Goal: Task Accomplishment & Management: Complete application form

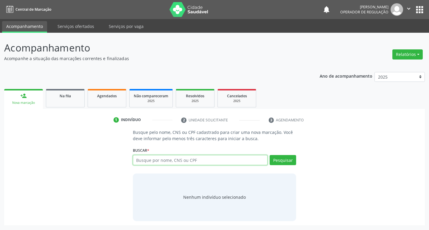
click at [160, 163] on input "text" at bounding box center [200, 160] width 135 height 10
click at [147, 163] on input "text" at bounding box center [200, 160] width 135 height 10
type input "706802783084623"
click at [280, 162] on button "Pesquisar" at bounding box center [283, 160] width 27 height 10
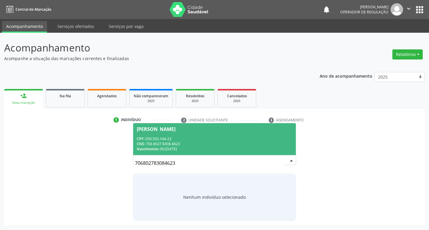
click at [173, 142] on div "CNS: 706 8027 8308 4623" at bounding box center [215, 144] width 156 height 5
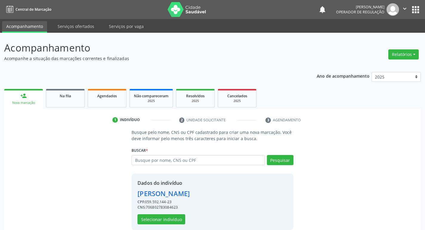
scroll to position [9, 0]
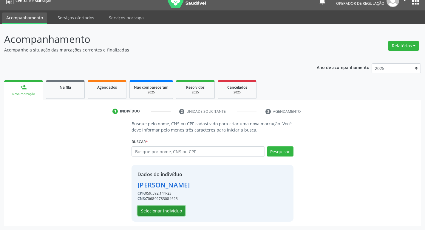
click at [150, 209] on button "Selecionar indivíduo" at bounding box center [161, 211] width 48 height 10
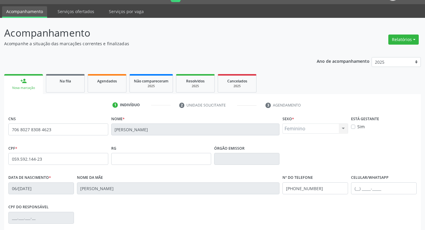
scroll to position [93, 0]
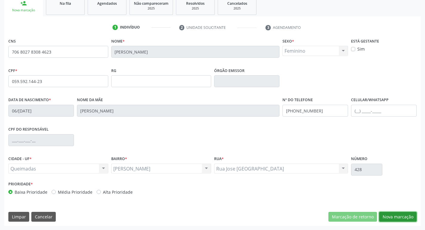
click at [406, 216] on button "Nova marcação" at bounding box center [398, 217] width 38 height 10
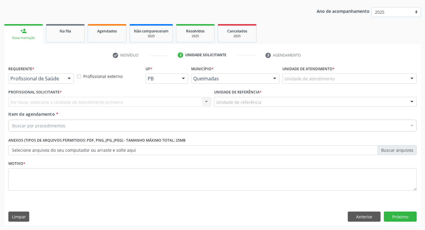
scroll to position [65, 0]
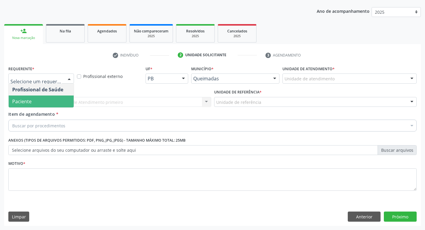
click at [31, 105] on span "Paciente" at bounding box center [41, 102] width 65 height 12
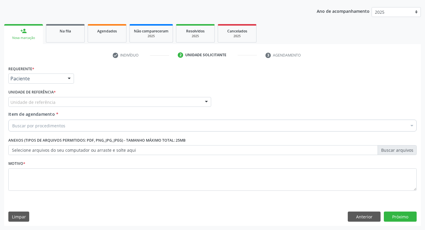
click at [33, 108] on div "Unidade de referência * Unidade de referência UBSF Ligeiro II UBSF Saulo Leal E…" at bounding box center [110, 99] width 206 height 23
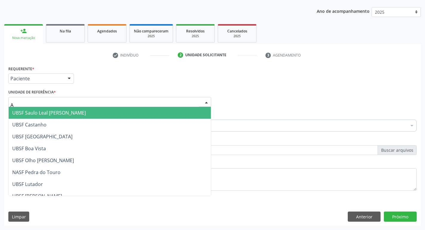
type input "AN"
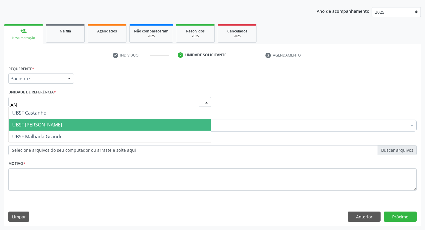
click at [54, 120] on span "UBSF [PERSON_NAME]" at bounding box center [110, 125] width 202 height 12
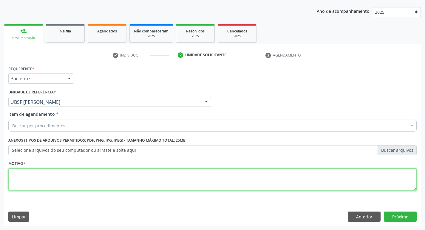
click at [44, 188] on textarea at bounding box center [212, 180] width 408 height 23
type textarea "AVALIACAO"
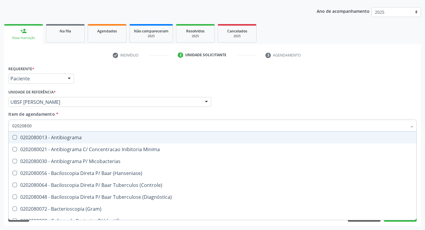
type input "020208008"
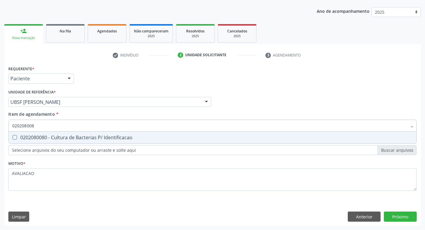
click at [74, 137] on div "0202080080 - Cultura de Bacterias P/ Identificacao" at bounding box center [212, 137] width 400 height 5
checkbox Identificacao "true"
click at [401, 217] on div "Requerente * Paciente Profissional de Saúde Paciente Nenhum resultado encontrad…" at bounding box center [212, 145] width 416 height 162
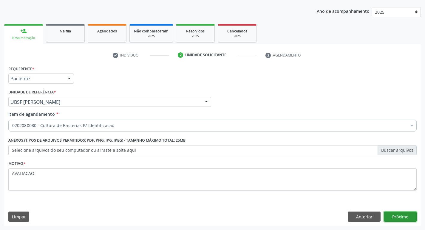
click at [405, 219] on button "Próximo" at bounding box center [400, 217] width 33 height 10
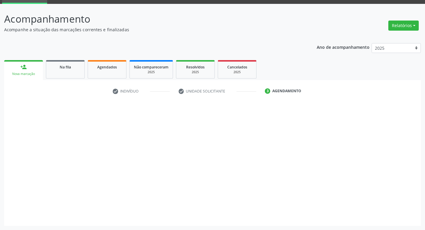
scroll to position [29, 0]
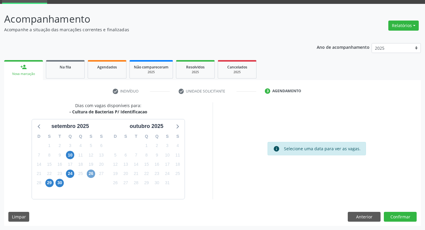
click at [91, 176] on span "26" at bounding box center [91, 174] width 8 height 8
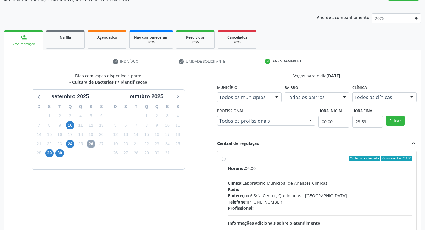
scroll to position [115, 0]
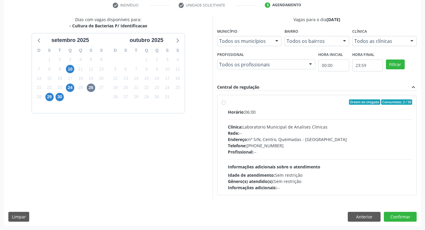
click at [292, 144] on div "Telefone: (83) 33921344" at bounding box center [320, 146] width 184 height 6
click at [226, 105] on input "Ordem de chegada Consumidos: 2 / 50 Horário: 06:00 Clínica: Laboratorio Municip…" at bounding box center [223, 102] width 4 height 5
radio input "true"
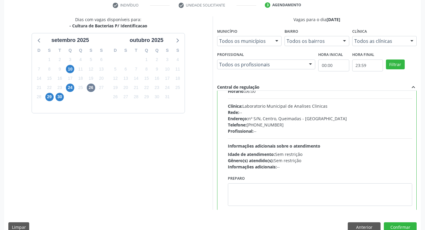
scroll to position [30, 0]
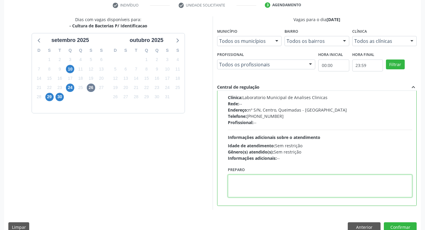
click at [250, 181] on textarea at bounding box center [320, 186] width 184 height 23
drag, startPoint x: 231, startPoint y: 181, endPoint x: 257, endPoint y: 181, distance: 26.5
click at [257, 181] on textarea "IR EM [GEOGRAPHIC_DATA]" at bounding box center [320, 186] width 184 height 23
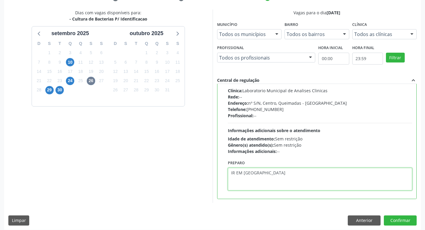
scroll to position [126, 0]
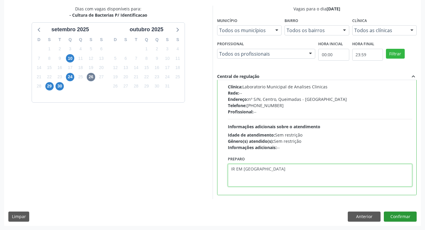
type textarea "IR EM [GEOGRAPHIC_DATA]"
click at [401, 214] on button "Confirmar" at bounding box center [400, 217] width 33 height 10
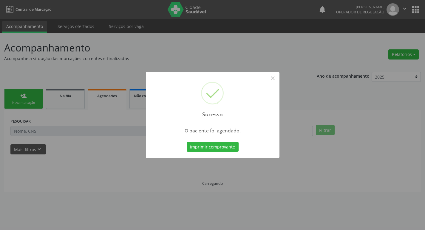
scroll to position [0, 0]
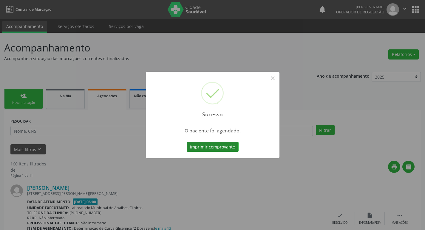
click at [225, 148] on button "Imprimir comprovante" at bounding box center [213, 147] width 52 height 10
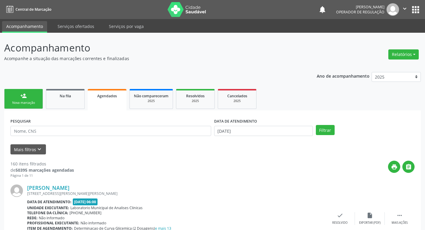
click at [26, 97] on div "person_add" at bounding box center [23, 96] width 7 height 7
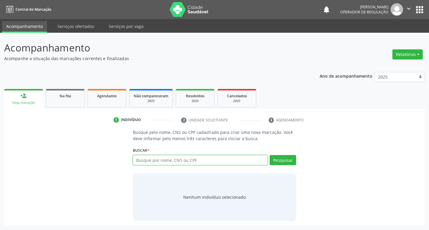
click at [153, 157] on input "text" at bounding box center [200, 160] width 135 height 10
type input "709800035343096"
click at [283, 164] on button "Pesquisar" at bounding box center [283, 160] width 27 height 10
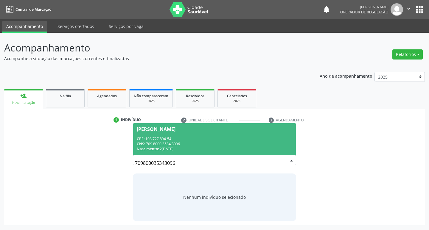
click at [178, 138] on div "CPF: 108.727.894-54" at bounding box center [215, 138] width 156 height 5
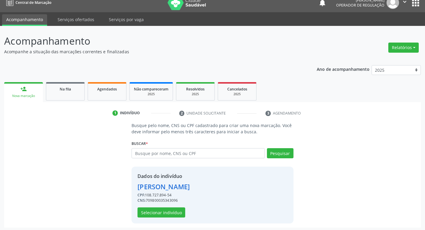
scroll to position [9, 0]
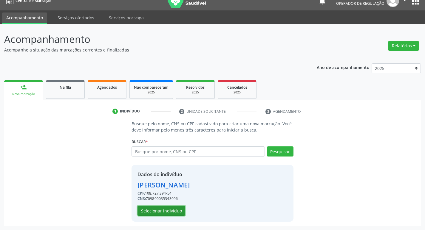
click at [167, 210] on button "Selecionar indivíduo" at bounding box center [161, 211] width 48 height 10
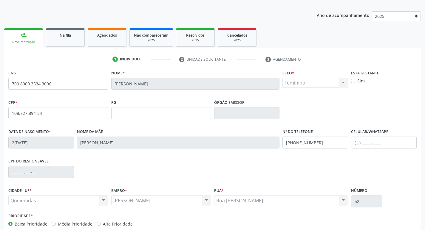
scroll to position [93, 0]
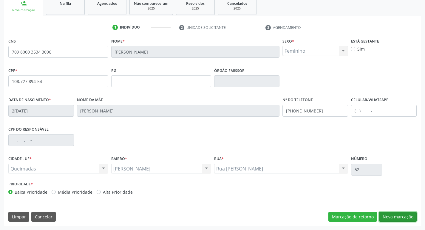
click at [397, 218] on button "Nova marcação" at bounding box center [398, 217] width 38 height 10
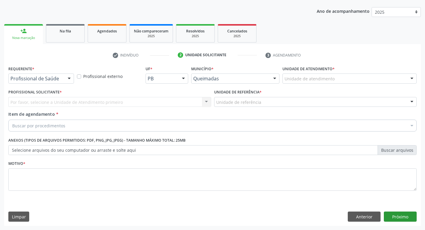
scroll to position [65, 0]
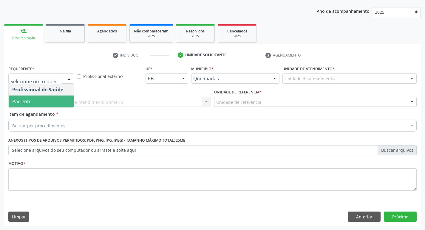
click at [37, 102] on span "Paciente" at bounding box center [41, 102] width 65 height 12
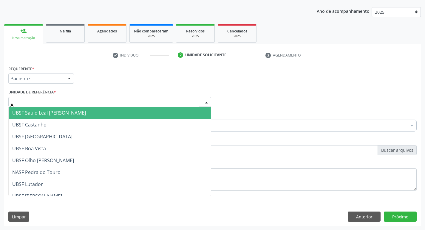
type input "AN"
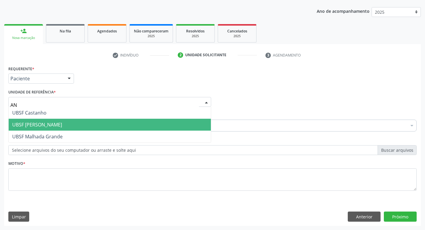
click at [63, 122] on span "UBSF [PERSON_NAME]" at bounding box center [110, 125] width 202 height 12
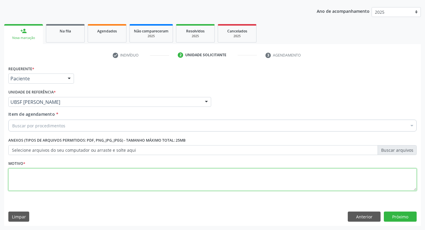
click at [38, 187] on textarea at bounding box center [212, 180] width 408 height 23
type textarea "AVALIACAO"
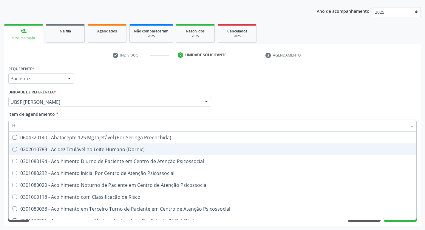
type input "HEMOGR"
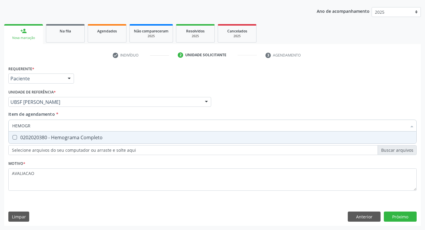
click at [63, 139] on div "0202020380 - Hemograma Completo" at bounding box center [212, 137] width 400 height 5
checkbox Completo "true"
type input "HEMOG"
checkbox Completo "false"
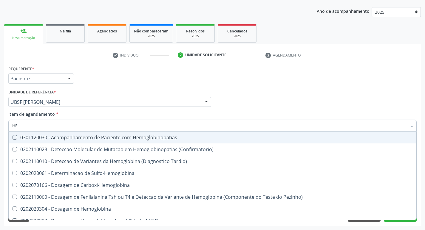
type input "H"
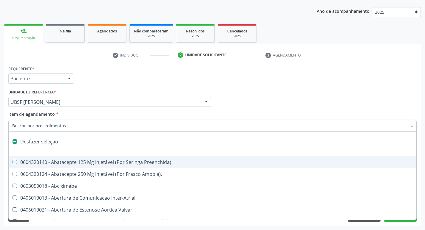
checkbox Capsula\) "false"
type input "G"
checkbox Persistente "true"
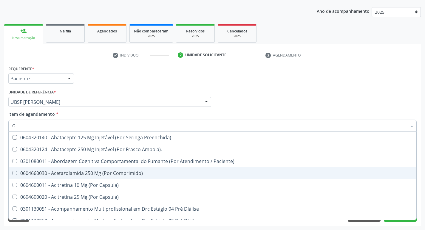
type input "GLICOSE"
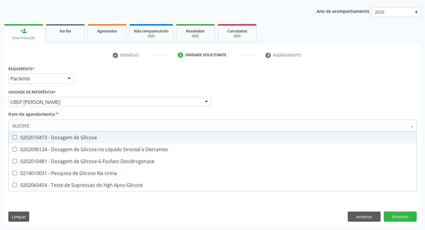
click at [69, 140] on div "0202010473 - Dosagem de Glicose" at bounding box center [212, 137] width 400 height 5
checkbox Glicose "true"
type input "GLICOS"
checkbox Glicose "false"
checkbox Derrames "true"
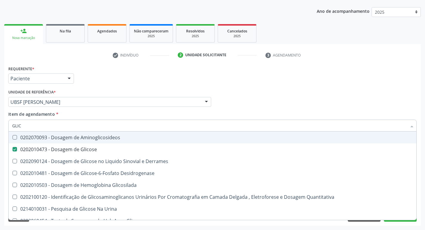
type input "GLI"
checkbox Glicose "false"
checkbox Derrames "false"
type input "G"
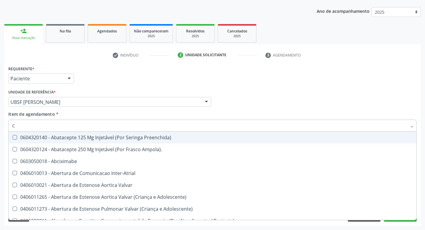
type input "CO"
checkbox Comprimido\) "true"
checkbox Osseo "true"
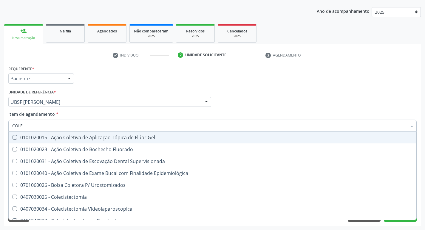
type input "COLES"
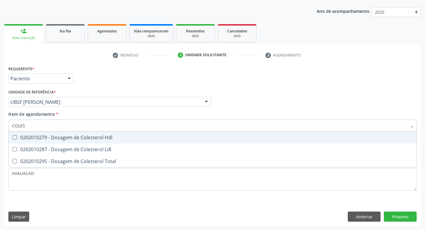
click at [70, 140] on div "0202010279 - Dosagem de Colesterol Hdl" at bounding box center [212, 137] width 400 height 5
checkbox Hdl "true"
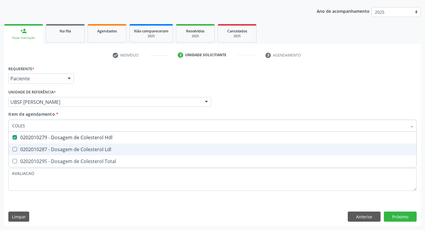
click at [76, 154] on span "0202010287 - Dosagem de Colesterol Ldl" at bounding box center [212, 150] width 407 height 12
checkbox Ldl "true"
type input "COLE"
checkbox Hdl "false"
checkbox Ldl "false"
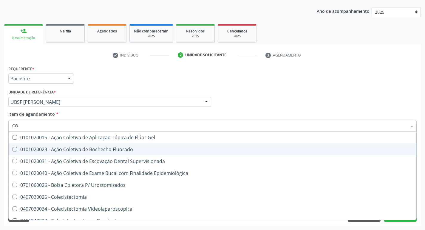
type input "C"
checkbox Hdl "false"
checkbox Ldl "false"
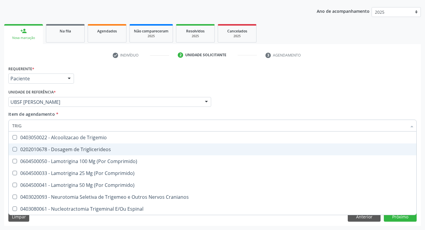
type input "TRIGL"
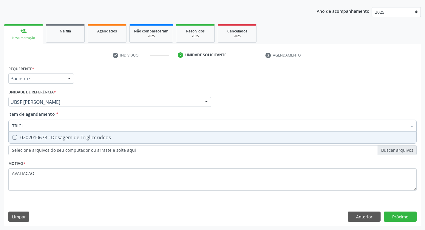
click at [70, 137] on div "0202010678 - Dosagem de Triglicerideos" at bounding box center [212, 137] width 400 height 5
checkbox Triglicerideos "true"
type input "TRIG"
checkbox Triglicerideos "false"
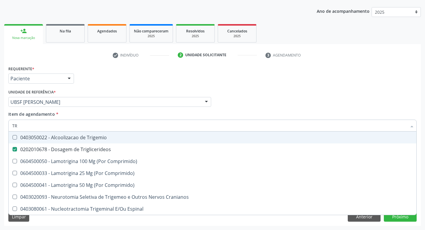
type input "T"
checkbox Triglicerideos "false"
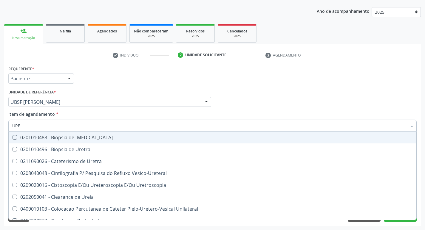
type input "UREI"
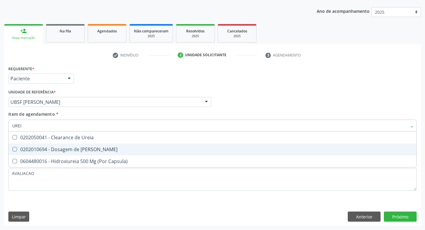
click at [79, 153] on span "0202010694 - Dosagem de Ureia" at bounding box center [212, 150] width 407 height 12
checkbox Ureia "true"
type input "URE"
checkbox Ureia "false"
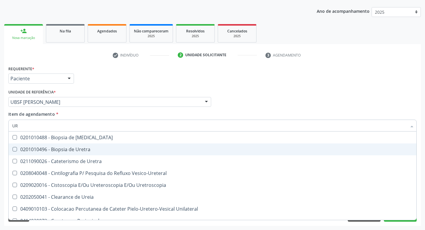
type input "U"
checkbox Ureia "false"
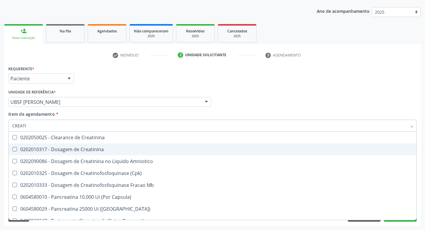
type input "CREATIN"
click at [79, 153] on span "0202010317 - Dosagem de Creatinina" at bounding box center [212, 150] width 407 height 12
checkbox Creatinina "true"
type input "C"
checkbox Creatinina "false"
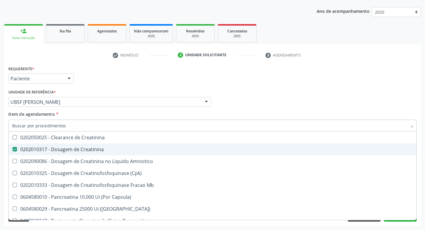
checkbox Amniotico "false"
checkbox Mb "false"
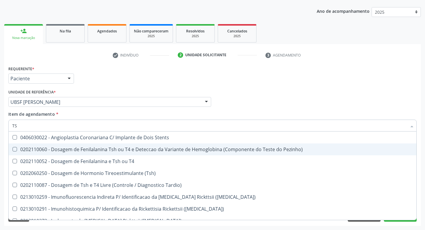
type input "TSH"
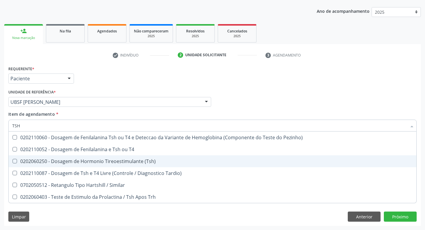
click at [135, 161] on div "0202060250 - Dosagem de Hormonio Tireoestimulante (Tsh)" at bounding box center [212, 161] width 400 height 5
checkbox \(Tsh\) "true"
type input "TS"
checkbox \(Tsh\) "false"
checkbox Tardio\) "true"
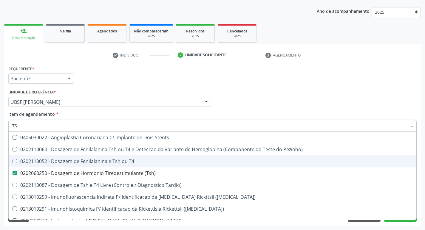
type input "T"
checkbox \(Tsh\) "false"
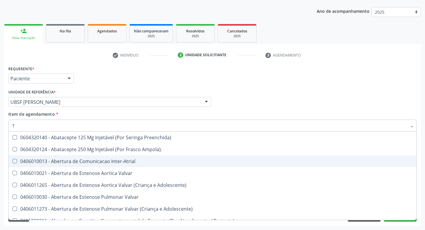
type input "T4"
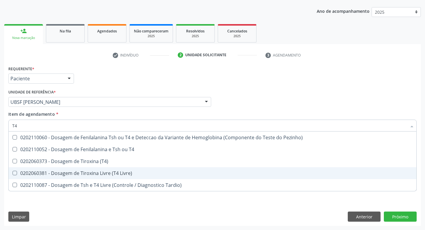
click at [133, 172] on div "0202060381 - Dosagem de Tiroxina Livre (T4 Livre)" at bounding box center [212, 173] width 400 height 5
checkbox Livre\) "true"
type input "T"
checkbox Livre\) "false"
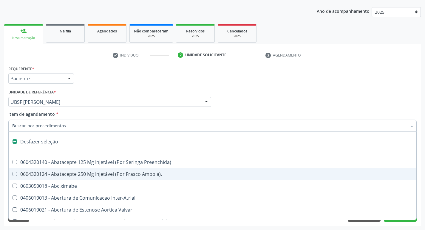
type input "V"
checkbox \(Unilateral\) "true"
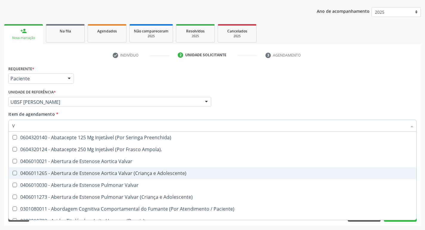
type input "VI"
checkbox Livre\) "false"
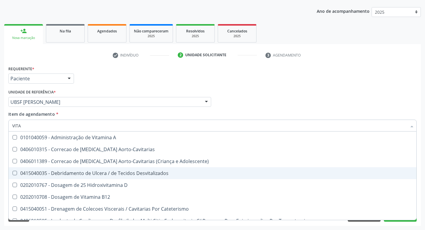
type input "VITAM"
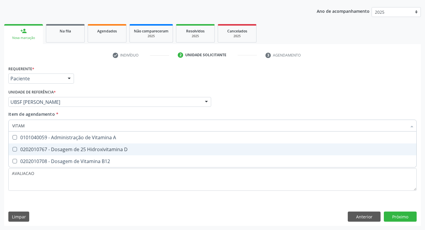
click at [102, 148] on div "0202010767 - Dosagem de 25 Hidroxivitamina D" at bounding box center [212, 149] width 400 height 5
checkbox D "true"
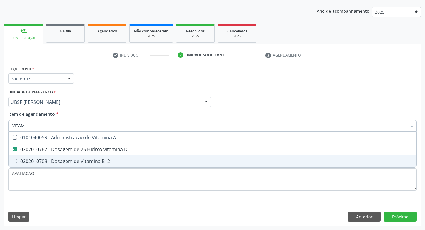
click at [93, 164] on div "0202010708 - Dosagem de Vitamina B12" at bounding box center [212, 161] width 400 height 5
checkbox B12 "true"
type input "VITA"
checkbox D "false"
checkbox B12 "false"
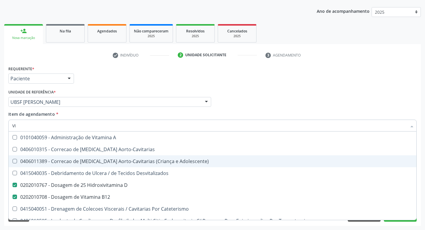
type input "V"
checkbox D "false"
checkbox B12 "false"
checkbox Cateterismo "false"
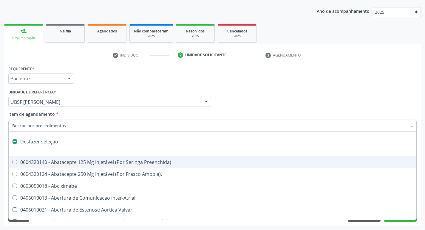
type input "2"
checkbox Total "true"
checkbox Monopolar "true"
checkbox Quadril "true"
checkbox Biologica "true"
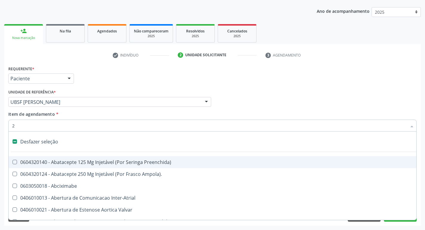
checkbox Vagina "true"
checkbox Internado "true"
checkbox Anos\) "true"
checkbox Aorto-Cavitarias "true"
checkbox Congenita "true"
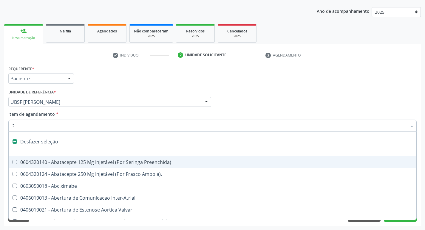
checkbox Adolescente\) "true"
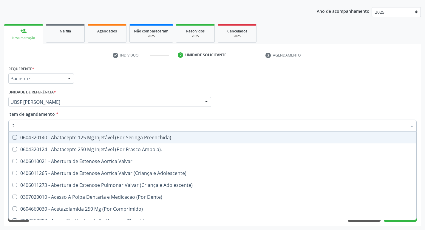
type input "20205001"
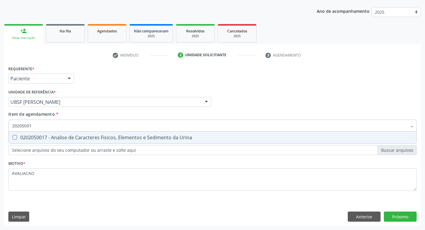
click at [101, 141] on span "0202050017 - Analise de Caracteres Fisicos, Elementos e Sedimento da Urina" at bounding box center [212, 138] width 407 height 12
checkbox Urina "true"
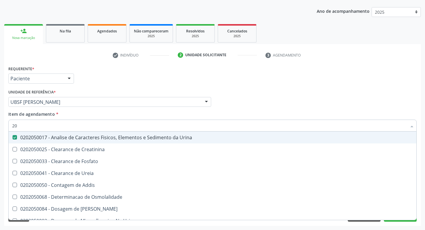
type input "2"
checkbox Urina "false"
checkbox Ureia "false"
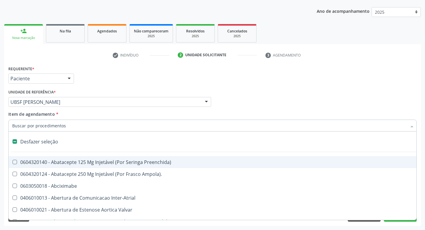
type input "O"
checkbox Agua "true"
checkbox Urina "false"
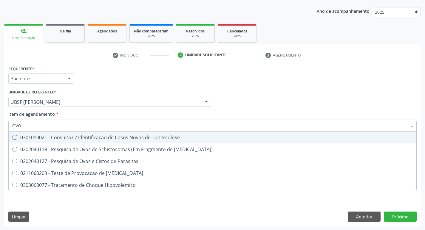
type input "OVOS"
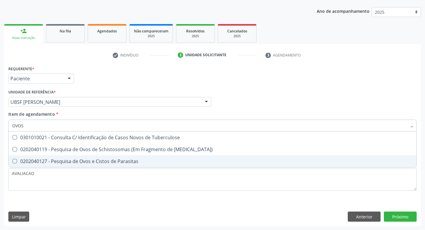
click at [112, 159] on div "0202040127 - Pesquisa de Ovos e Cistos de Parasitas" at bounding box center [212, 161] width 400 height 5
checkbox Parasitas "true"
click at [393, 215] on div "Requerente * Paciente Profissional de Saúde Paciente Nenhum resultado encontrad…" at bounding box center [212, 145] width 416 height 162
checkbox Mucosa\) "true"
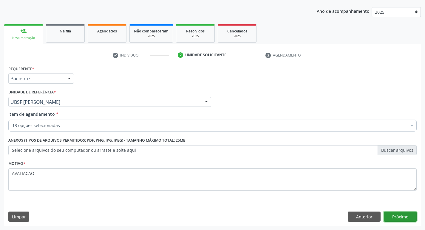
click at [395, 219] on button "Próximo" at bounding box center [400, 217] width 33 height 10
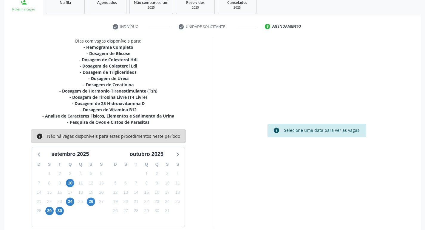
scroll to position [104, 0]
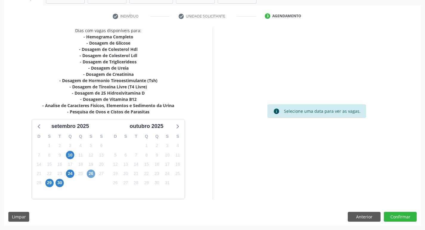
click at [92, 176] on span "26" at bounding box center [91, 174] width 8 height 8
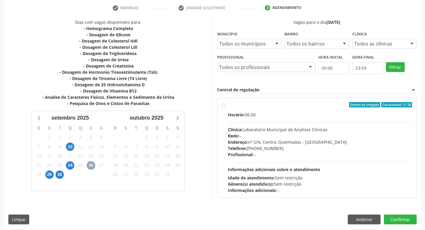
scroll to position [115, 0]
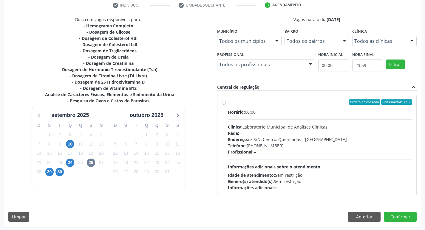
click at [311, 139] on div "Endereço: nº S/N, Centro, Queimadas - PB" at bounding box center [320, 139] width 184 height 6
click at [226, 105] on input "Ordem de chegada Consumidos: 3 / 50 Horário: 06:00 Clínica: Laboratorio Municip…" at bounding box center [223, 102] width 4 height 5
radio input "true"
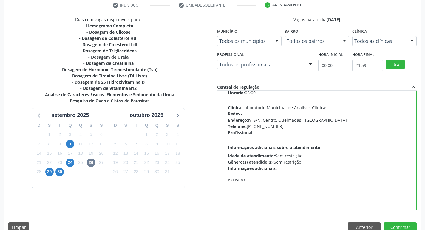
scroll to position [30, 0]
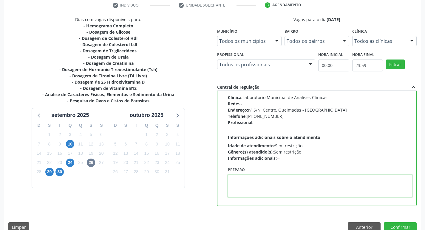
click at [260, 181] on textarea at bounding box center [320, 186] width 184 height 23
paste textarea "IR EM [GEOGRAPHIC_DATA]"
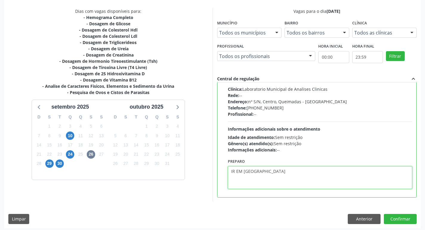
scroll to position [126, 0]
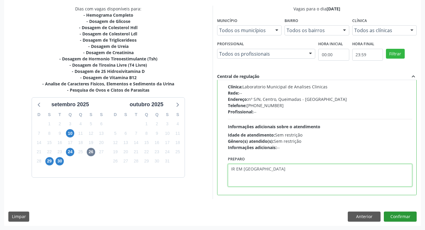
type textarea "IR EM [GEOGRAPHIC_DATA]"
click at [398, 217] on button "Confirmar" at bounding box center [400, 217] width 33 height 10
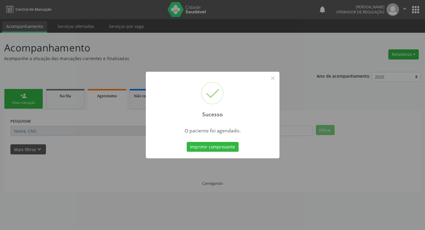
scroll to position [0, 0]
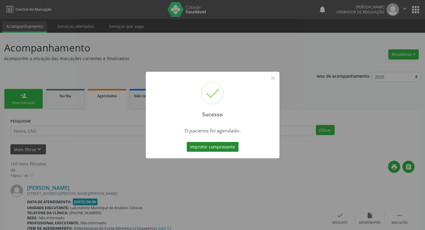
click at [218, 148] on button "Imprimir comprovante" at bounding box center [213, 147] width 52 height 10
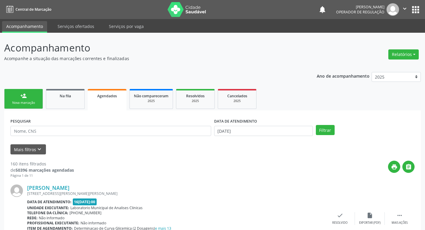
click at [29, 101] on div "Nova marcação" at bounding box center [24, 103] width 30 height 4
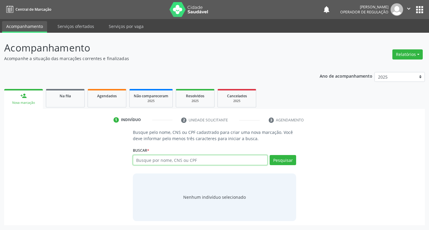
click at [171, 161] on input "text" at bounding box center [200, 160] width 135 height 10
type input "705007493448553"
click at [281, 164] on button "Pesquisar" at bounding box center [283, 160] width 27 height 10
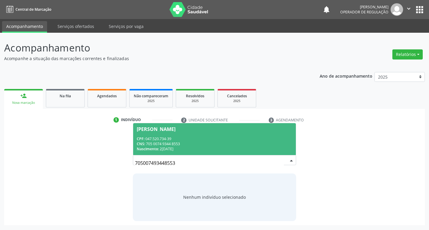
click at [195, 140] on div "CPF: 047.520.734-39" at bounding box center [215, 138] width 156 height 5
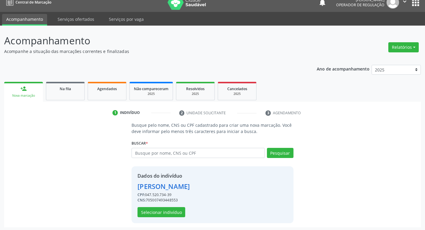
scroll to position [9, 0]
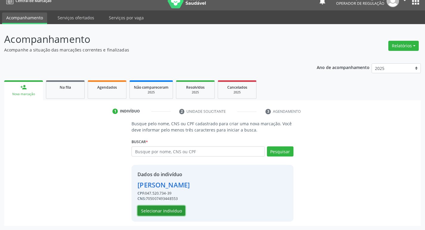
click at [166, 210] on button "Selecionar indivíduo" at bounding box center [161, 211] width 48 height 10
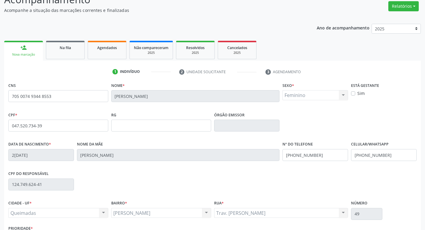
scroll to position [93, 0]
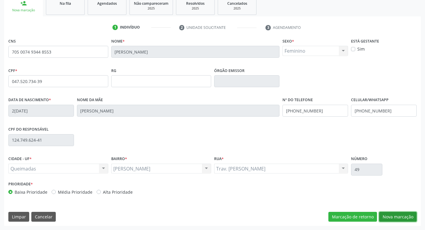
click at [390, 218] on button "Nova marcação" at bounding box center [398, 217] width 38 height 10
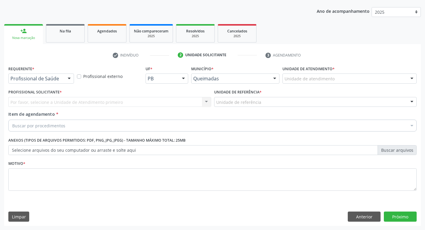
scroll to position [65, 0]
click at [49, 82] on div at bounding box center [41, 79] width 66 height 10
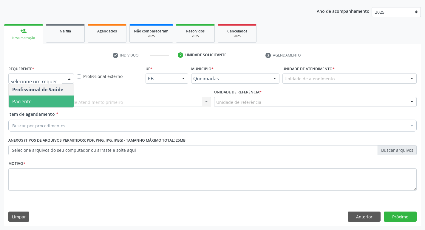
click at [42, 103] on span "Paciente" at bounding box center [41, 102] width 65 height 12
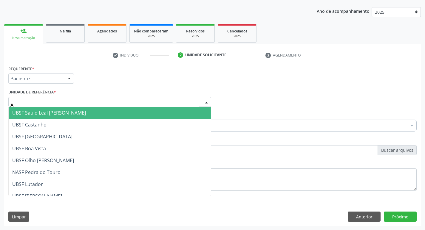
type input "AN"
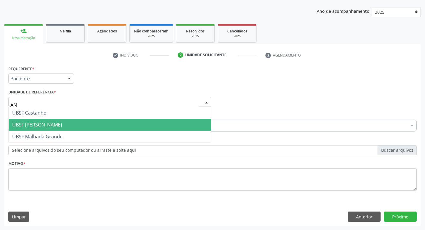
click at [56, 126] on span "UBSF [PERSON_NAME]" at bounding box center [37, 125] width 50 height 7
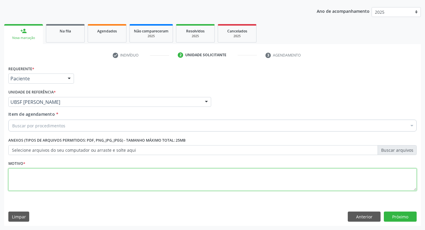
click at [55, 175] on textarea at bounding box center [212, 180] width 408 height 23
type textarea "AVALIACAO"
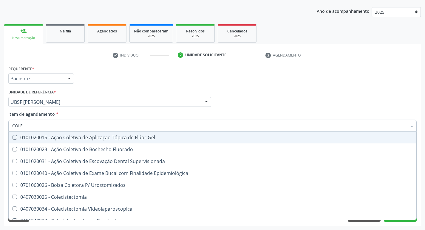
type input "COLES"
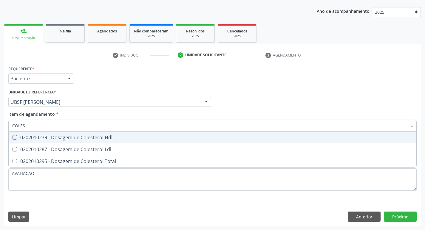
click at [57, 135] on div "0202010279 - Dosagem de Colesterol Hdl" at bounding box center [212, 137] width 400 height 5
checkbox Hdl "true"
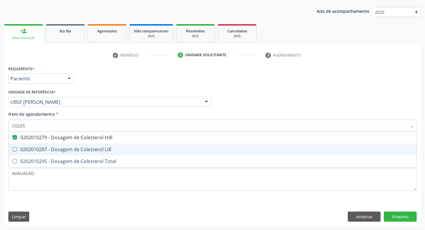
click at [58, 148] on div "0202010287 - Dosagem de Colesterol Ldl" at bounding box center [212, 149] width 400 height 5
checkbox Ldl "true"
type input "COLE"
checkbox Hdl "false"
checkbox Ldl "false"
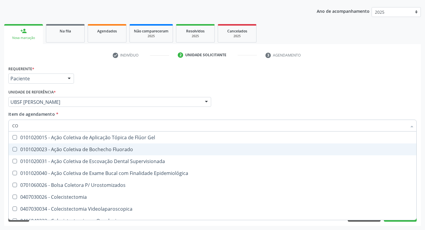
type input "C"
checkbox Hdl "false"
checkbox Ldl "false"
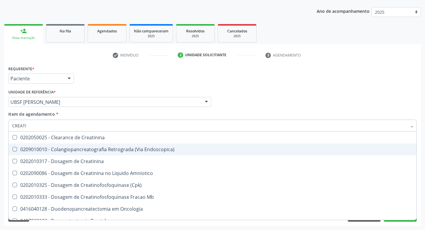
type input "CREATIN"
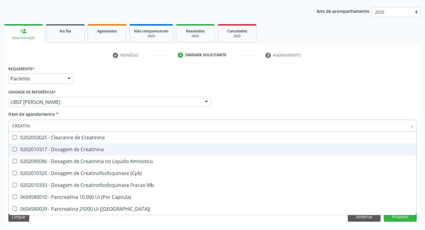
click at [60, 147] on div "0202010317 - Dosagem de Creatinina" at bounding box center [212, 149] width 400 height 5
checkbox Creatinina "true"
type input "CREAT"
checkbox Creatinina "false"
checkbox Amniotico "true"
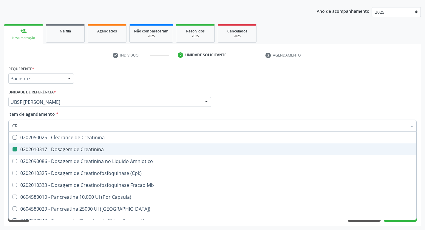
type input "C"
checkbox Amniotico "false"
checkbox Mb "false"
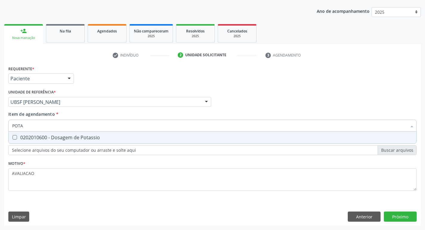
type input "POTAS"
click at [61, 142] on span "0202010600 - Dosagem de Potassio" at bounding box center [212, 138] width 407 height 12
checkbox Potassio "true"
type input "P"
checkbox Potassio "false"
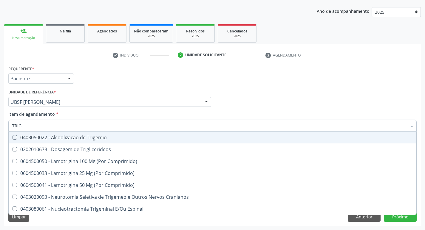
type input "TRIGL"
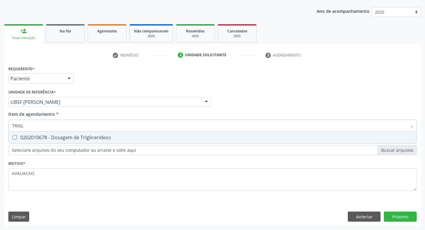
click at [61, 142] on span "0202010678 - Dosagem de Triglicerideos" at bounding box center [212, 138] width 407 height 12
checkbox Triglicerideos "true"
type input "TRIG"
checkbox Triglicerideos "false"
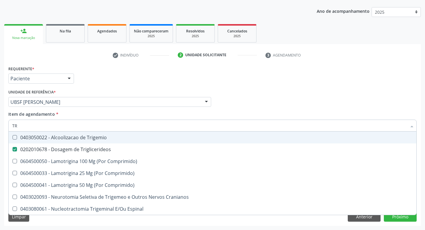
type input "T"
checkbox Triglicerideos "false"
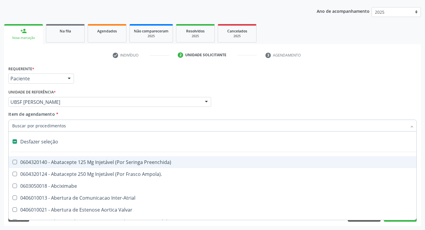
type input "2"
checkbox Monopolar "true"
checkbox Quadril "true"
checkbox Biologica "true"
checkbox Conica "true"
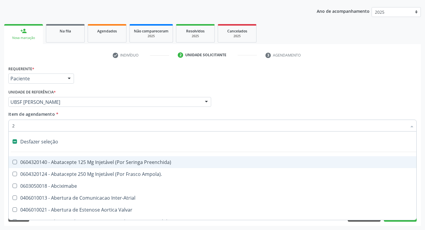
checkbox Aorto-Cavitarias "true"
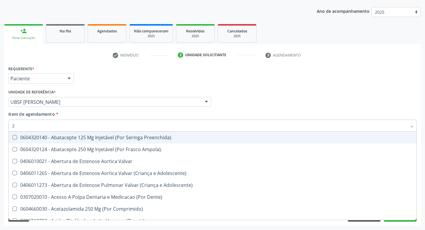
type input "20205001"
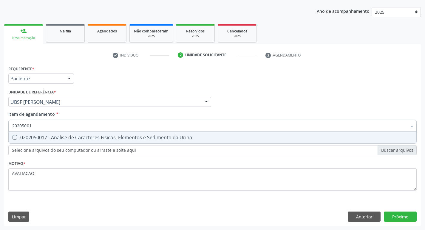
click at [81, 138] on div "0202050017 - Analise de Caracteres Fisicos, Elementos e Sedimento da Urina" at bounding box center [212, 137] width 400 height 5
checkbox Urina "true"
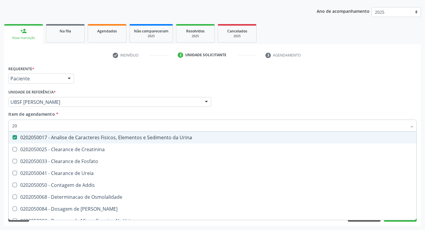
type input "2"
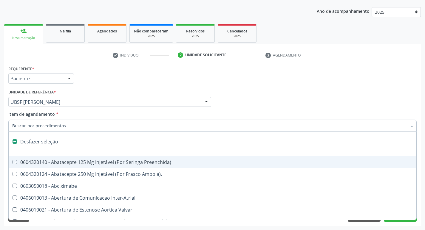
checkbox Preenchida\) "false"
checkbox Inter-Atrial "false"
type input "G"
checkbox Urina "false"
checkbox Comprimido\) "true"
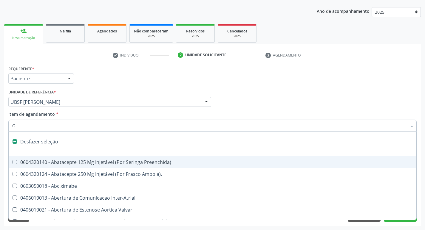
checkbox Sanitária "true"
checkbox Criança "true"
checkbox Capsula\) "true"
checkbox Osso "true"
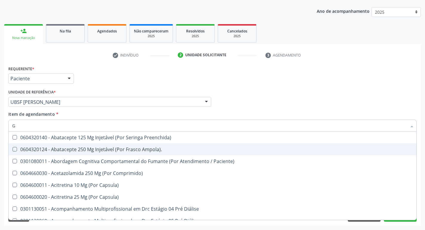
type input "GLICOSE"
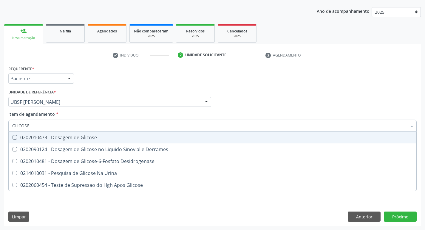
click at [72, 140] on div "0202010473 - Dosagem de Glicose" at bounding box center [212, 137] width 400 height 5
checkbox Glicose "true"
type input "GLICOS"
checkbox Glicose "false"
checkbox Derrames "true"
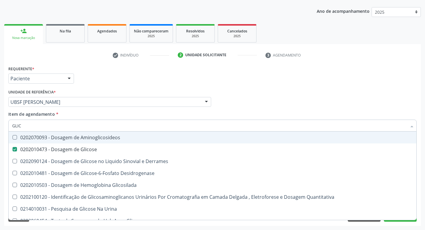
type input "GLI"
checkbox Glicose "false"
checkbox Derrames "false"
type input "G"
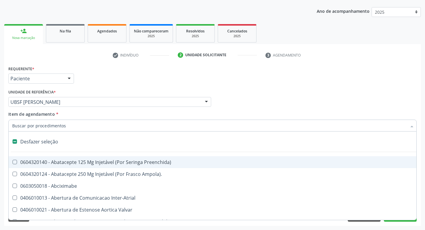
type input "H"
checkbox Urina "false"
checkbox Lactente\) "true"
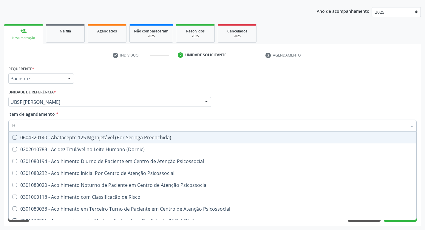
type input "HEMOGLOBINA G"
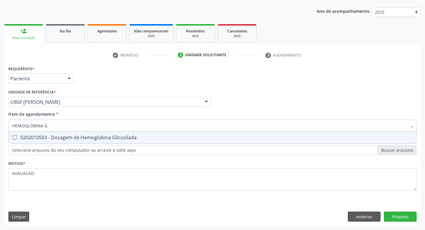
click at [80, 136] on div "0202010503 - Dosagem de Hemoglobina Glicosilada" at bounding box center [212, 137] width 400 height 5
checkbox Glicosilada "true"
type input "HEMOGLOBINA"
checkbox Glicosilada "false"
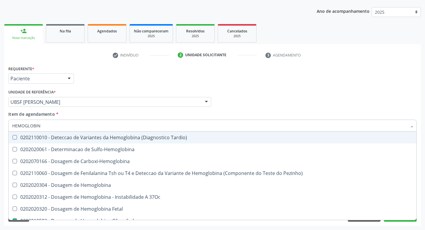
type input "HEMOGLOBI"
checkbox Glicosilada "false"
checkbox Hemoglobina "true"
type input "HEMO"
checkbox Hemoglobina "false"
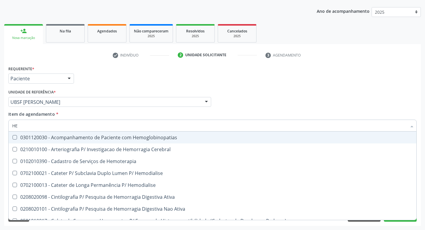
type input "H"
checkbox Glicosilada "false"
checkbox Semana\) "false"
checkbox Hemoterapia "false"
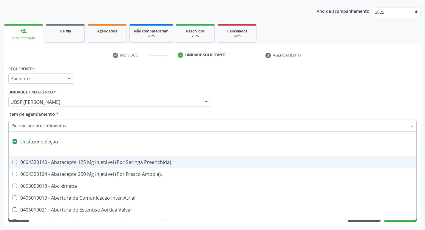
type input "H"
checkbox Urina "false"
checkbox Lactente\) "true"
checkbox A "true"
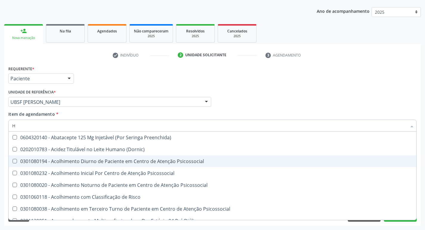
type input "HEMOGR"
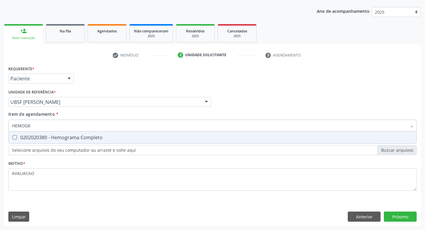
click at [77, 135] on div "0202020380 - Hemograma Completo" at bounding box center [212, 137] width 400 height 5
checkbox Completo "true"
type input "HEMOG"
checkbox Completo "false"
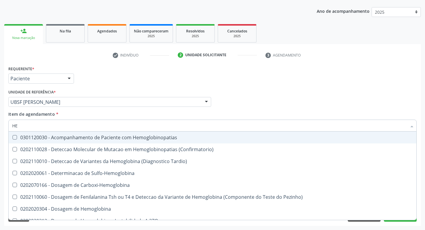
type input "H"
checkbox Glicosilada "false"
checkbox Completo "false"
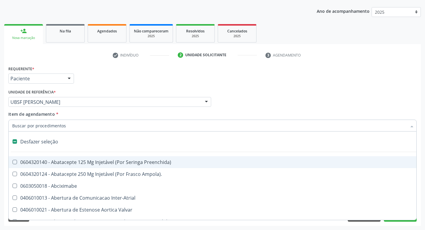
type input "H"
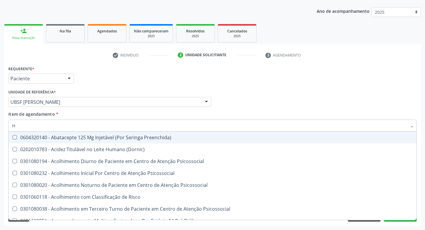
checkbox Fase "false"
checkbox Hdl "true"
checkbox Glicosilada "true"
checkbox Completo "true"
type input "HEMOGR"
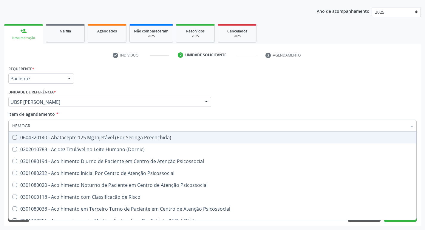
checkbox Preenchida\) "true"
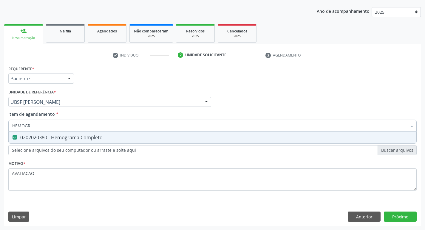
type input "HEMOG"
checkbox Completo "false"
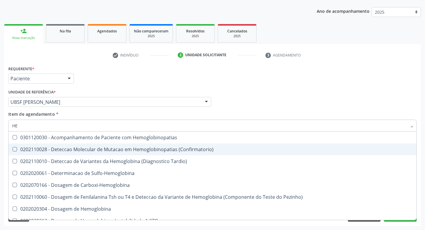
type input "H"
checkbox Glicosilada "false"
checkbox Completo "false"
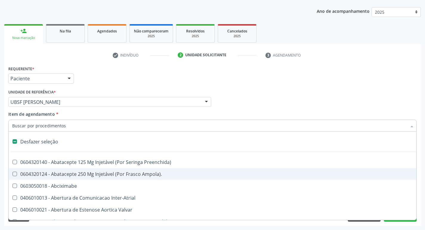
type input "T"
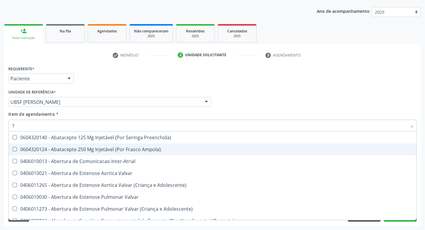
checkbox Urina "true"
checkbox Central "false"
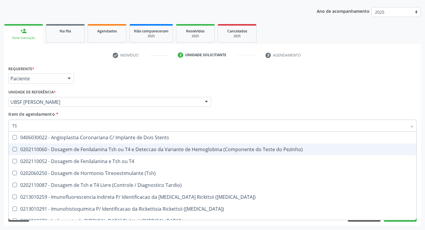
type input "TSH"
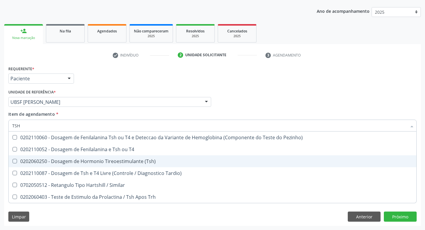
click at [139, 163] on div "0202060250 - Dosagem de Hormonio Tireoestimulante (Tsh)" at bounding box center [212, 161] width 400 height 5
checkbox \(Tsh\) "true"
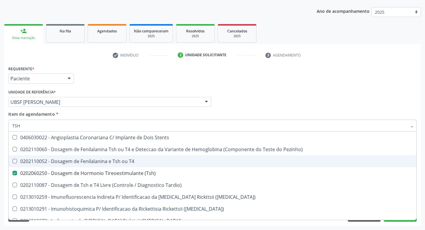
type input "TS"
checkbox T4 "false"
checkbox \(Tsh\) "true"
type input "T"
checkbox \(Tsh\) "false"
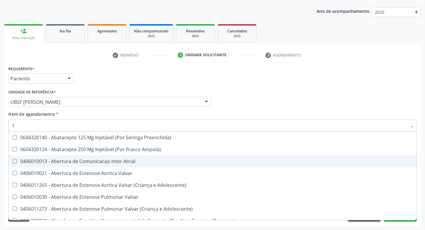
type input "T4"
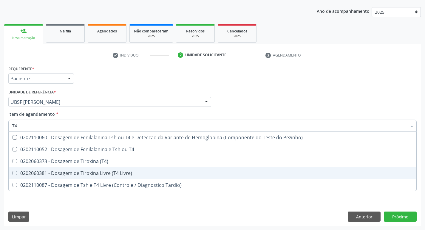
click at [121, 174] on div "0202060381 - Dosagem de Tiroxina Livre (T4 Livre)" at bounding box center [212, 173] width 400 height 5
checkbox Livre\) "true"
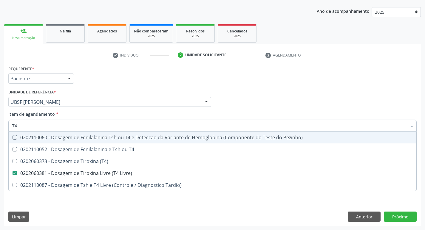
click at [344, 97] on div "Profissional Solicitante Por favor, selecione a Unidade de Atendimento primeiro…" at bounding box center [212, 99] width 411 height 23
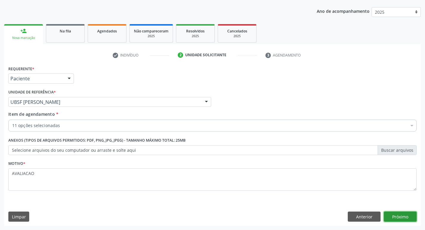
click at [401, 219] on button "Próximo" at bounding box center [400, 217] width 33 height 10
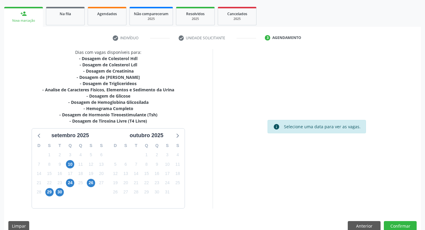
scroll to position [91, 0]
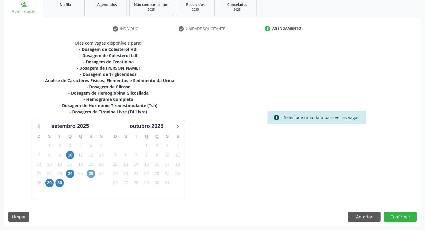
click at [91, 175] on span "26" at bounding box center [91, 174] width 8 height 8
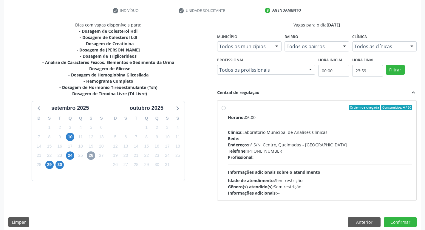
scroll to position [115, 0]
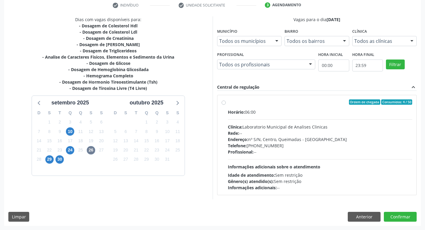
click at [282, 128] on div "Clínica: Laboratorio Municipal de Analises Clinicas" at bounding box center [320, 127] width 184 height 6
click at [226, 105] on input "Ordem de chegada Consumidos: 4 / 50 Horário: 06:00 Clínica: Laboratorio Municip…" at bounding box center [223, 102] width 4 height 5
radio input "true"
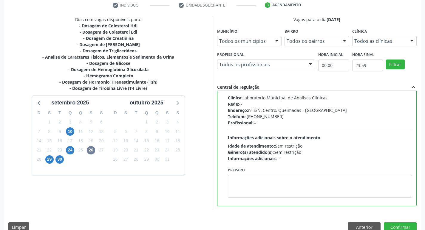
scroll to position [30, 0]
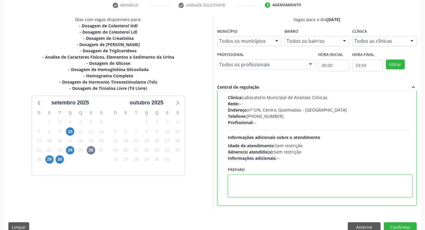
click at [264, 188] on textarea at bounding box center [320, 186] width 184 height 23
paste textarea "IR EM [GEOGRAPHIC_DATA]"
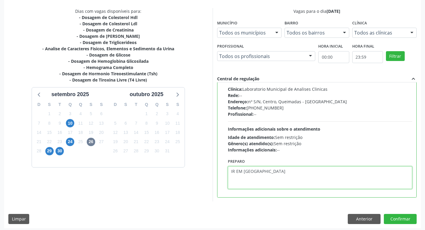
scroll to position [126, 0]
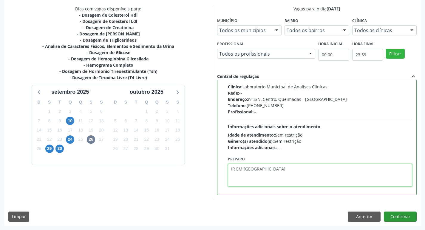
type textarea "IR EM [GEOGRAPHIC_DATA]"
click at [400, 215] on button "Confirmar" at bounding box center [400, 217] width 33 height 10
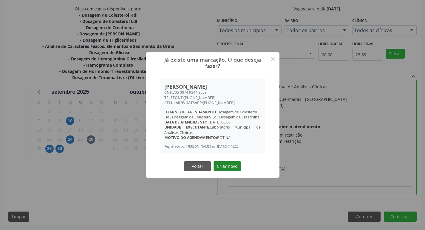
click at [236, 169] on button "Criar novo" at bounding box center [226, 167] width 27 height 10
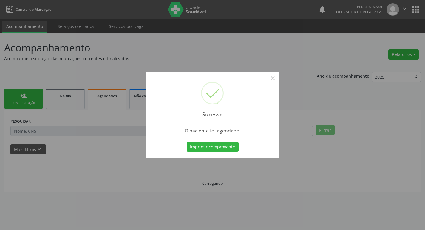
scroll to position [0, 0]
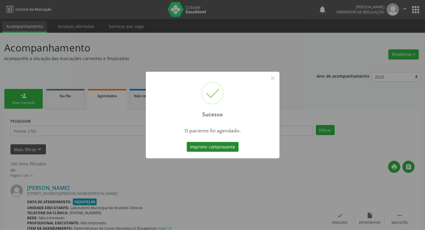
click at [215, 147] on button "Imprimir comprovante" at bounding box center [213, 147] width 52 height 10
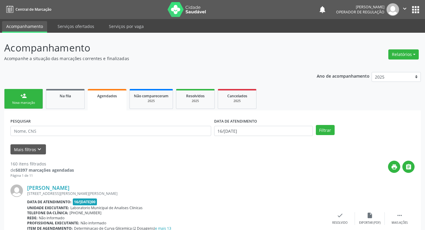
click at [22, 105] on link "person_add Nova marcação" at bounding box center [23, 99] width 39 height 20
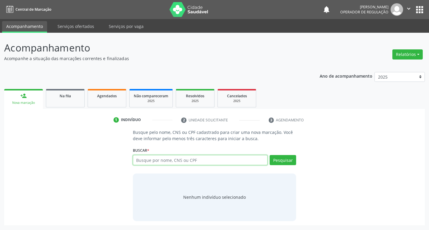
click at [144, 158] on input "text" at bounding box center [200, 160] width 135 height 10
type input "704108208343850"
click at [285, 162] on button "Pesquisar" at bounding box center [283, 160] width 27 height 10
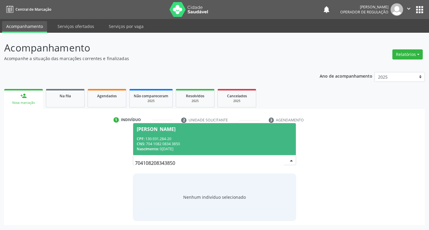
click at [181, 142] on div "CNS: 704 1082 0834 3850" at bounding box center [215, 144] width 156 height 5
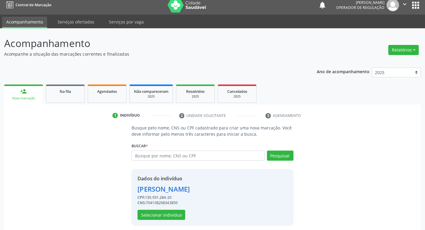
scroll to position [9, 0]
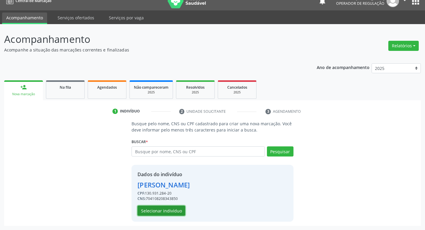
click at [165, 214] on button "Selecionar indivíduo" at bounding box center [161, 211] width 48 height 10
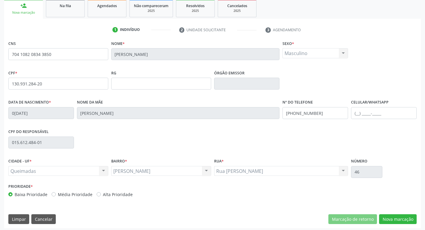
scroll to position [93, 0]
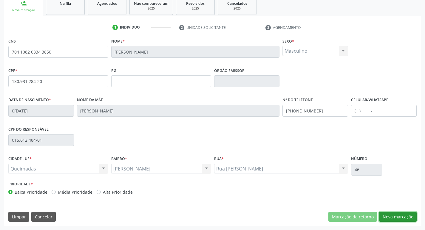
click at [398, 215] on button "Nova marcação" at bounding box center [398, 217] width 38 height 10
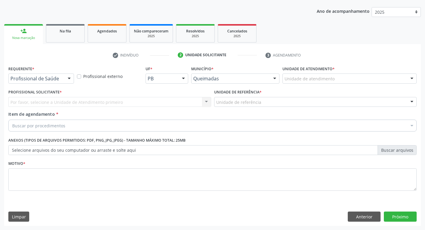
scroll to position [65, 0]
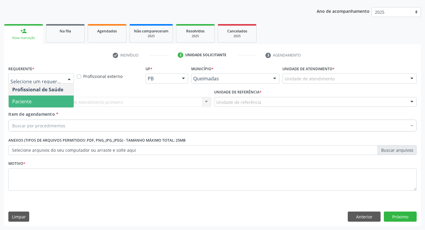
click at [46, 105] on span "Paciente" at bounding box center [41, 102] width 65 height 12
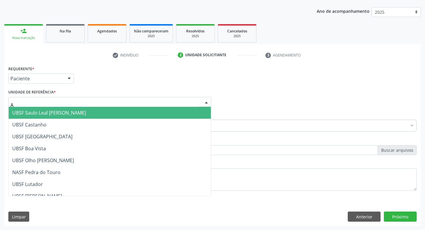
type input "AN"
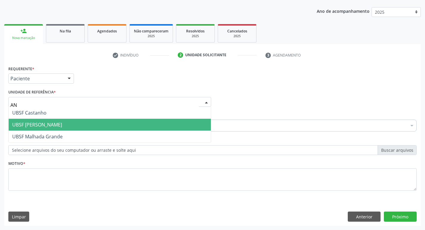
click at [48, 126] on span "UBSF [PERSON_NAME]" at bounding box center [37, 125] width 50 height 7
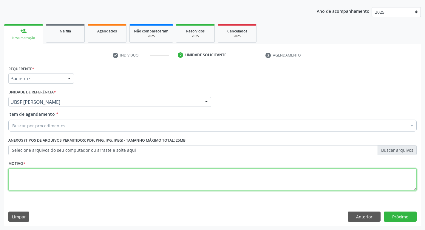
click at [44, 175] on textarea at bounding box center [212, 180] width 408 height 23
type textarea "AVALIACAO"
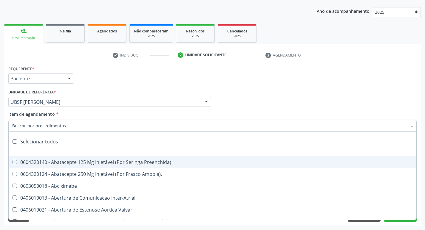
click at [45, 125] on input "Item de agendamento *" at bounding box center [209, 126] width 394 height 12
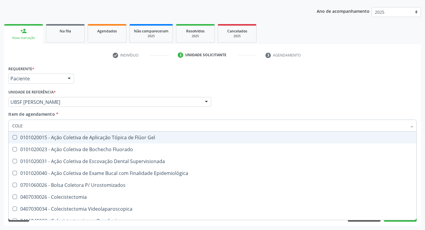
type input "COLES"
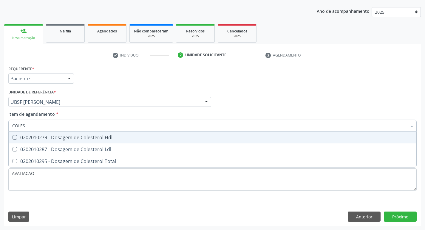
click at [59, 138] on div "0202010279 - Dosagem de Colesterol Hdl" at bounding box center [212, 137] width 400 height 5
checkbox Hdl "true"
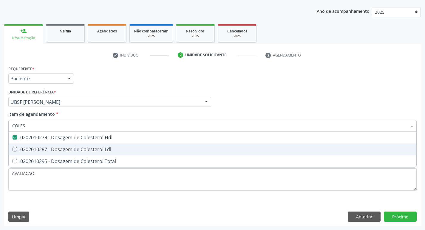
click at [61, 152] on div "0202010287 - Dosagem de Colesterol Ldl" at bounding box center [212, 149] width 400 height 5
checkbox Ldl "true"
type input "COLE"
checkbox Hdl "false"
checkbox Ldl "false"
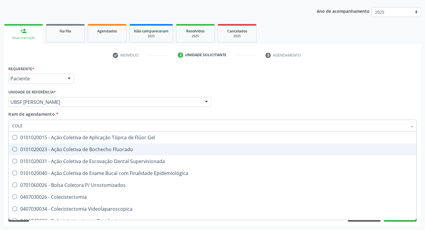
type input "COL"
checkbox Hdl "false"
checkbox Ldl "false"
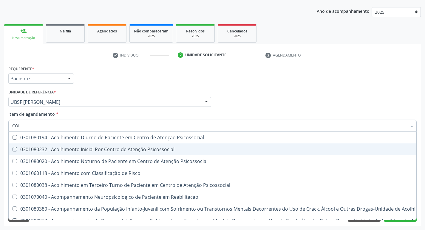
type input "CO"
checkbox Hdl "false"
checkbox Ldl "false"
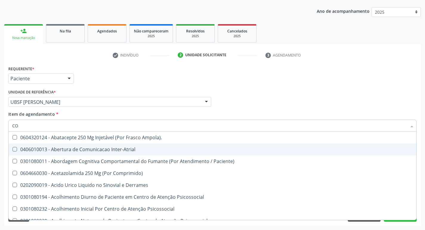
type input "C"
checkbox Hdl "false"
checkbox Ldl "false"
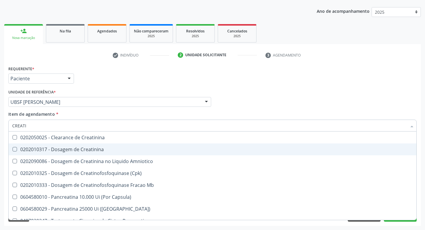
type input "CREATIN"
click at [43, 152] on div "0202010317 - Dosagem de Creatinina" at bounding box center [212, 149] width 400 height 5
checkbox Creatinina "true"
type input "CRE"
checkbox Creatinina "false"
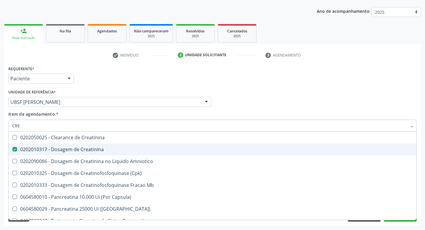
checkbox Amniotico "false"
checkbox Mb "false"
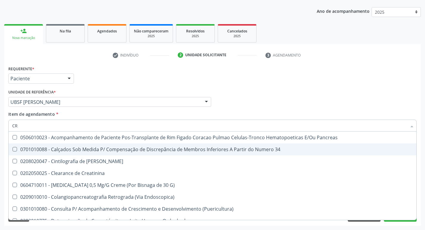
type input "C"
checkbox Creatinina "false"
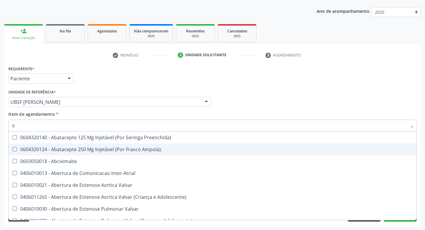
type input "02"
checkbox Pancreas "true"
checkbox Paratireoides "true"
checkbox 67 "true"
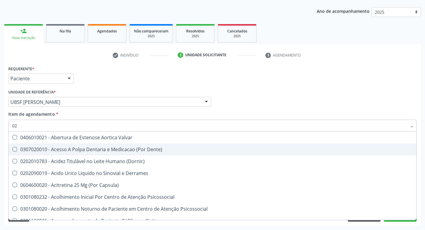
type input "020"
checkbox \(Pos-Pasteurização\) "true"
checkbox Debridamento "true"
checkbox Dacriocistografia "true"
checkbox Hdl "false"
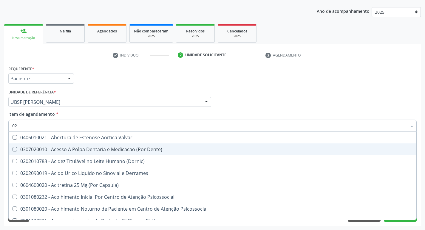
checkbox Ldl "false"
checkbox Creatinina "false"
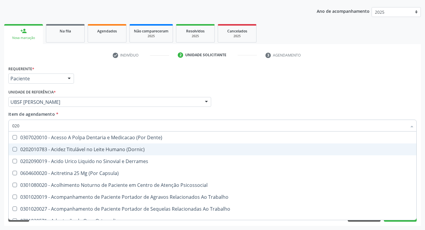
type input "0202"
checkbox Ocular "true"
checkbox Aberto\) "true"
checkbox Hdl "false"
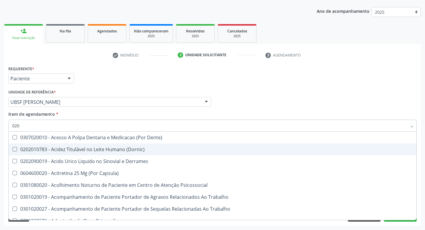
checkbox Ldl "false"
checkbox Creatinina "false"
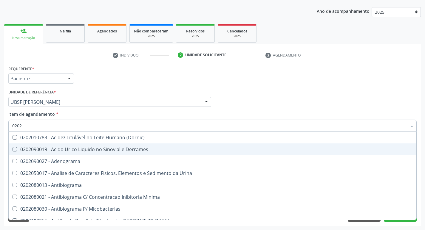
type input "02020"
checkbox Barbituratos "true"
checkbox Benzodiazepinicos "true"
checkbox Calcitonina "true"
checkbox Hdl "false"
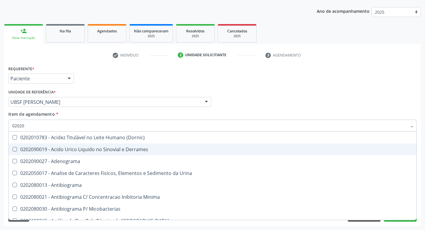
checkbox Ldl "false"
checkbox Creatinina "false"
type input "020201"
checkbox \(Qualitativo\) "true"
checkbox Molecular "true"
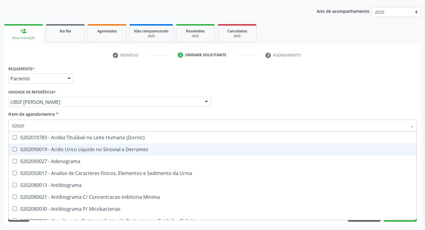
checkbox Ferro "true"
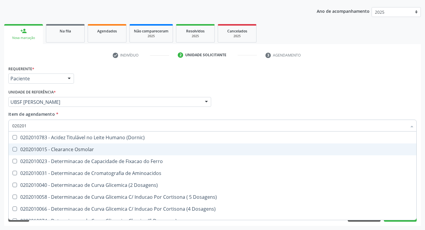
type input "0202010"
checkbox Fracoes "true"
checkbox Calcio "true"
checkbox Catecolaminas "true"
checkbox Hdl "false"
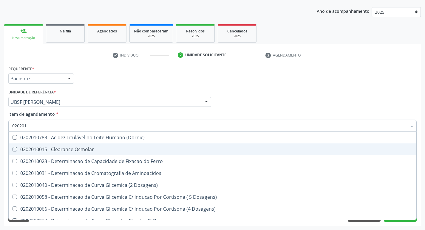
checkbox Ldl "false"
checkbox Creatinina "false"
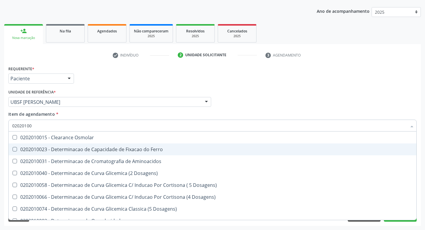
type input "020201004"
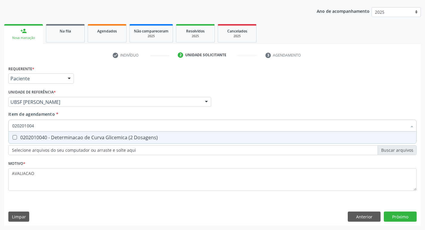
click at [39, 137] on div "0202010040 - Determinacao de Curva Glicemica (2 Dosagens)" at bounding box center [212, 137] width 400 height 5
checkbox Dosagens\) "true"
type input "02020100"
checkbox Dosagens\) "false"
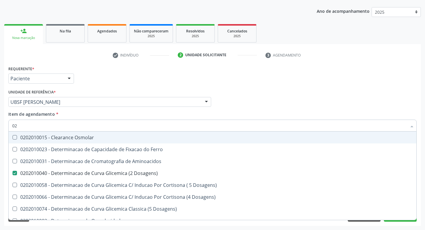
type input "0"
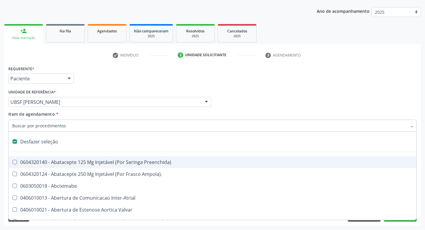
checkbox Inter-Atrial "false"
checkbox Valvar "false"
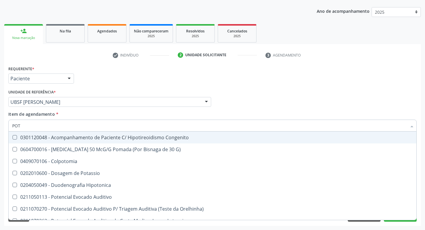
type input "POTA"
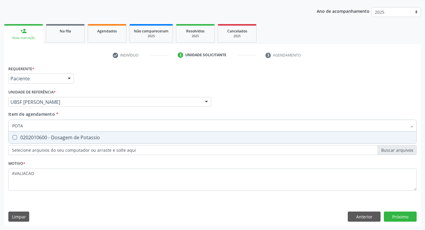
click at [39, 137] on div "0202010600 - Dosagem de Potassio" at bounding box center [212, 137] width 400 height 5
checkbox Potassio "true"
type input "POT"
checkbox Potassio "false"
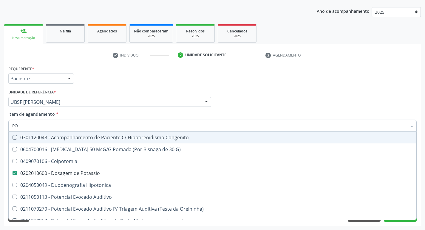
type input "P"
checkbox Potassio "false"
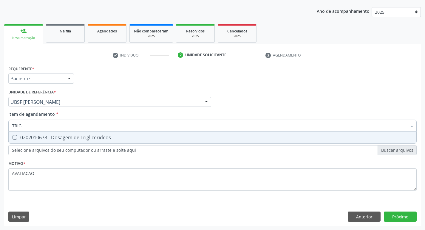
type input "TRIGL"
click at [39, 137] on div "0202010678 - Dosagem de Triglicerideos" at bounding box center [212, 137] width 400 height 5
checkbox Triglicerideos "true"
type input "TRIG"
checkbox Triglicerideos "false"
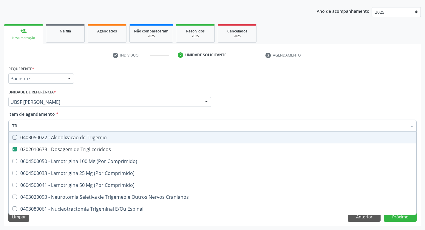
type input "T"
checkbox Triglicerideos "false"
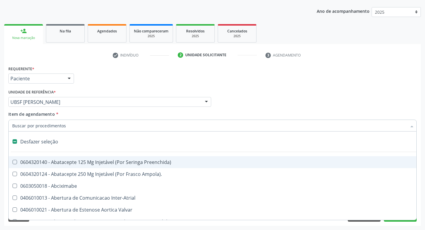
type input "2"
checkbox Projecoes\) "true"
checkbox Monopolar "true"
checkbox Quadril "true"
checkbox Biologica "true"
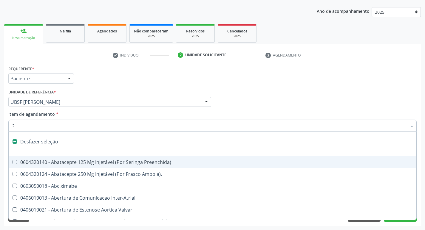
checkbox Conica "true"
checkbox Aorto-Cavitarias "true"
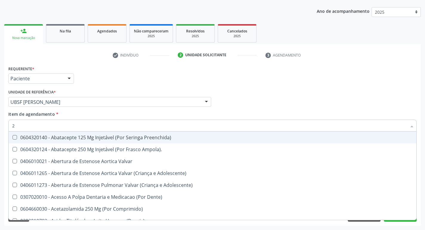
type input "20205001"
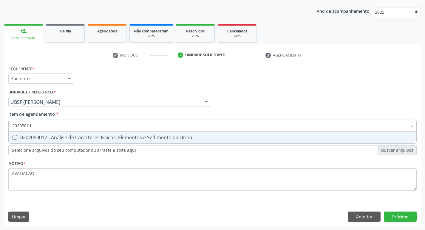
click at [61, 140] on div "0202050017 - Analise de Caracteres Fisicos, Elementos e Sedimento da Urina" at bounding box center [212, 137] width 400 height 5
checkbox Urina "true"
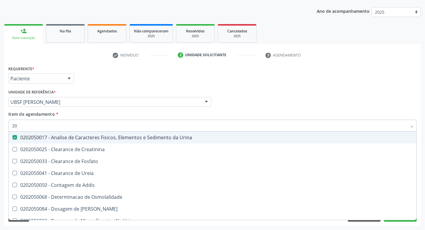
type input "2"
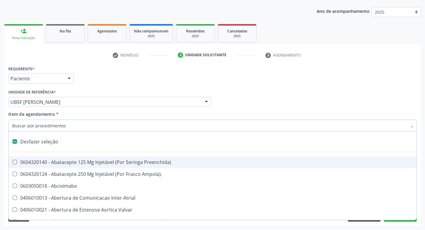
checkbox Preenchida\) "false"
checkbox Inter-Atrial "false"
type input "G"
checkbox Urina "false"
checkbox Campo\) "true"
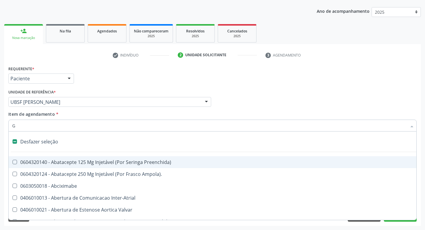
checkbox Comprimido\) "true"
checkbox Sanitária "true"
checkbox Criança "true"
checkbox Capsula\) "true"
checkbox Osso "true"
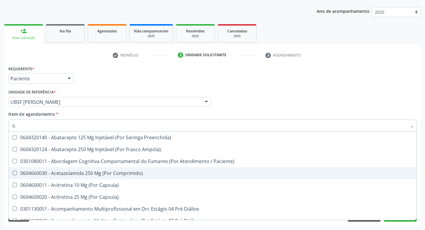
type input "GLICOSE"
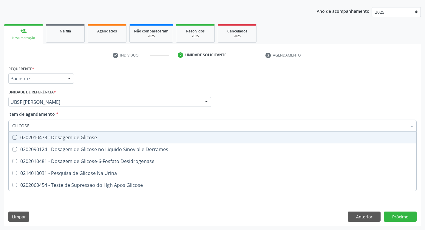
click at [73, 136] on div "0202010473 - Dosagem de Glicose" at bounding box center [212, 137] width 400 height 5
checkbox Glicose "true"
type input "GLICOS"
checkbox Glicose "false"
checkbox Derrames "true"
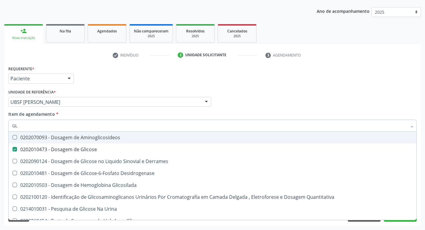
type input "G"
checkbox Glicose "false"
checkbox Derrames "false"
checkbox Desidrogenase "false"
checkbox Glicosilada "false"
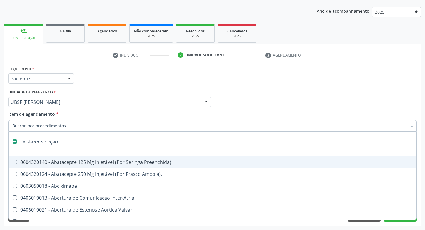
type input "H"
checkbox Urina "false"
checkbox Lactente\) "true"
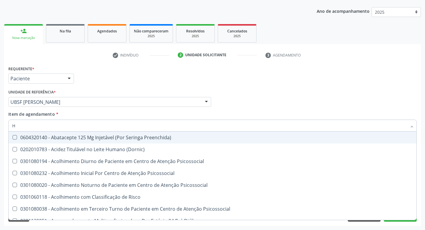
type input "HEMOGLOBINA G"
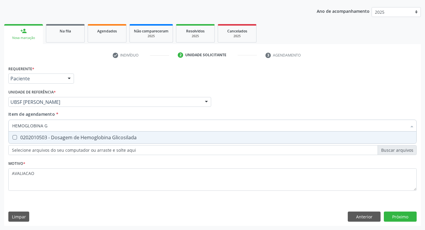
click at [85, 141] on span "0202010503 - Dosagem de Hemoglobina Glicosilada" at bounding box center [212, 138] width 407 height 12
checkbox Glicosilada "true"
type input "HEMOGLOBINA"
checkbox Glicosilada "false"
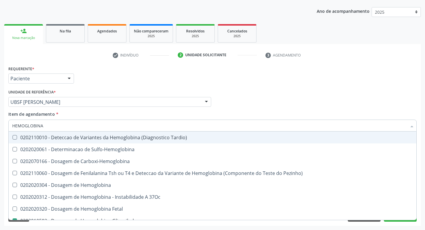
type input "HEMOGLOBIN"
checkbox Glicosilada "false"
checkbox Hemoglobina "true"
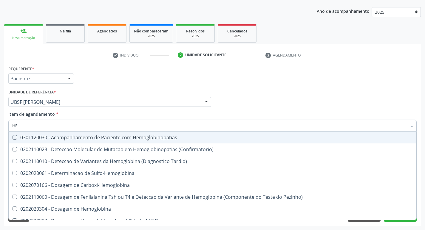
type input "H"
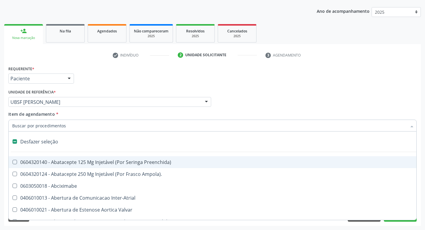
checkbox Dente\) "false"
click at [246, 94] on div "Profissional Solicitante Por favor, selecione a Unidade de Atendimento primeiro…" at bounding box center [212, 99] width 411 height 23
checkbox Ampola\)\ "true"
checkbox Abciximabe "true"
checkbox Inter-Atrial "true"
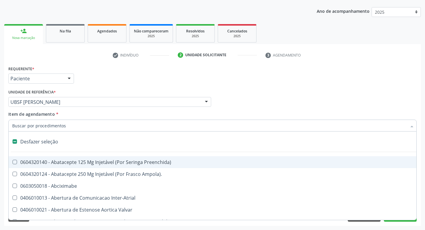
checkbox Valvar "true"
checkbox Adolescente\) "true"
checkbox Valvar "true"
checkbox Adolescente\) "true"
checkbox Paciente\) "true"
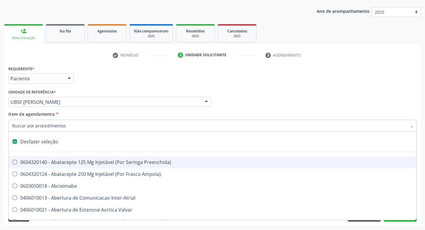
checkbox Dente\) "true"
checkbox Urina "false"
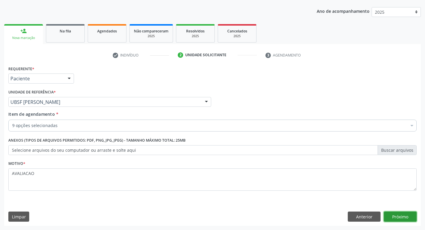
click at [394, 215] on button "Próximo" at bounding box center [400, 217] width 33 height 10
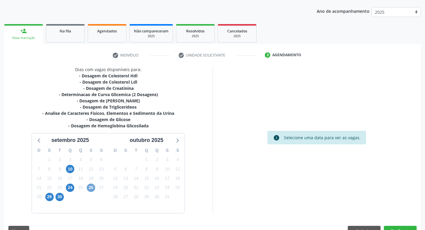
click at [94, 190] on span "26" at bounding box center [91, 188] width 8 height 8
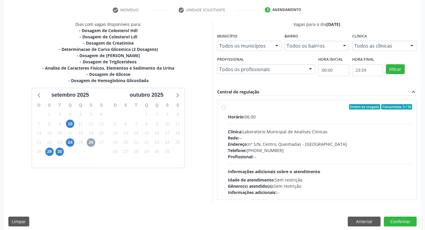
scroll to position [115, 0]
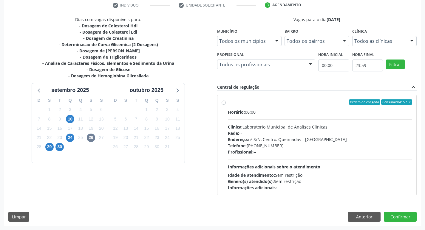
click at [250, 150] on span "Profissional:" at bounding box center [241, 152] width 26 height 6
click at [226, 105] on input "Ordem de chegada Consumidos: 5 / 50 Horário: 06:00 Clínica: Laboratorio Municip…" at bounding box center [223, 102] width 4 height 5
radio input "true"
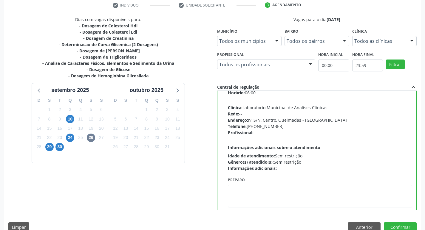
scroll to position [30, 0]
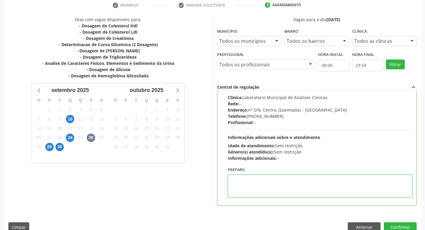
click at [248, 187] on textarea at bounding box center [320, 186] width 184 height 23
paste textarea "IR EM [GEOGRAPHIC_DATA]"
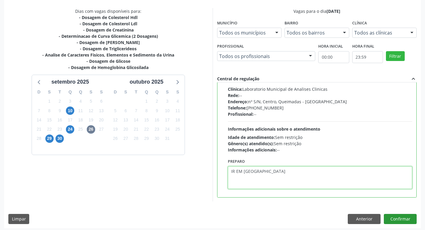
scroll to position [126, 0]
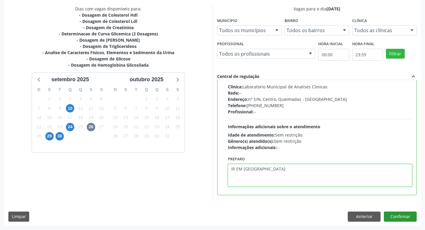
type textarea "IR EM [GEOGRAPHIC_DATA]"
click at [398, 217] on button "Confirmar" at bounding box center [400, 217] width 33 height 10
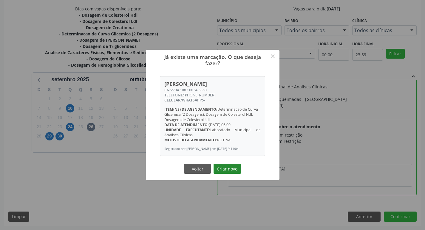
click at [226, 172] on button "Criar novo" at bounding box center [226, 169] width 27 height 10
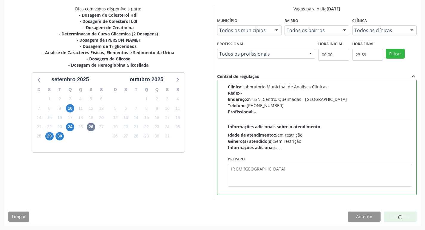
scroll to position [0, 0]
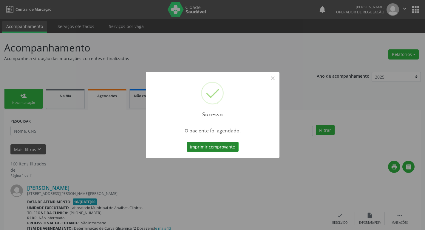
click at [218, 150] on button "Imprimir comprovante" at bounding box center [213, 147] width 52 height 10
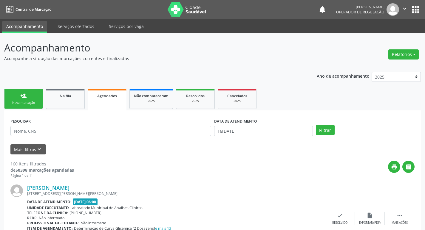
click at [34, 92] on link "person_add Nova marcação" at bounding box center [23, 99] width 39 height 20
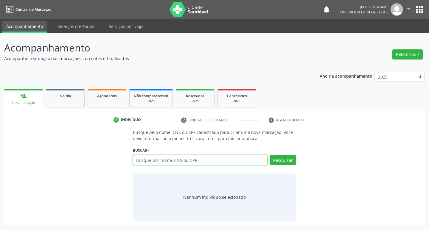
click at [175, 163] on input "text" at bounding box center [200, 160] width 135 height 10
type input "706806237442622"
click at [283, 164] on button "Pesquisar" at bounding box center [283, 160] width 27 height 10
type input "706806237442622"
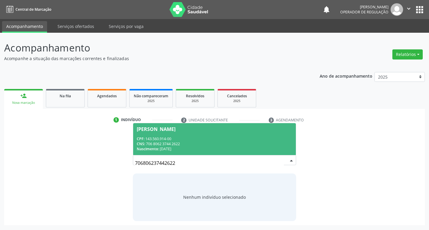
click at [168, 142] on div "CNS: 706 8062 3744 2622" at bounding box center [215, 144] width 156 height 5
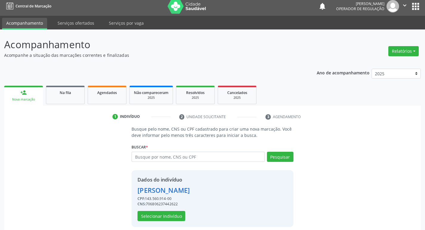
scroll to position [9, 0]
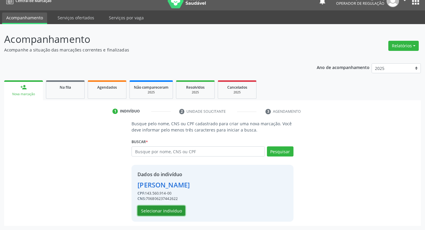
click at [150, 210] on button "Selecionar indivíduo" at bounding box center [161, 211] width 48 height 10
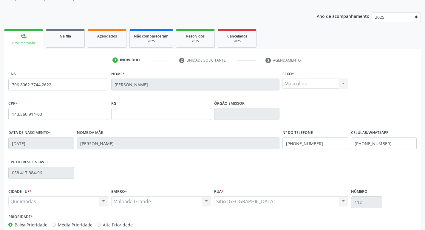
scroll to position [93, 0]
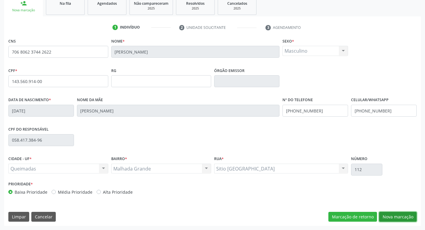
click at [389, 218] on button "Nova marcação" at bounding box center [398, 217] width 38 height 10
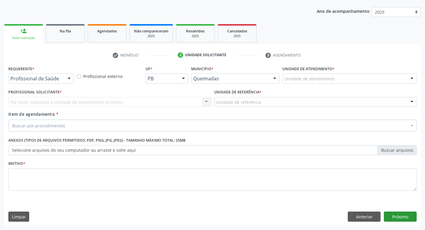
scroll to position [65, 0]
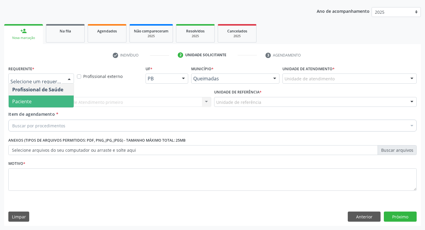
click at [42, 100] on span "Paciente" at bounding box center [41, 102] width 65 height 12
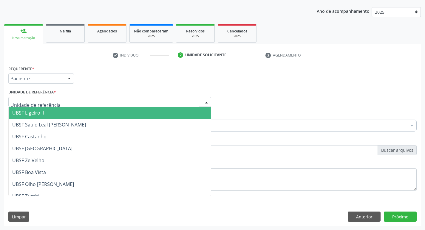
type input "M"
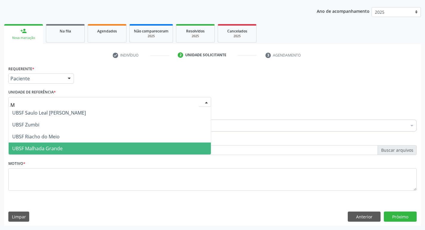
click at [58, 151] on span "UBSF Malhada Grande" at bounding box center [37, 148] width 50 height 7
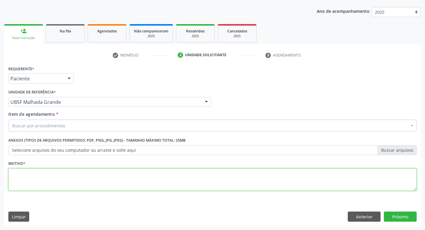
click at [51, 171] on textarea at bounding box center [212, 180] width 408 height 23
type textarea "AVALIACAO"
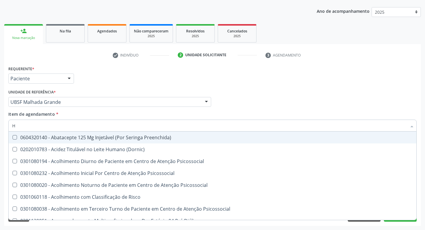
type input "HEMOGLOBINA G"
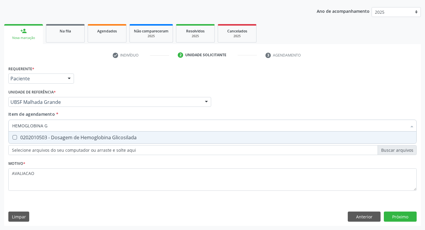
click at [92, 136] on div "0202010503 - Dosagem de Hemoglobina Glicosilada" at bounding box center [212, 137] width 400 height 5
checkbox Glicosilada "true"
type input "HEMOGLOBINA"
checkbox Glicosilada "false"
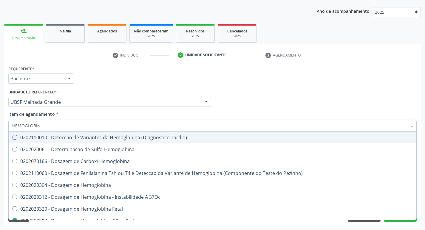
type input "HEMOGLOBI"
checkbox Glicosilada "false"
checkbox Hemoglobina "true"
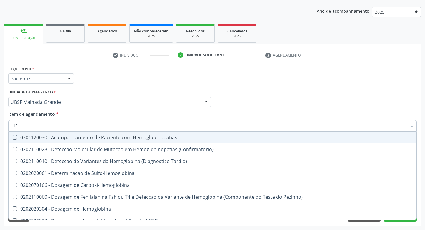
type input "H"
checkbox Glicosilada "false"
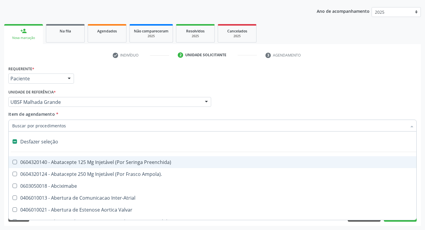
type input "H"
checkbox A "true"
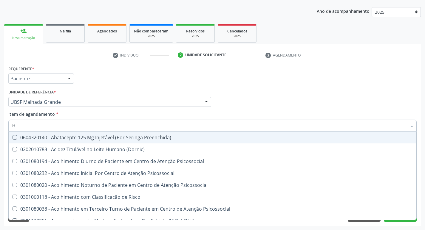
type input "HEMOGR"
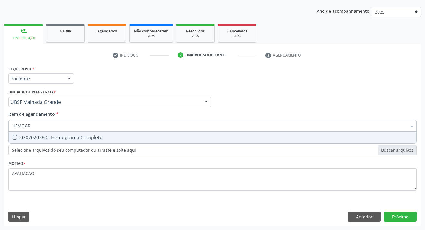
click at [61, 140] on div "0202020380 - Hemograma Completo" at bounding box center [212, 137] width 400 height 5
checkbox Completo "true"
type input "HEMOG"
checkbox Completo "false"
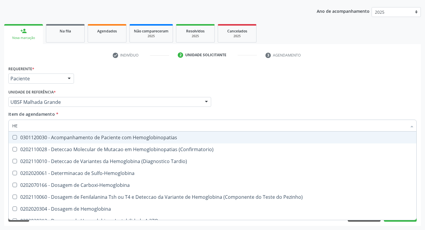
type input "H"
checkbox Glicosilada "false"
checkbox Completo "false"
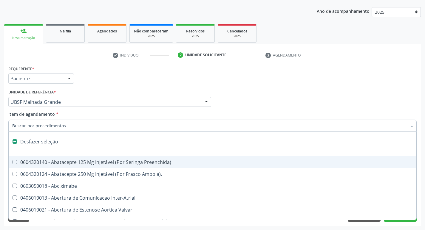
type input "G"
checkbox \(Picc\) "true"
checkbox Persistente "true"
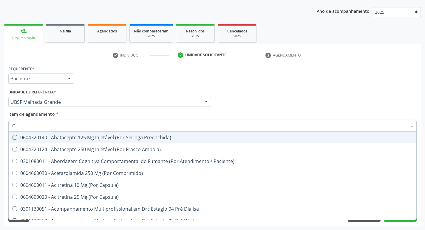
type input "GLICOSE"
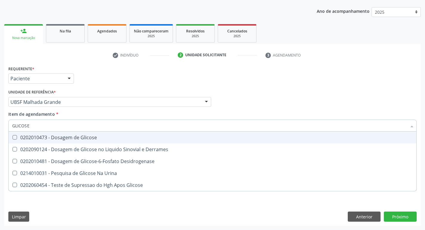
click at [107, 139] on div "0202010473 - Dosagem de Glicose" at bounding box center [212, 137] width 400 height 5
checkbox Glicose "true"
type input "GLICOS"
checkbox Glicose "false"
checkbox Derrames "true"
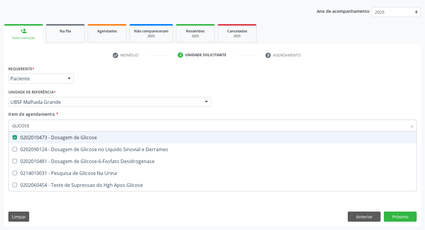
checkbox Glicose "true"
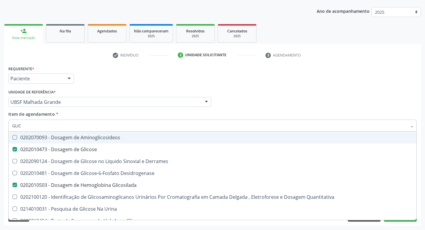
type input "GLI"
checkbox Glicose "false"
checkbox Derrames "false"
checkbox Glicosilada "false"
checkbox Quantitativa "false"
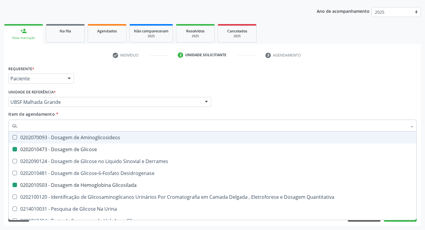
type input "G"
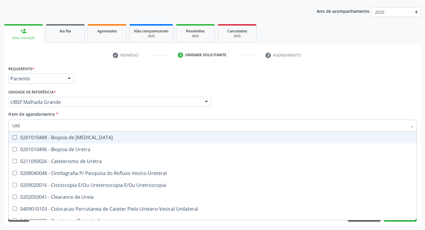
type input "UREI"
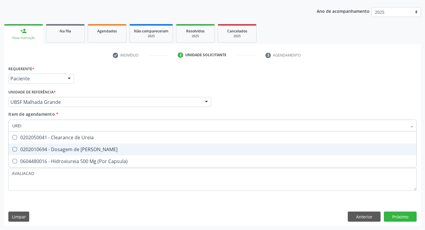
click at [97, 152] on div "0202010694 - Dosagem de [PERSON_NAME]" at bounding box center [212, 149] width 400 height 5
checkbox Ureia "true"
type input "URE"
checkbox Ureia "false"
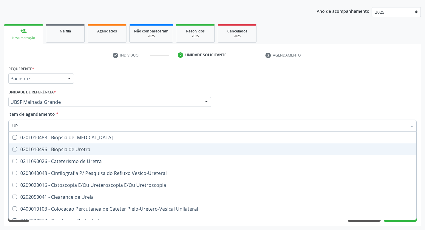
type input "U"
checkbox Ureia "false"
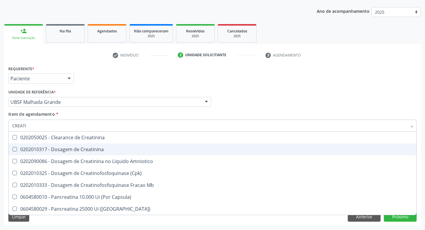
type input "CREATIN"
click at [97, 152] on div "0202010317 - Dosagem de Creatinina" at bounding box center [212, 149] width 400 height 5
checkbox Creatinina "true"
type input "CREA"
checkbox Creatinina "false"
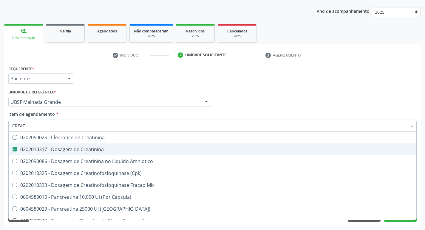
checkbox Amniotico "false"
checkbox Mb "true"
type input "C"
checkbox Mb "false"
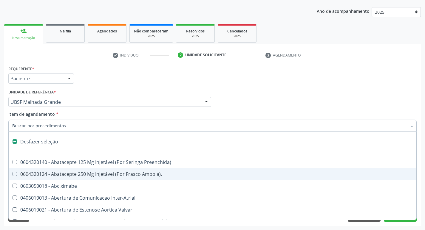
type input "2"
checkbox Biologica "true"
checkbox Vagina "true"
checkbox Puerperal "true"
checkbox Congenita "true"
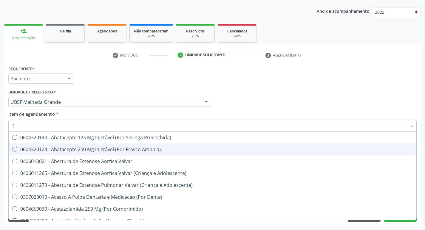
type input "20205001"
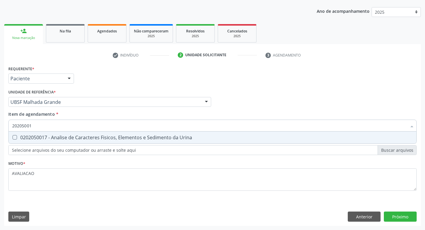
click at [76, 137] on div "0202050017 - Analise de Caracteres Fisicos, Elementos e Sedimento da Urina" at bounding box center [212, 137] width 400 height 5
checkbox Urina "true"
click at [399, 217] on div "Requerente * Paciente Profissional de Saúde Paciente Nenhum resultado encontrad…" at bounding box center [212, 145] width 416 height 162
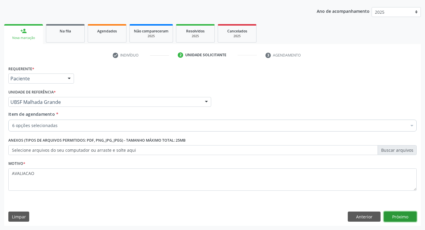
click at [400, 215] on button "Próximo" at bounding box center [400, 217] width 33 height 10
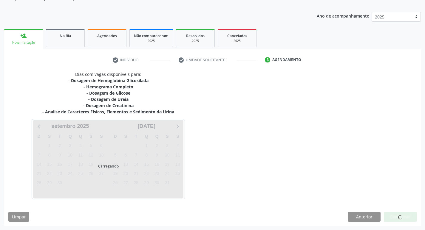
scroll to position [60, 0]
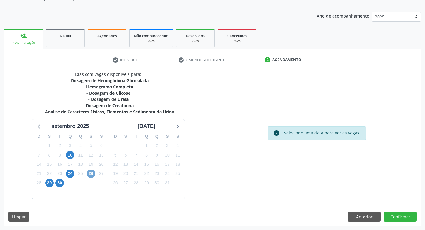
click at [91, 173] on span "26" at bounding box center [91, 174] width 8 height 8
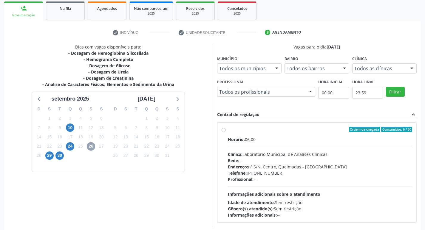
scroll to position [115, 0]
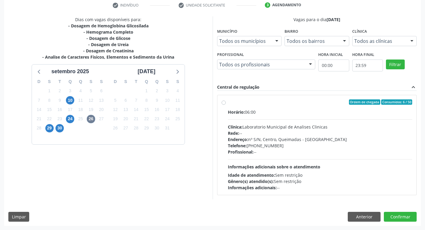
click at [336, 136] on div "Endereço: nº S/N, Centro, Queimadas - [GEOGRAPHIC_DATA]" at bounding box center [320, 139] width 184 height 6
click at [226, 105] on input "Ordem de chegada Consumidos: 6 / 50 Horário: 06:00 Clínica: Laboratorio Municip…" at bounding box center [223, 102] width 4 height 5
radio input "true"
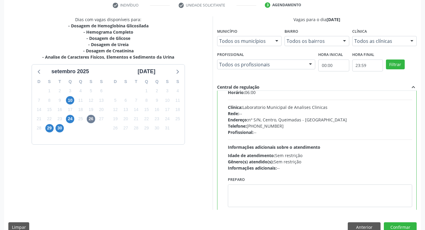
scroll to position [30, 0]
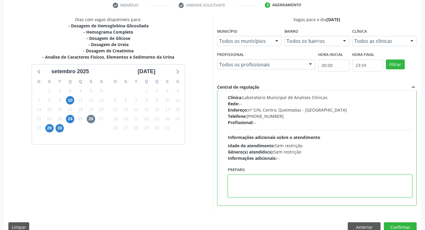
click at [303, 193] on textarea at bounding box center [320, 186] width 184 height 23
paste textarea "IR EM [GEOGRAPHIC_DATA]"
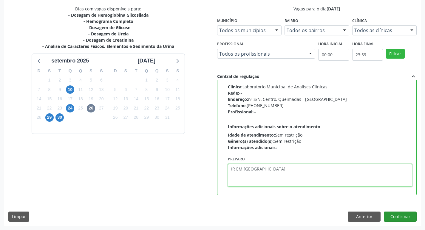
type textarea "IR EM [GEOGRAPHIC_DATA]"
click at [400, 217] on button "Confirmar" at bounding box center [400, 217] width 33 height 10
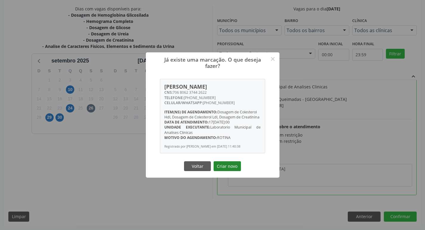
click at [236, 168] on button "Criar novo" at bounding box center [226, 167] width 27 height 10
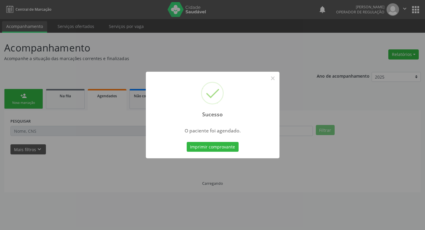
scroll to position [0, 0]
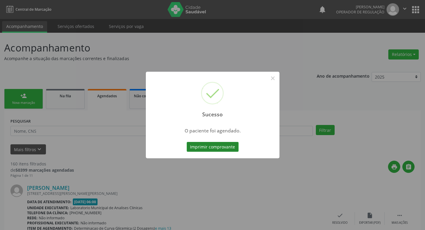
click at [206, 151] on button "Imprimir comprovante" at bounding box center [213, 147] width 52 height 10
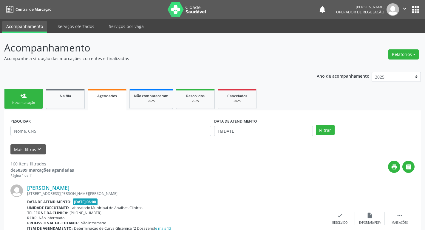
click at [17, 94] on link "person_add Nova marcação" at bounding box center [23, 99] width 39 height 20
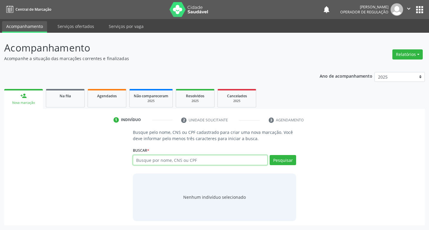
click at [179, 159] on input "text" at bounding box center [200, 160] width 135 height 10
type input "7"
type input "702404070124621"
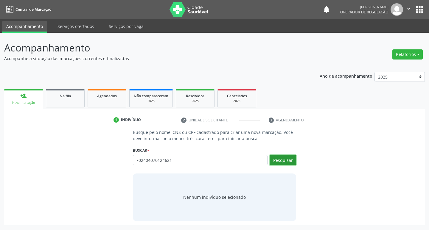
click at [284, 165] on button "Pesquisar" at bounding box center [283, 160] width 27 height 10
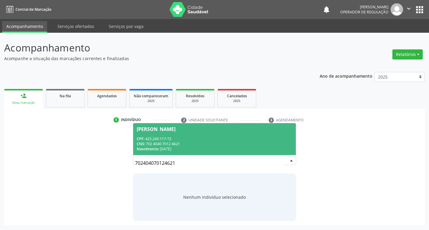
click at [174, 145] on div "CNS: 702 4040 7012 4621" at bounding box center [215, 144] width 156 height 5
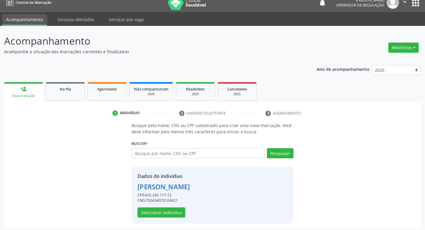
scroll to position [9, 0]
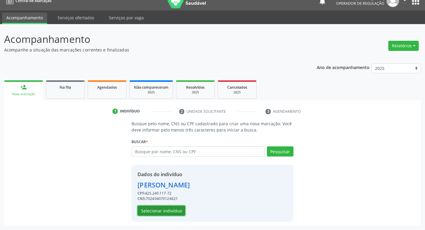
click at [173, 210] on button "Selecionar indivíduo" at bounding box center [161, 211] width 48 height 10
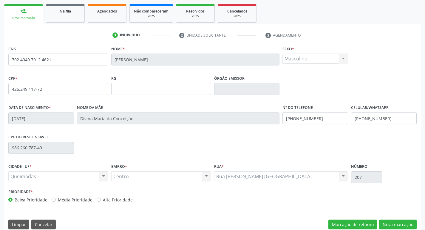
scroll to position [93, 0]
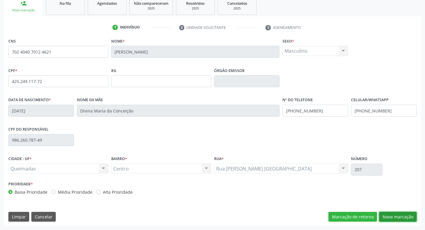
click at [405, 213] on button "Nova marcação" at bounding box center [398, 217] width 38 height 10
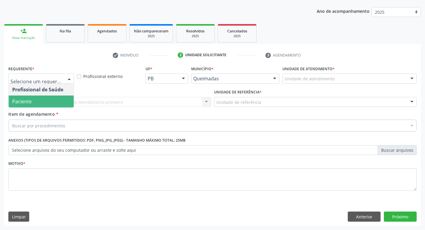
click at [38, 102] on span "Paciente" at bounding box center [41, 102] width 65 height 12
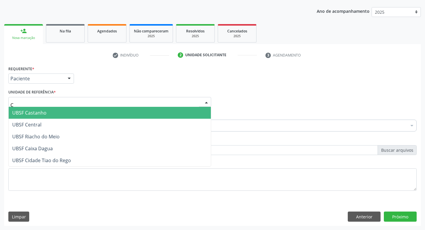
type input "CE"
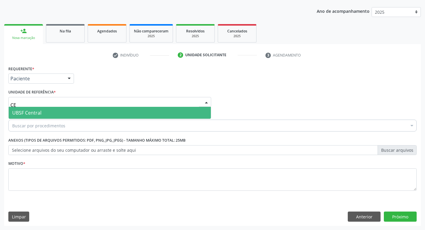
drag, startPoint x: 46, startPoint y: 111, endPoint x: 42, endPoint y: 107, distance: 5.5
click at [45, 110] on span "UBSF Central" at bounding box center [110, 113] width 202 height 12
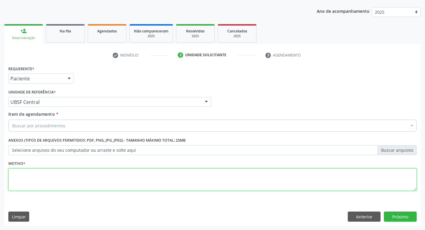
click at [34, 189] on textarea at bounding box center [212, 180] width 408 height 23
type textarea "AVALIACAO"
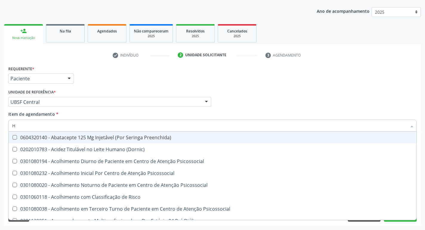
type input "HEMOGLOBINA G"
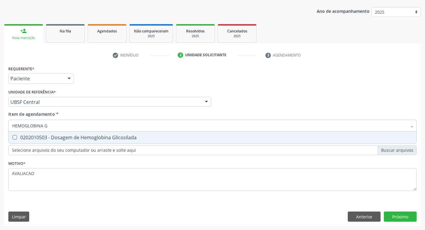
click at [85, 139] on div "0202010503 - Dosagem de Hemoglobina Glicosilada" at bounding box center [212, 137] width 400 height 5
checkbox Glicosilada "true"
type input "HEMOGLOBINA"
checkbox Glicosilada "false"
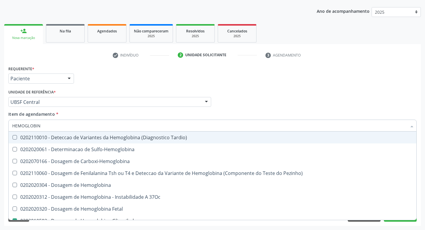
type input "HEMOGLOBI"
checkbox Glicosilada "false"
checkbox Hemoglobina "true"
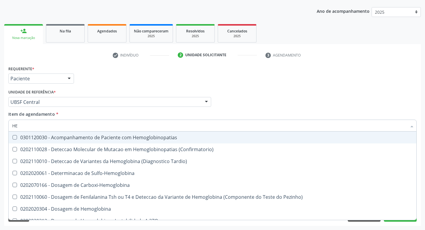
type input "H"
checkbox Glicosilada "false"
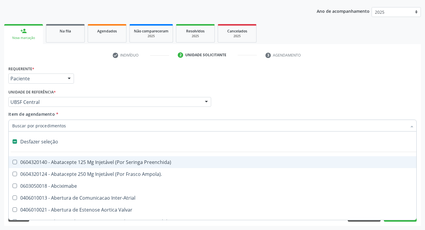
type input "G"
checkbox \(Picc\) "true"
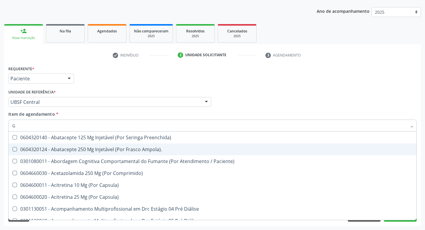
type input "GLICOSE"
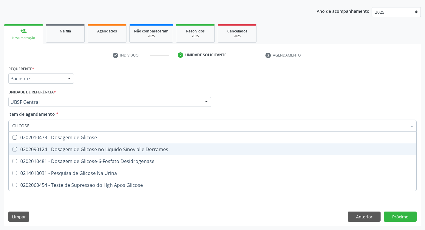
click at [115, 139] on div "0202010473 - Dosagem de Glicose" at bounding box center [212, 137] width 400 height 5
checkbox Glicose "true"
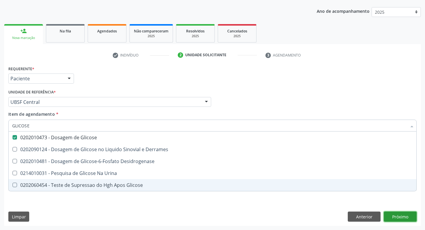
click at [393, 216] on div "Requerente * Paciente Profissional de Saúde Paciente Nenhum resultado encontrad…" at bounding box center [212, 145] width 416 height 162
checkbox Derrames "true"
checkbox Desidrogenase "true"
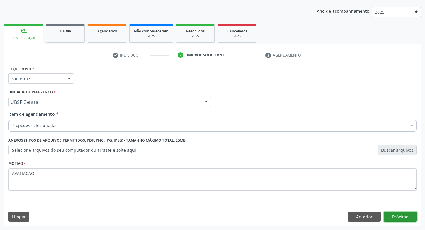
click at [396, 215] on button "Próximo" at bounding box center [400, 217] width 33 height 10
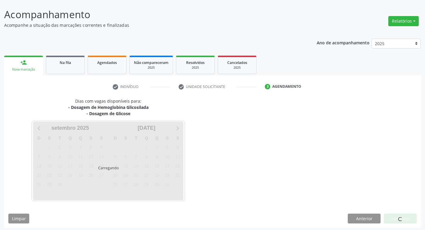
scroll to position [35, 0]
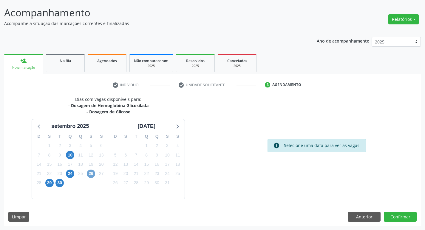
click at [91, 173] on span "26" at bounding box center [91, 174] width 8 height 8
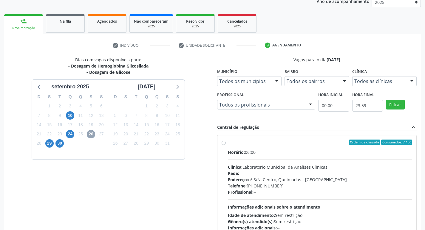
scroll to position [115, 0]
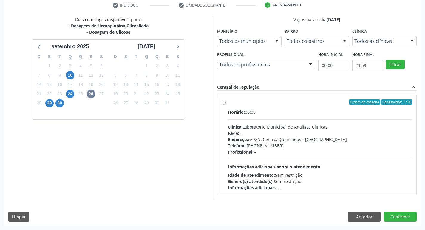
click at [292, 159] on div "Horário: 06:00 Clínica: Laboratorio Municipal de Analises Clinicas Rede: -- End…" at bounding box center [320, 150] width 184 height 82
click at [226, 105] on input "Ordem de chegada Consumidos: 7 / 50 Horário: 06:00 Clínica: Laboratorio Municip…" at bounding box center [223, 102] width 4 height 5
radio input "true"
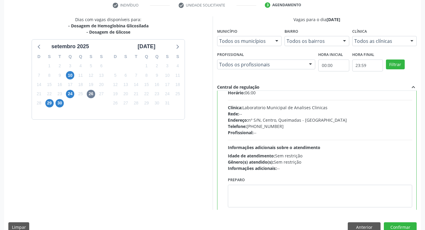
scroll to position [30, 0]
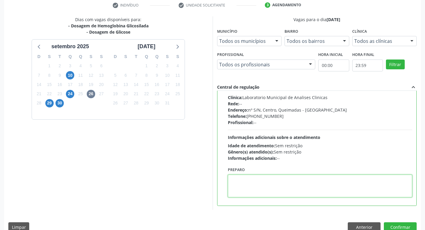
click at [257, 184] on textarea at bounding box center [320, 186] width 184 height 23
paste textarea "IR EM [GEOGRAPHIC_DATA]"
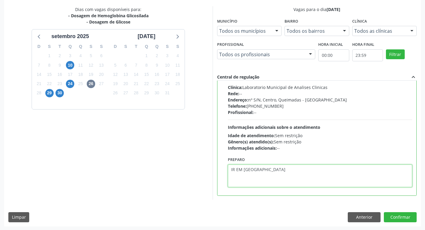
scroll to position [126, 0]
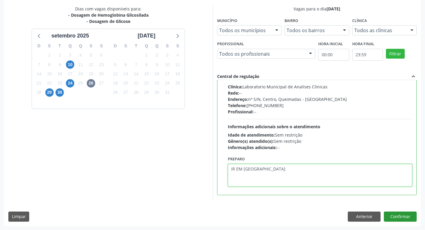
type textarea "IR EM [GEOGRAPHIC_DATA]"
click at [402, 212] on button "Confirmar" at bounding box center [400, 217] width 33 height 10
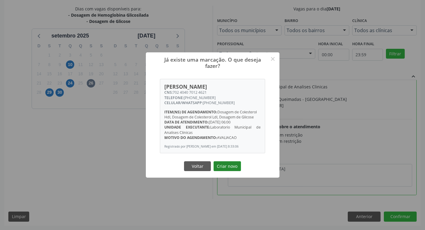
click at [232, 166] on button "Criar novo" at bounding box center [226, 167] width 27 height 10
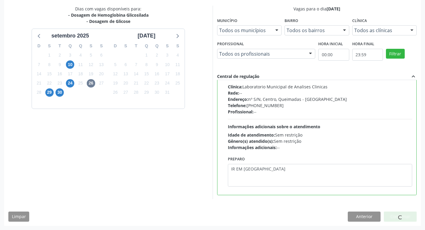
scroll to position [0, 0]
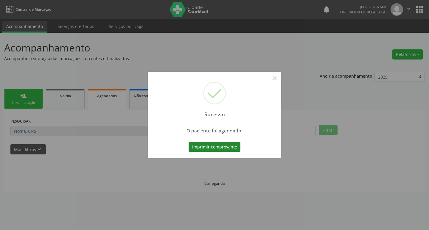
click at [224, 148] on button "Imprimir comprovante" at bounding box center [215, 147] width 52 height 10
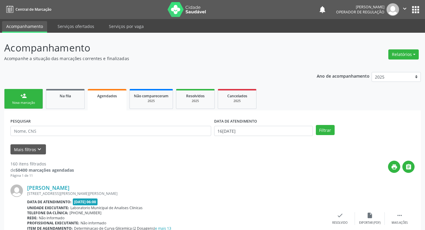
click at [20, 100] on link "person_add Nova marcação" at bounding box center [23, 99] width 39 height 20
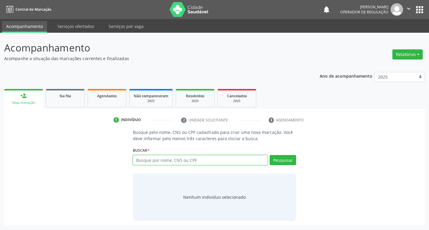
click at [143, 161] on input "text" at bounding box center [200, 160] width 135 height 10
type input "700906927961697"
click at [292, 162] on button "Pesquisar" at bounding box center [283, 160] width 27 height 10
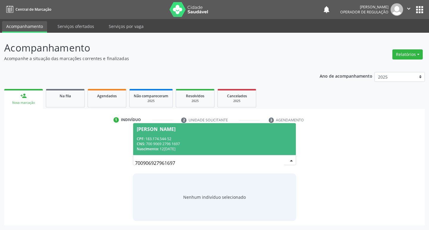
click at [165, 146] on div "CNS: 700 9069 2796 1697" at bounding box center [215, 144] width 156 height 5
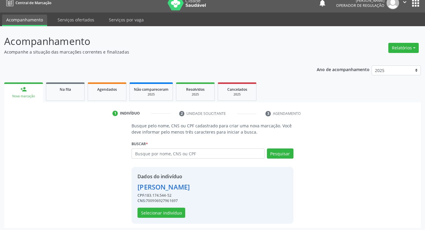
scroll to position [9, 0]
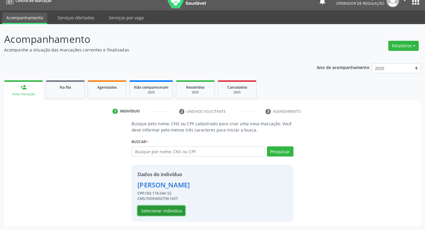
click at [159, 210] on button "Selecionar indivíduo" at bounding box center [161, 211] width 48 height 10
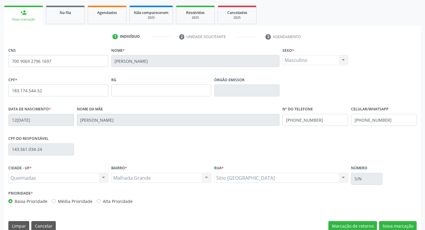
scroll to position [93, 0]
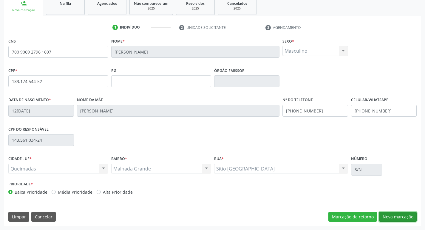
click at [404, 220] on button "Nova marcação" at bounding box center [398, 217] width 38 height 10
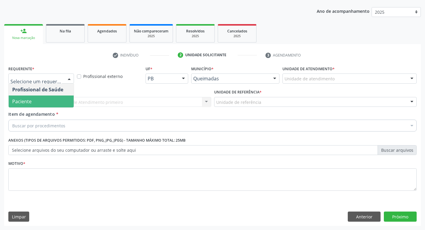
click at [45, 102] on span "Paciente" at bounding box center [41, 102] width 65 height 12
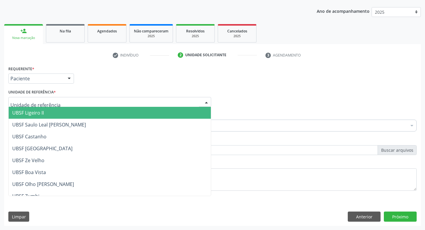
type input "M"
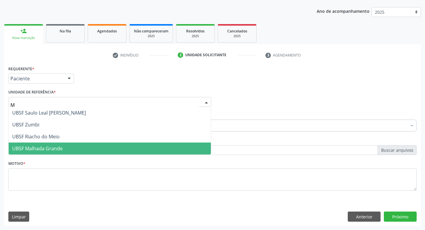
click at [41, 145] on span "UBSF Malhada Grande" at bounding box center [110, 149] width 202 height 12
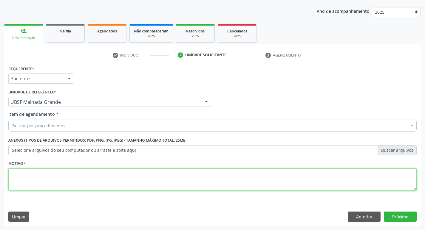
click at [20, 183] on textarea at bounding box center [212, 180] width 408 height 23
type textarea "AVALIACAO"
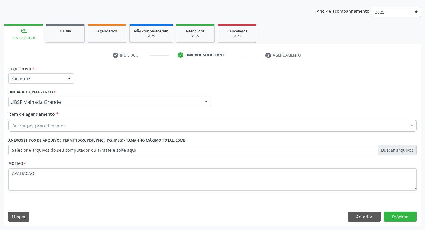
click at [102, 131] on div "Buscar por procedimentos" at bounding box center [212, 126] width 408 height 12
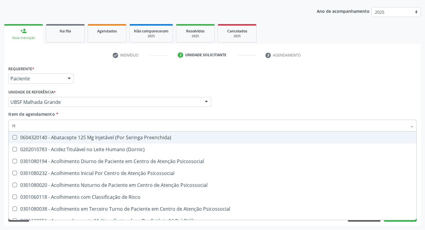
type input "HEMOGLOBINA G"
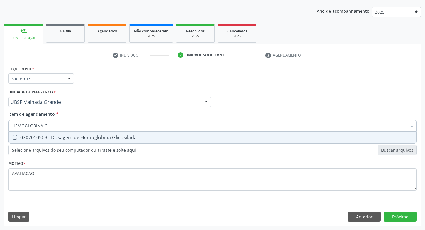
click at [94, 136] on div "0202010503 - Dosagem de Hemoglobina Glicosilada" at bounding box center [212, 137] width 400 height 5
checkbox Glicosilada "true"
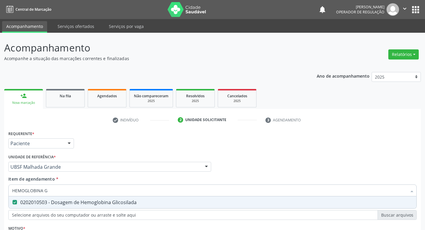
scroll to position [65, 0]
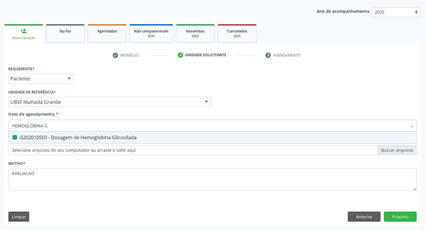
type input "HEMOGLOBINA"
checkbox Glicosilada "false"
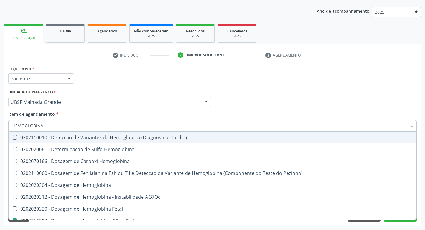
type input "HEMOGLOBIN"
checkbox Glicosilada "false"
checkbox Hemoglobina "true"
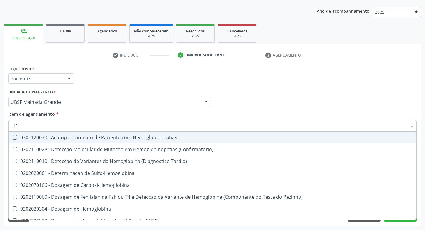
type input "H"
checkbox Glicosilada "false"
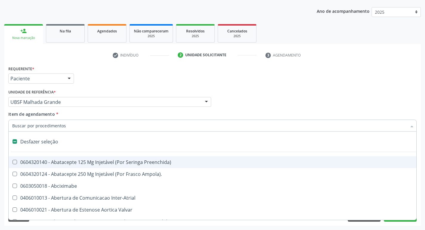
type input "H"
checkbox A "true"
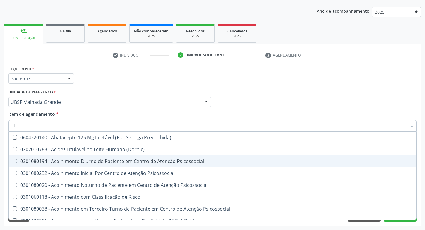
type input "HEMOGR"
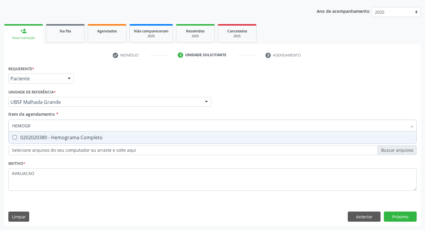
click at [76, 138] on div "0202020380 - Hemograma Completo" at bounding box center [212, 137] width 400 height 5
checkbox Completo "true"
type input "HEMOG"
checkbox Completo "false"
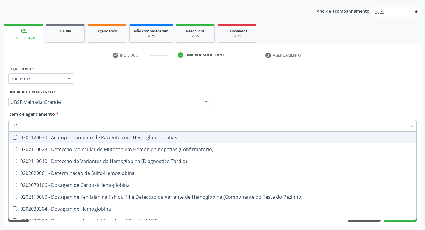
type input "H"
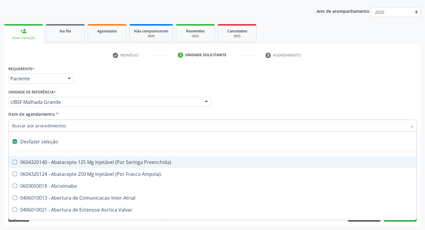
checkbox Dente\) "false"
checkbox Capsula\) "false"
type input "G"
checkbox \(Picc\) "true"
checkbox Persistente "true"
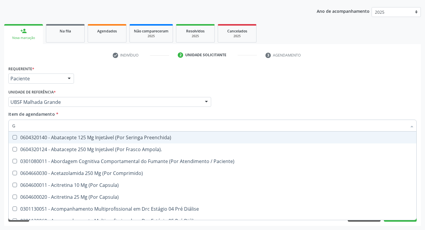
type input "GLICOSE"
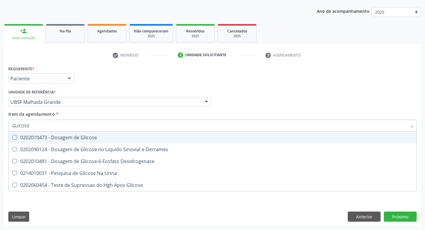
click at [91, 134] on span "0202010473 - Dosagem de Glicose" at bounding box center [212, 138] width 407 height 12
checkbox Glicose "true"
type input "GLICOS"
checkbox Glicose "false"
checkbox Derrames "true"
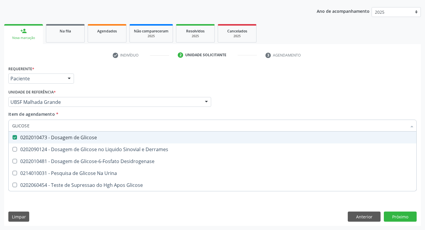
checkbox Glicose "true"
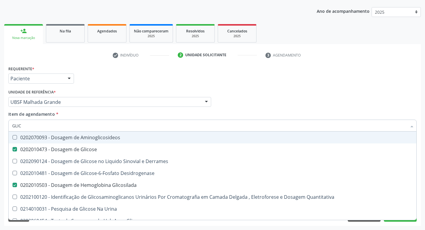
type input "GLI"
checkbox Glicose "false"
checkbox Derrames "false"
checkbox Glicosilada "false"
checkbox Quantitativa "false"
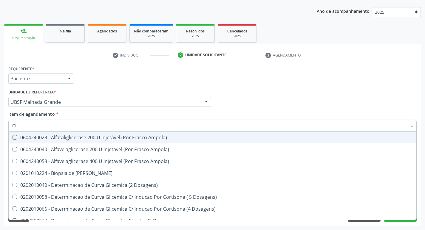
type input "G"
checkbox Glicose "false"
checkbox Glicosilada "false"
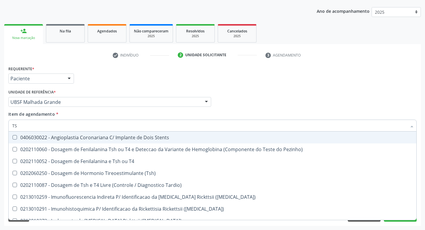
type input "TSH"
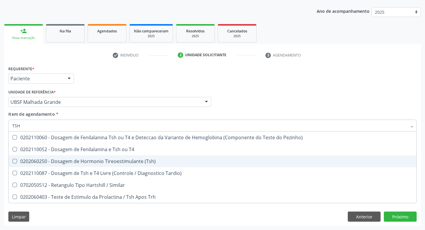
click at [131, 160] on div "0202060250 - Dosagem de Hormonio Tireoestimulante (Tsh)" at bounding box center [212, 161] width 400 height 5
checkbox \(Tsh\) "true"
type input "TS"
checkbox \(Tsh\) "false"
checkbox Tardio\) "true"
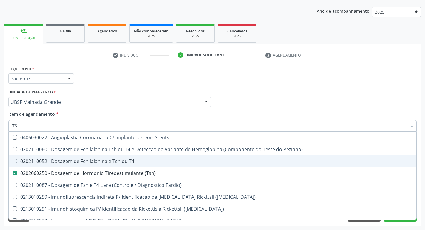
type input "T"
checkbox \(Tsh\) "false"
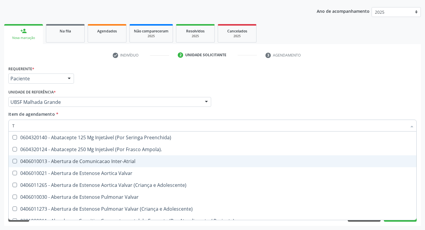
type input "T4"
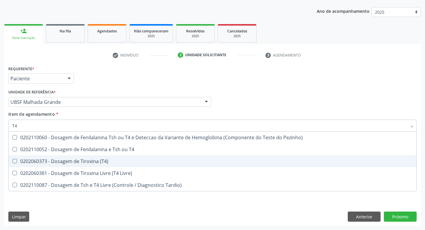
click at [113, 163] on div "0202060373 - Dosagem de Tiroxina (T4)" at bounding box center [212, 161] width 400 height 5
checkbox \(T4\) "true"
type input "T"
checkbox \(T4\) "false"
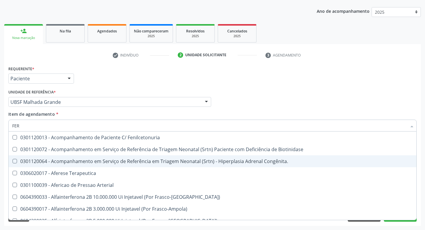
type input "FERR"
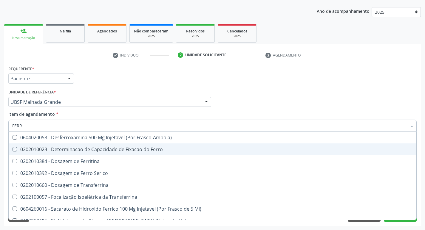
click at [227, 88] on div "Profissional Solicitante Por favor, selecione a Unidade de Atendimento primeiro…" at bounding box center [212, 99] width 411 height 23
checkbox Ferro "true"
checkbox Ferritina "true"
checkbox Serico "true"
checkbox Transferrina "true"
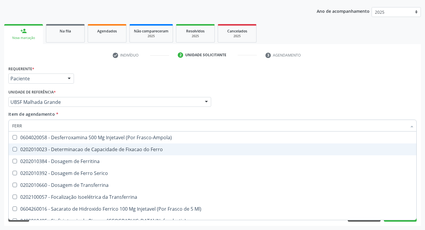
checkbox Transferrina "true"
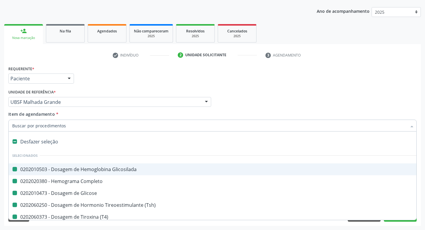
type input "V"
checkbox Glicosilada "false"
checkbox Completo "false"
checkbox Glicose "false"
checkbox \(Tsh\) "false"
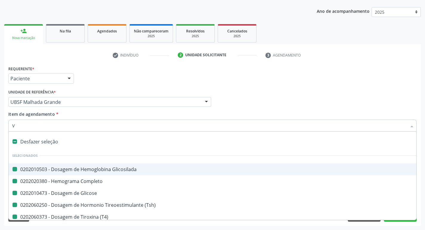
checkbox \(T4\) "false"
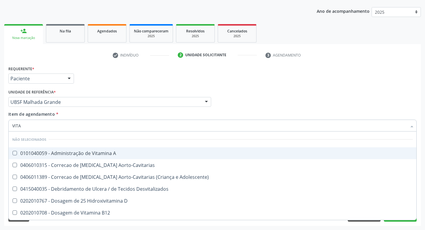
type input "VITAM"
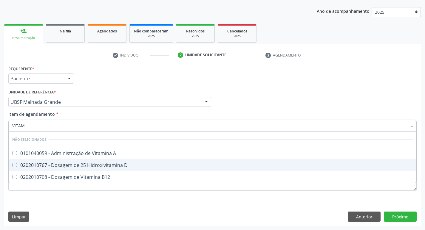
click at [105, 168] on div "0202010767 - Dosagem de 25 Hidroxivitamina D" at bounding box center [212, 165] width 400 height 5
checkbox D "true"
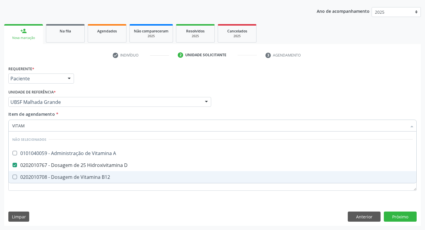
click at [107, 175] on div "0202010708 - Dosagem de Vitamina B12" at bounding box center [212, 177] width 400 height 5
checkbox B12 "true"
type input "VITA"
checkbox D "false"
checkbox B12 "false"
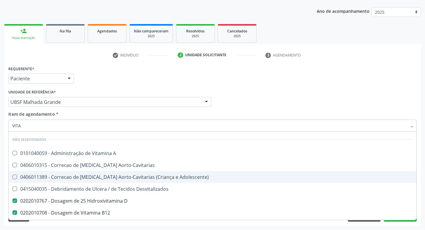
type input "VIT"
checkbox D "false"
checkbox Cateterismo "true"
type input "V"
checkbox A "true"
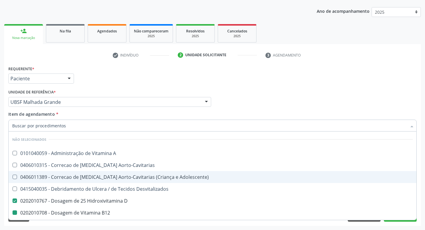
checkbox Aorto-Cavitarias "true"
checkbox Adolescente\) "true"
checkbox Desvitalizados "true"
checkbox D "true"
checkbox Cateterismo "false"
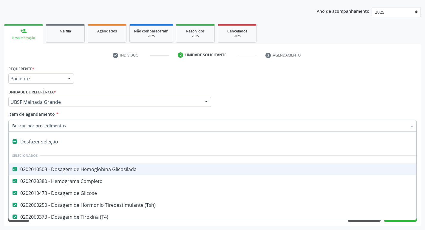
type input "S"
checkbox Intermediario\) "true"
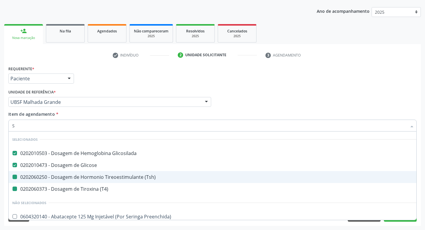
type input "SE"
checkbox \(Tsh\) "false"
checkbox \(T4\) "false"
checkbox D "false"
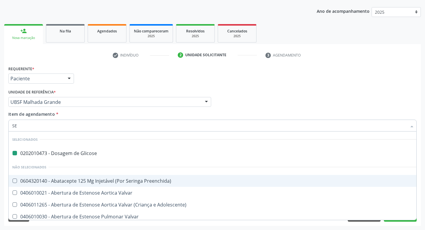
type input "SER"
checkbox Glicose "false"
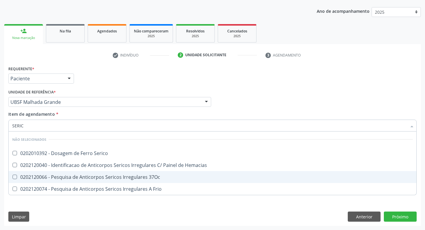
type input "SERICO"
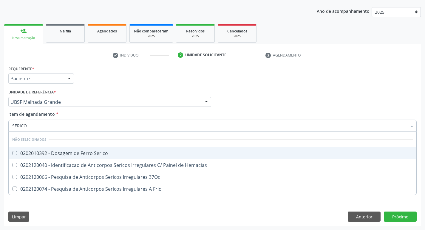
click at [94, 148] on span "0202010392 - Dosagem de Ferro Serico" at bounding box center [212, 154] width 407 height 12
checkbox Serico "true"
type input "S"
checkbox Serico "true"
checkbox 37Oc "true"
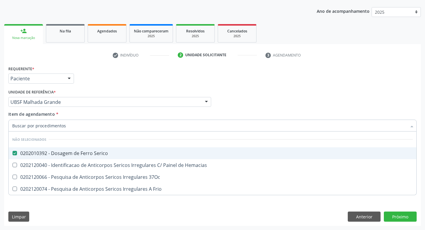
checkbox Frio "true"
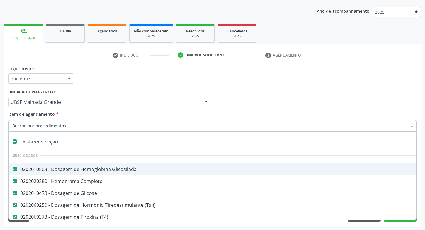
type input "2"
checkbox Total "true"
checkbox Hidrocefalia "true"
checkbox Esquerdo "true"
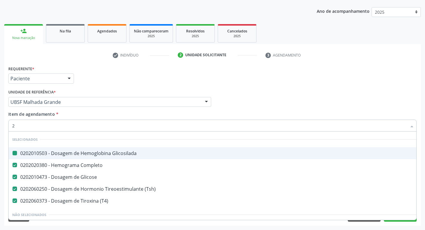
type input "20205001"
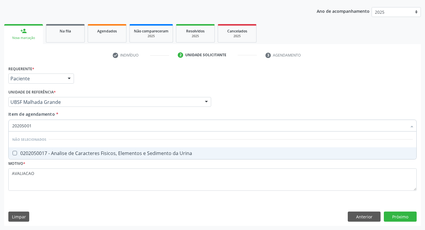
click at [102, 155] on div "0202050017 - Analise de Caracteres Fisicos, Elementos e Sedimento da Urina" at bounding box center [212, 153] width 400 height 5
checkbox Urina "true"
click at [408, 216] on div "Requerente * Paciente Profissional de Saúde Paciente Nenhum resultado encontrad…" at bounding box center [212, 145] width 416 height 162
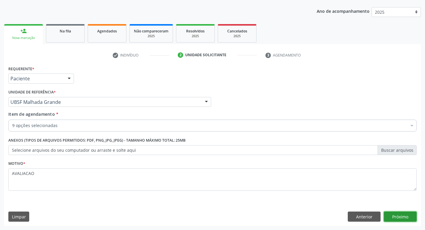
click at [402, 217] on button "Próximo" at bounding box center [400, 217] width 33 height 10
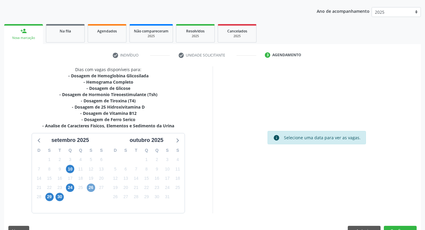
click at [89, 190] on span "26" at bounding box center [91, 188] width 8 height 8
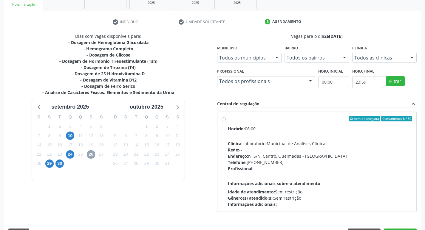
scroll to position [115, 0]
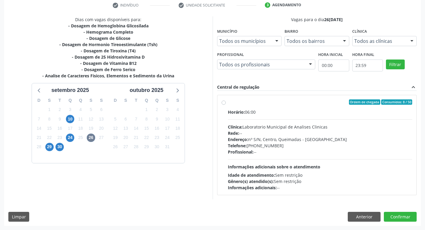
click at [271, 131] on div "Rede: --" at bounding box center [320, 133] width 184 height 6
click at [226, 105] on input "Ordem de chegada Consumidos: 8 / 50 Horário: 06:00 Clínica: Laboratorio Municip…" at bounding box center [223, 102] width 4 height 5
radio input "true"
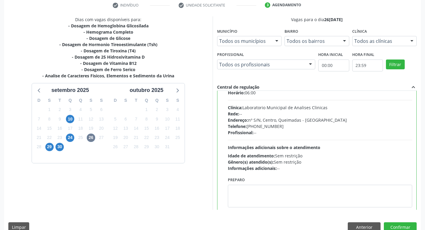
scroll to position [30, 0]
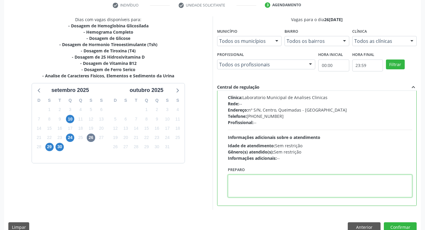
click at [269, 188] on textarea at bounding box center [320, 186] width 184 height 23
paste textarea "IR EM [GEOGRAPHIC_DATA]"
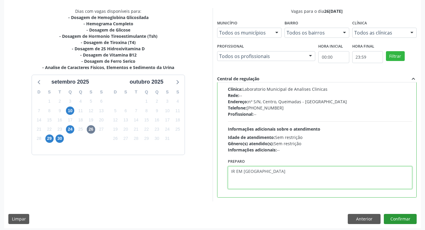
scroll to position [126, 0]
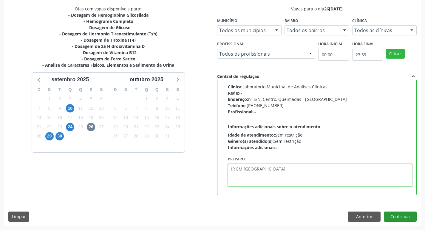
type textarea "IR EM [GEOGRAPHIC_DATA]"
click at [403, 215] on button "Confirmar" at bounding box center [400, 217] width 33 height 10
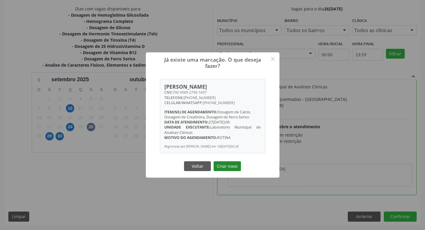
click at [230, 166] on button "Criar novo" at bounding box center [226, 167] width 27 height 10
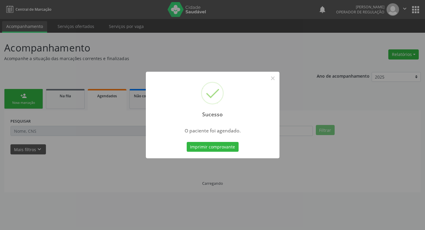
scroll to position [0, 0]
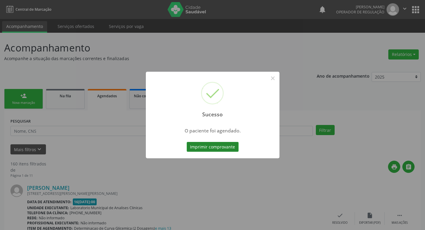
click at [216, 144] on button "Imprimir comprovante" at bounding box center [213, 147] width 52 height 10
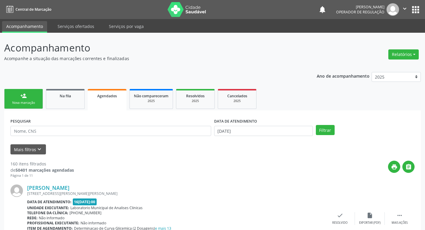
click at [36, 99] on link "person_add Nova marcação" at bounding box center [23, 99] width 39 height 20
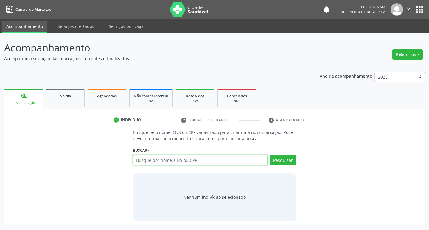
click at [150, 162] on input "text" at bounding box center [200, 160] width 135 height 10
click at [288, 158] on button "Pesquisar" at bounding box center [283, 160] width 27 height 10
click at [197, 165] on input "709606616605372" at bounding box center [200, 160] width 135 height 10
type input "7"
type input "709606616605372"
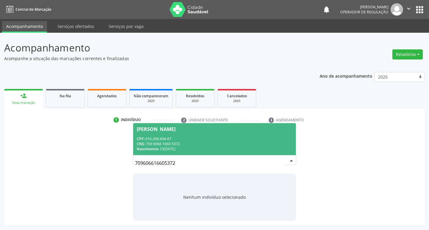
click at [182, 142] on div "CNS: 709 6066 1660 5372" at bounding box center [215, 144] width 156 height 5
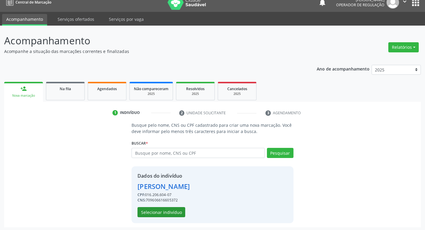
scroll to position [9, 0]
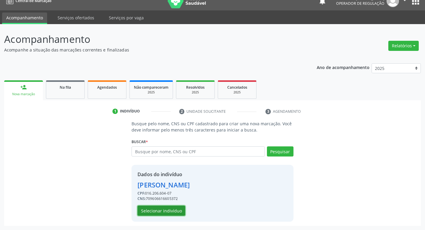
click at [175, 207] on button "Selecionar indivíduo" at bounding box center [161, 211] width 48 height 10
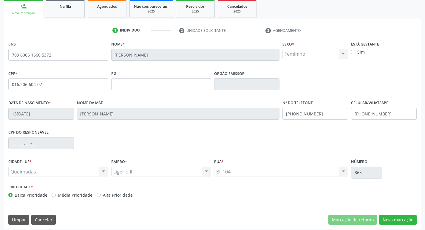
scroll to position [93, 0]
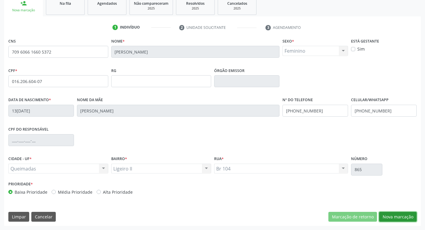
click at [393, 215] on button "Nova marcação" at bounding box center [398, 217] width 38 height 10
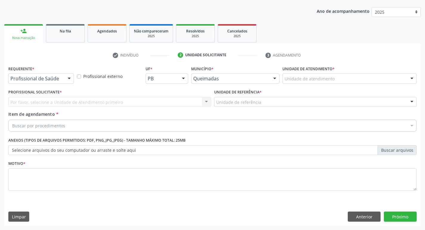
scroll to position [65, 0]
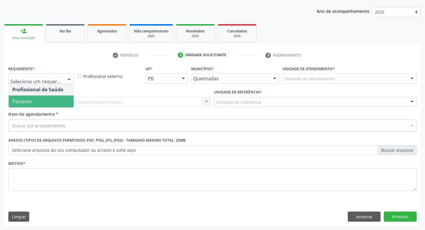
click at [34, 101] on span "Paciente" at bounding box center [41, 102] width 65 height 12
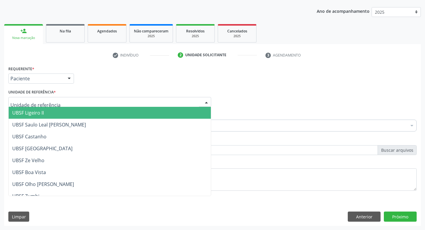
click at [44, 113] on span "UBSF Ligeiro II" at bounding box center [110, 113] width 202 height 12
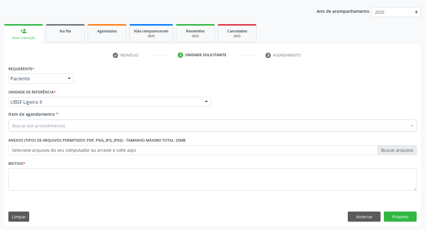
click at [33, 163] on div "Motivo *" at bounding box center [212, 175] width 408 height 32
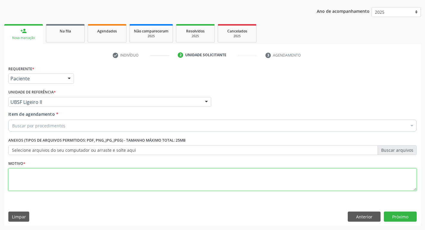
click at [35, 170] on textarea at bounding box center [212, 180] width 408 height 23
type textarea "AVALIACAO"
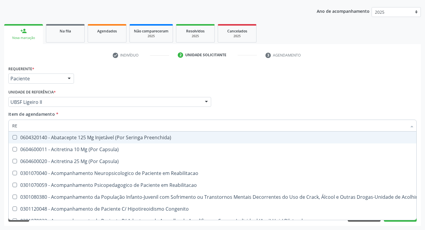
type input "REUMATOIDE"
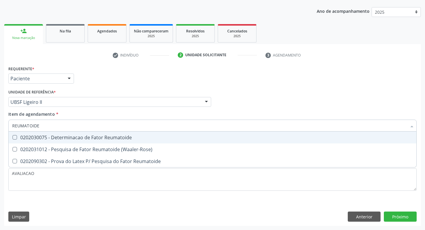
click at [95, 137] on div "0202030075 - Determinacao de Fator Reumatoide" at bounding box center [212, 137] width 400 height 5
checkbox Reumatoide "true"
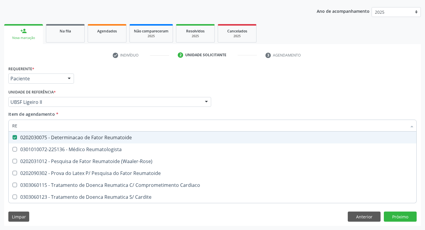
type input "R"
checkbox Reumatoide "false"
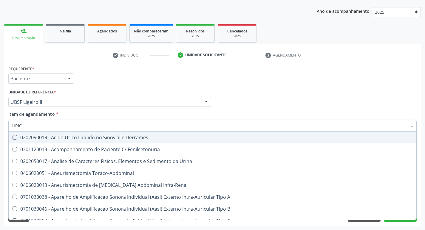
type input "URICO"
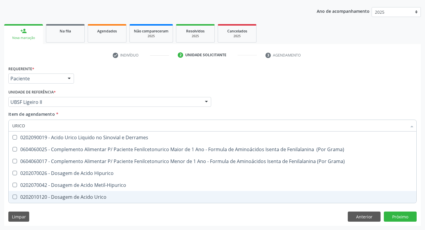
click at [104, 193] on span "0202010120 - Dosagem de Acido Urico" at bounding box center [212, 197] width 407 height 12
checkbox Urico "true"
type input "URIC"
checkbox Urico "false"
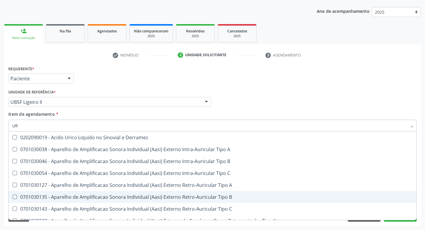
type input "U"
checkbox Urico "false"
checkbox A "false"
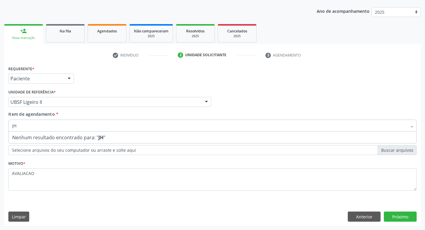
type input "J"
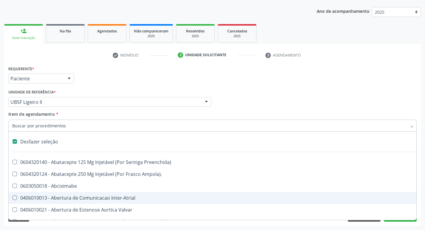
type input "H"
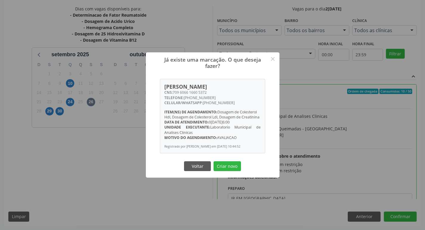
scroll to position [30, 0]
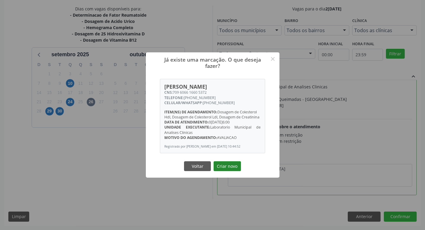
click at [232, 170] on button "Criar novo" at bounding box center [226, 167] width 27 height 10
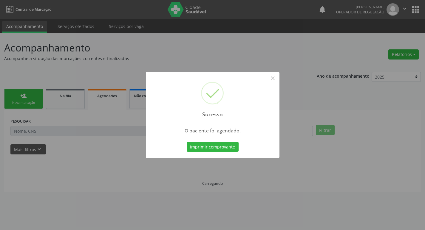
scroll to position [0, 0]
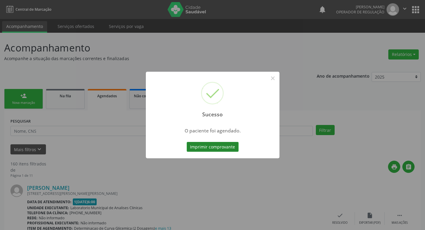
click at [224, 145] on button "Imprimir comprovante" at bounding box center [213, 147] width 52 height 10
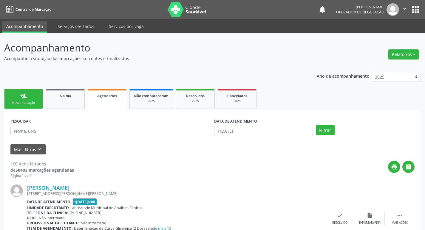
click at [31, 100] on link "person_add Nova marcação" at bounding box center [23, 99] width 39 height 20
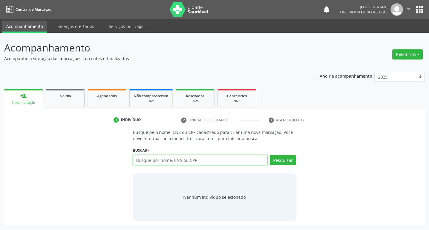
click at [147, 160] on input "text" at bounding box center [200, 160] width 135 height 10
type input "705403458880390"
click at [293, 159] on button "Pesquisar" at bounding box center [283, 160] width 27 height 10
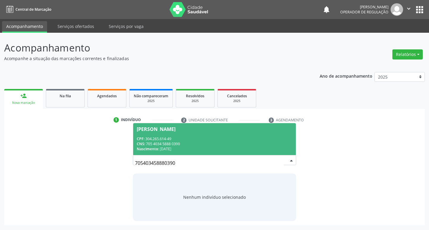
click at [177, 138] on div "CPF: 304.265.614-49" at bounding box center [215, 138] width 156 height 5
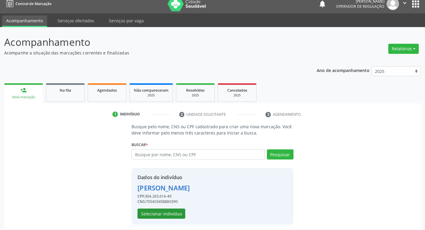
scroll to position [9, 0]
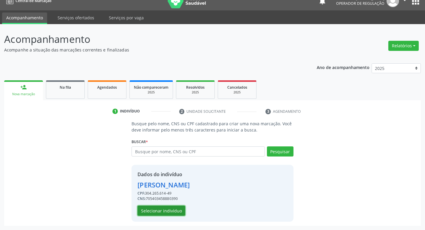
click at [156, 212] on button "Selecionar indivíduo" at bounding box center [161, 211] width 48 height 10
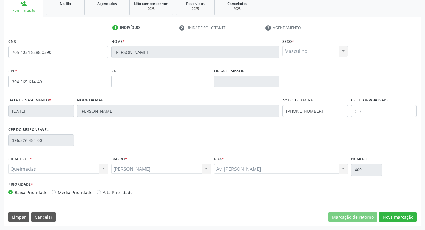
scroll to position [93, 0]
click at [390, 215] on button "Nova marcação" at bounding box center [398, 217] width 38 height 10
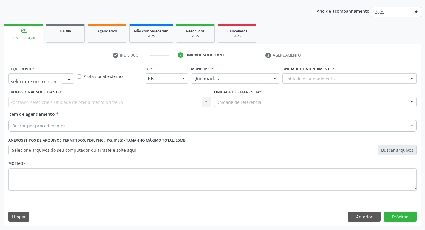
click at [39, 83] on div at bounding box center [41, 79] width 66 height 10
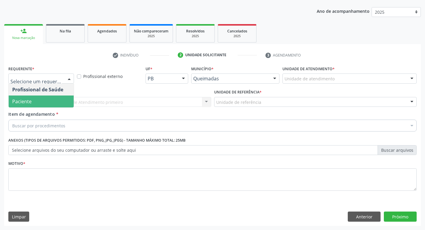
click at [43, 102] on span "Paciente" at bounding box center [41, 102] width 65 height 12
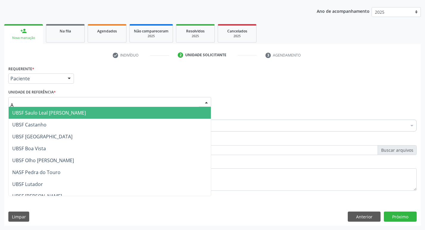
type input "AN"
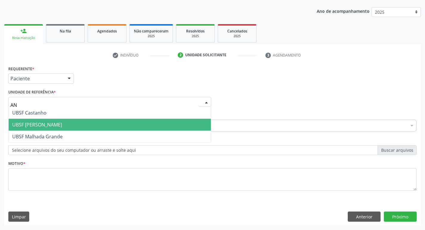
click at [66, 123] on span "UBSF [PERSON_NAME]" at bounding box center [110, 125] width 202 height 12
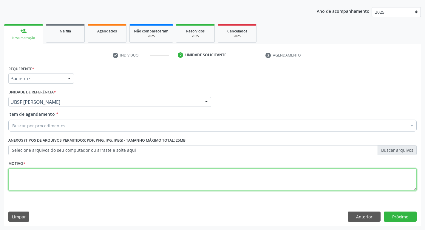
click at [36, 181] on textarea at bounding box center [212, 180] width 408 height 23
type textarea "AVALIACAO"
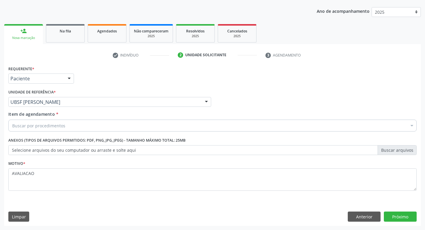
click at [37, 130] on div "Buscar por procedimentos" at bounding box center [212, 126] width 408 height 12
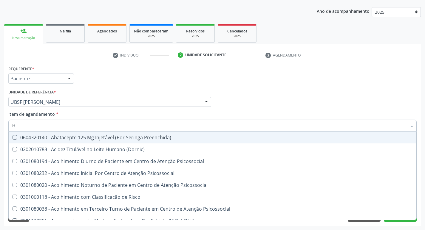
type input "HEMOGR"
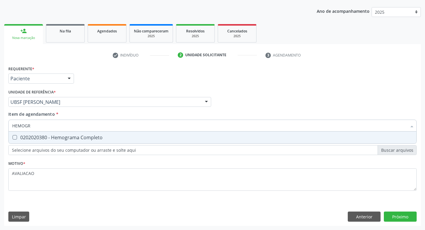
click at [58, 136] on div "0202020380 - Hemograma Completo" at bounding box center [212, 137] width 400 height 5
checkbox Completo "true"
type input "HEMOG"
checkbox Completo "false"
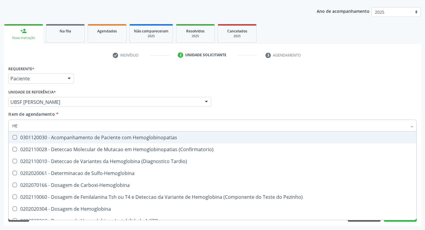
type input "H"
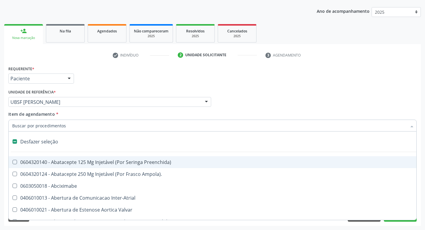
checkbox Capsula\) "false"
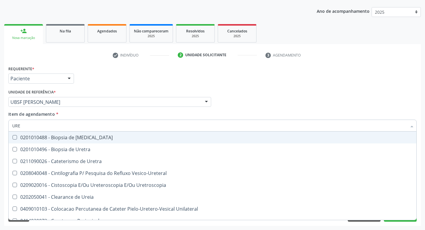
type input "UREI"
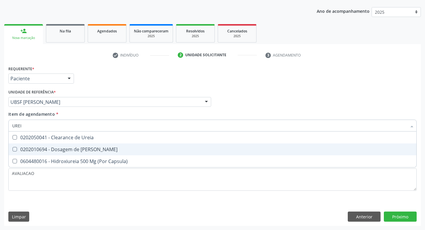
click at [58, 150] on div "0202010694 - Dosagem de [PERSON_NAME]" at bounding box center [212, 149] width 400 height 5
checkbox Ureia "true"
type input "URE"
checkbox Ureia "false"
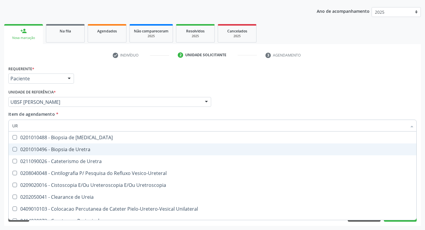
type input "U"
checkbox Ureia "false"
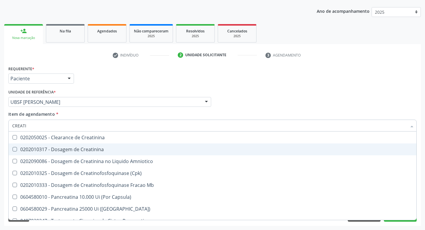
type input "CREATIN"
click at [58, 150] on div "0202010317 - Dosagem de Creatinina" at bounding box center [212, 149] width 400 height 5
checkbox Creatinina "true"
type input "CREAT"
checkbox Creatinina "false"
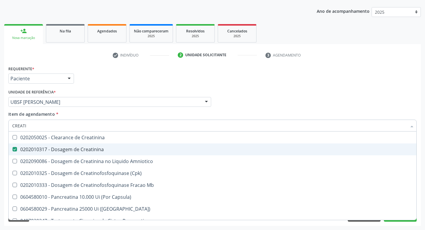
checkbox Amniotico "true"
type input "C"
checkbox Amniotico "false"
checkbox Mb "false"
type input "TSH"
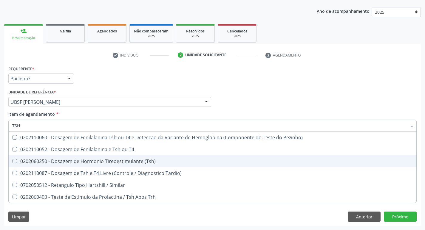
click at [83, 164] on div "0202060250 - Dosagem de Hormonio Tireoestimulante (Tsh)" at bounding box center [212, 161] width 400 height 5
checkbox \(Tsh\) "true"
type input "TS"
checkbox \(Tsh\) "false"
checkbox Tardio\) "true"
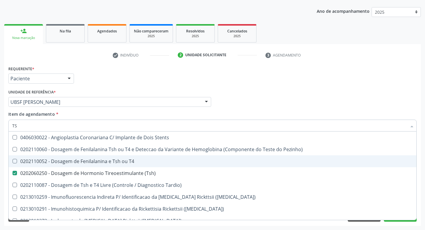
type input "T"
checkbox \(Tsh\) "false"
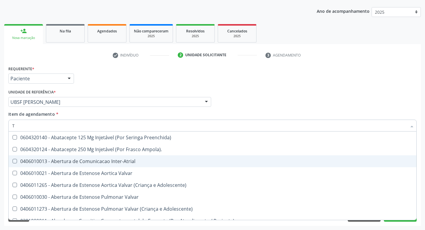
type input "T4"
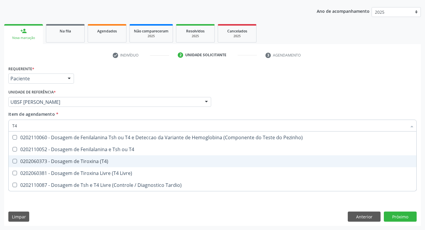
click at [103, 161] on div "0202060373 - Dosagem de Tiroxina (T4)" at bounding box center [212, 161] width 400 height 5
checkbox \(T4\) "true"
type input "T"
checkbox \(T4\) "false"
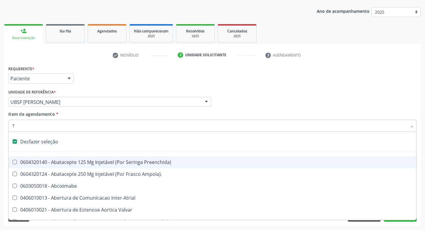
type input "TG"
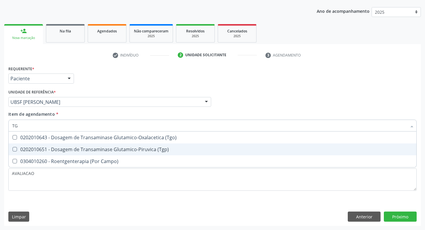
click at [131, 152] on div "0202010651 - Dosagem de Transaminase Glutamico-Piruvica (Tgp)" at bounding box center [212, 149] width 400 height 5
checkbox \(Tgp\) "true"
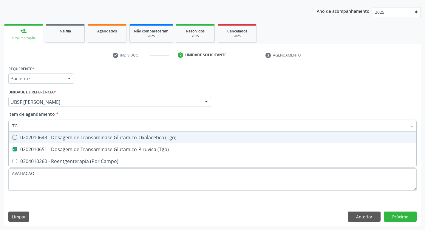
click at [132, 138] on div "0202010643 - Dosagem de Transaminase Glutamico-Oxalacetica (Tgo)" at bounding box center [212, 137] width 400 height 5
checkbox \(Tgo\) "true"
type input "T"
checkbox \(Tgo\) "false"
checkbox \(Tgp\) "false"
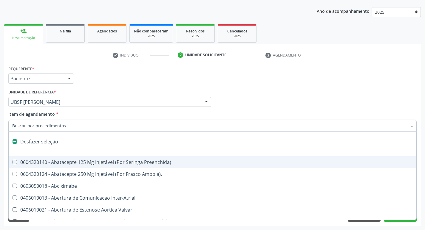
type input "G"
checkbox Criança "true"
checkbox Cardiaco "true"
checkbox Extracardiaco "true"
checkbox Quantitativa\) "true"
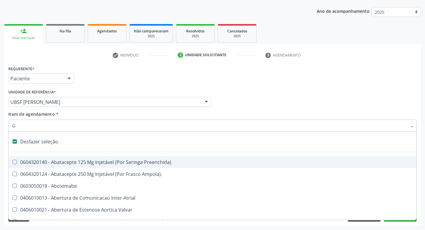
checkbox Esforco "true"
checkbox \(Dacriocintilografia\) "true"
checkbox Persistente "true"
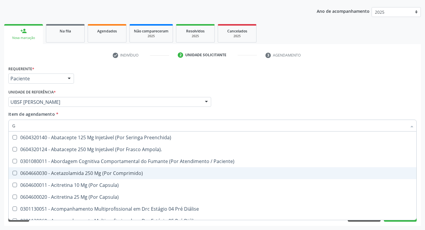
type input "GAMA"
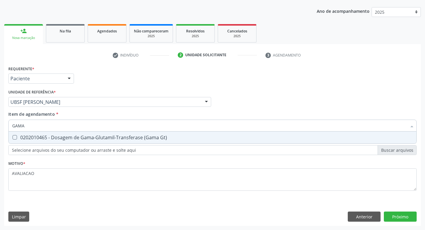
click at [113, 137] on div "0202010465 - Dosagem de Gama-Glutamil-Transferase (Gama Gt)" at bounding box center [212, 137] width 400 height 5
checkbox Gt\) "true"
type input "GAM"
checkbox Gt\) "false"
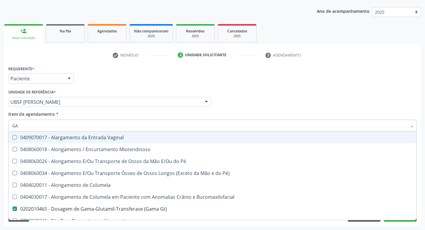
type input "G"
checkbox Gt\) "false"
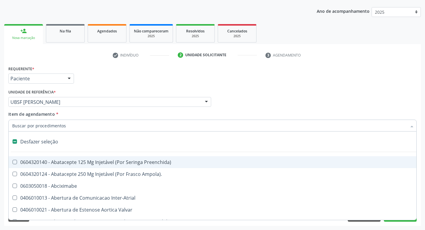
type input "H"
checkbox C "true"
checkbox Convencional\) "true"
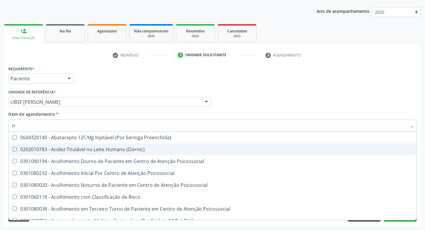
type input "HEMOGLOBINA G"
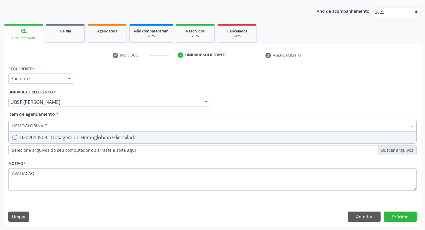
click at [91, 139] on div "0202010503 - Dosagem de Hemoglobina Glicosilada" at bounding box center [212, 137] width 400 height 5
checkbox Glicosilada "true"
type input "HEMOGLOBINA"
checkbox Glicosilada "false"
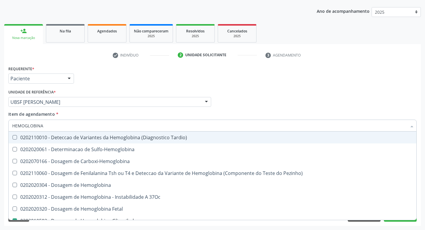
type input "HEMOGLOBIN"
checkbox Glicosilada "false"
checkbox Hemoglobina "true"
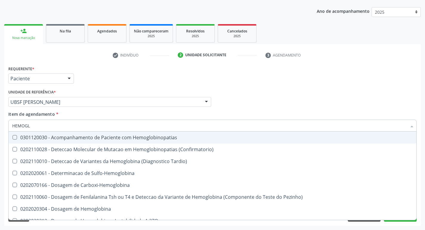
type input "HEMOG"
checkbox S "true"
type input "H"
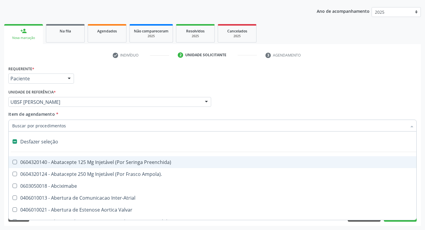
checkbox Dente\) "false"
checkbox Capsula\) "false"
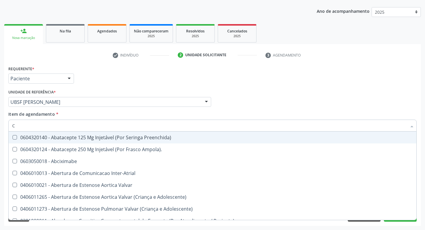
type input "CO"
checkbox Transcutanea "true"
checkbox Colecistostomia "true"
checkbox \(Hemicolectomia\) "true"
checkbox Osseo "true"
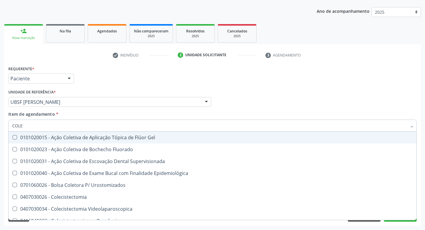
type input "COLES"
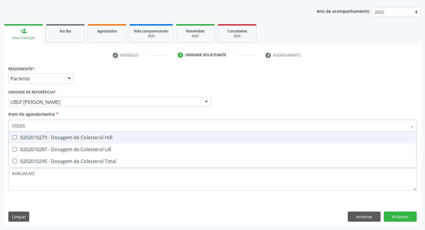
click at [97, 141] on span "0202010279 - Dosagem de Colesterol Hdl" at bounding box center [212, 138] width 407 height 12
checkbox Hdl "true"
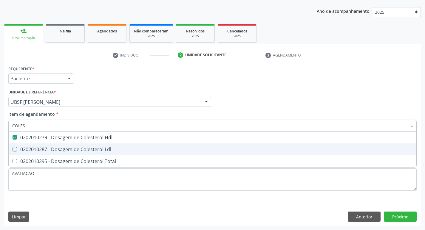
click at [103, 147] on div "0202010287 - Dosagem de Colesterol Ldl" at bounding box center [212, 149] width 400 height 5
checkbox Ldl "true"
type input "COLE"
checkbox Hdl "false"
checkbox Ldl "false"
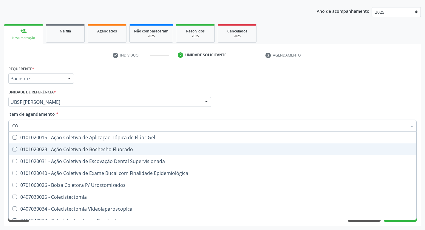
type input "C"
checkbox Hdl "false"
checkbox Ldl "false"
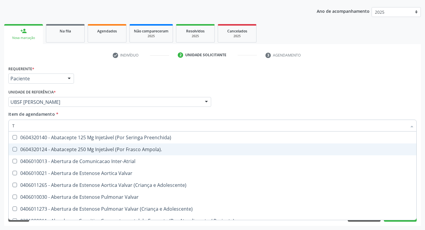
type input "TR"
checkbox Turno\) "true"
checkbox Oficina\) "true"
checkbox Grupo "true"
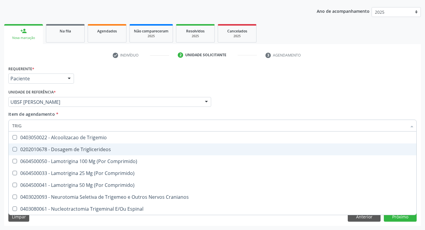
type input "TRIGL"
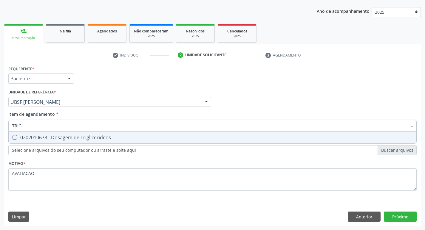
click at [91, 143] on span "0202010678 - Dosagem de Triglicerideos" at bounding box center [212, 138] width 407 height 12
checkbox Triglicerideos "true"
type input "TRIG"
checkbox Triglicerideos "false"
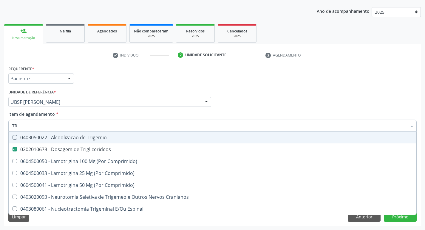
type input "T"
checkbox Triglicerideos "false"
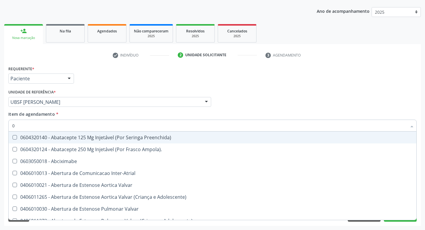
type input "02"
checkbox Pancreas "true"
checkbox Paratireoides "true"
checkbox 67 "true"
checkbox Contraste "true"
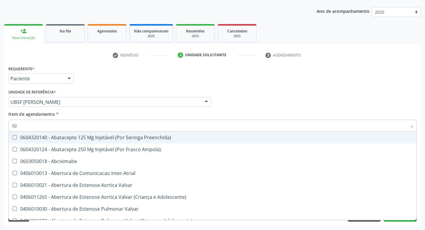
checkbox Ml\) "true"
checkbox Per-Operatoria "true"
checkbox Colpoperineocleise "true"
checkbox Colo "true"
checkbox Posterior "true"
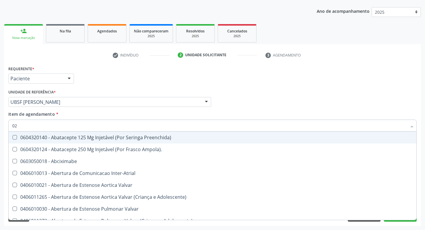
checkbox Anterior "true"
checkbox Revisao "true"
type input "020"
checkbox Transplantado "true"
checkbox Mama "true"
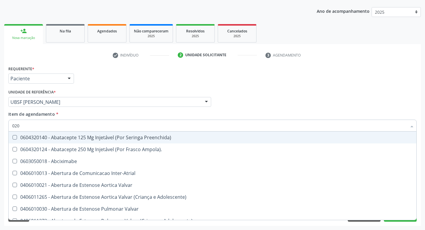
checkbox Boca "true"
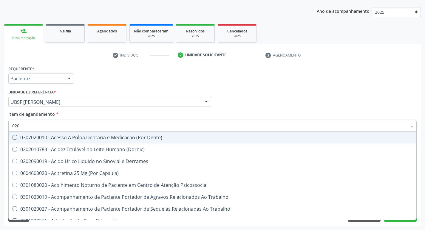
type input "0202"
checkbox Ocular "true"
checkbox Aberto\) "true"
checkbox Implantavel "true"
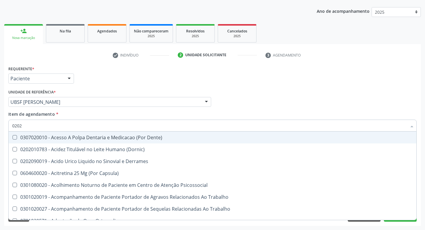
checkbox Drogas "true"
checkbox Reservatorio "true"
checkbox Paratireoides "true"
checkbox 67 "true"
checkbox Aspiracao "true"
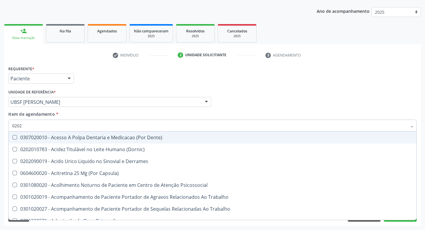
checkbox Projecoes\) "true"
checkbox Captacao "true"
checkbox Revisao "true"
checkbox Hdl "false"
checkbox Ldl "false"
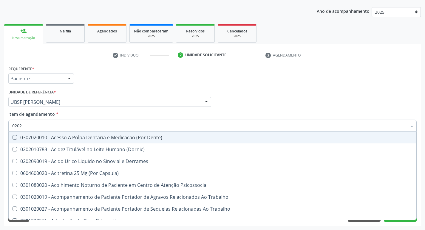
checkbox Creatinina "false"
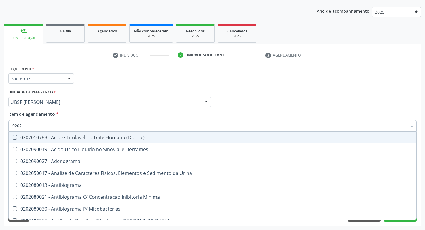
type input "02020"
checkbox Barbituratos "true"
checkbox Benzodiazepinicos "true"
checkbox Calcitonina "true"
checkbox Hdl "false"
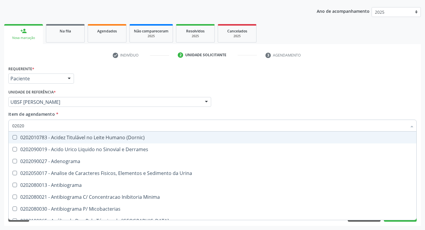
checkbox Ldl "false"
checkbox Creatinina "false"
checkbox Xi "true"
checkbox Formaldeido "true"
checkbox Fosforo "true"
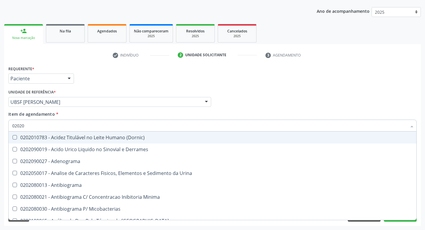
checkbox Gt\) "false"
checkbox Glicosilada "false"
checkbox \(Tsh\) "false"
checkbox Porfirinas "true"
checkbox Progesterona "true"
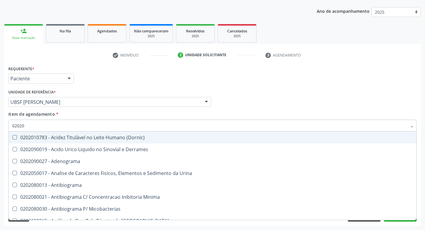
checkbox Prolactina "true"
checkbox Horas\) "true"
checkbox Quinidina "true"
checkbox \(T4\) "false"
checkbox \(Tgo\) "false"
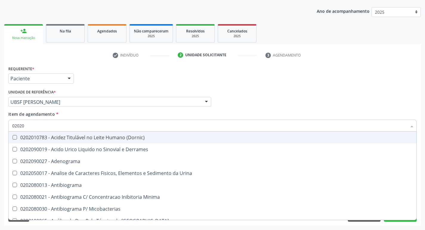
checkbox \(Tgp\) "false"
checkbox Triglicerideos "false"
checkbox Ureia "false"
checkbox Zinco "true"
checkbox Completo "false"
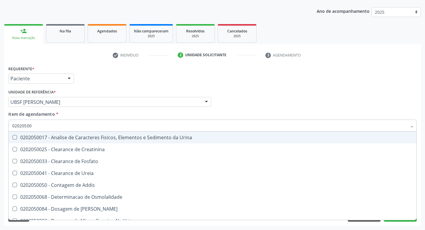
type input "020205001"
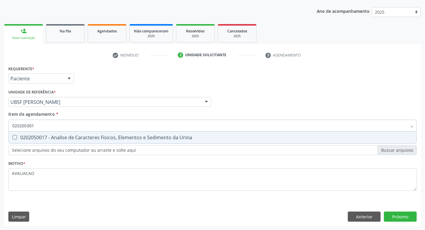
click at [89, 141] on span "0202050017 - Analise de Caracteres Fisicos, Elementos e Sedimento da Urina" at bounding box center [212, 138] width 407 height 12
checkbox Urina "true"
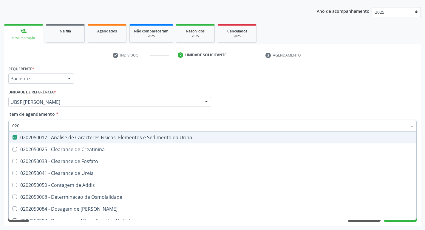
type input "02"
checkbox Urina "false"
checkbox Ureia "false"
type input "0"
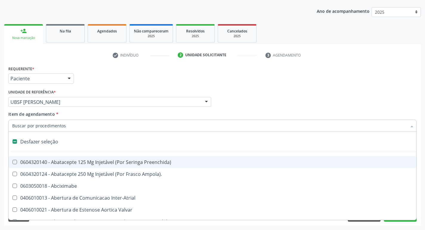
type input "C"
checkbox Dedo "true"
checkbox Urina "false"
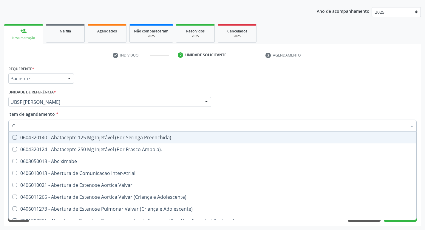
type input "CU"
checkbox Urina "false"
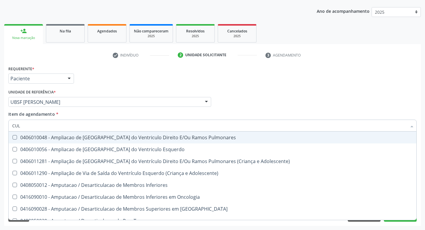
type input "CULTURA"
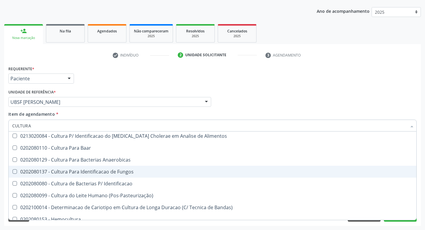
scroll to position [43, 0]
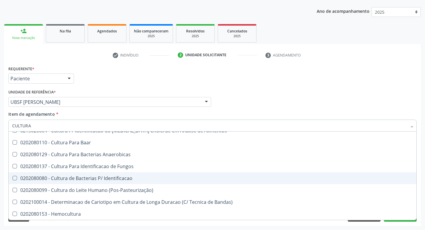
click at [113, 177] on div "0202080080 - Cultura de Bacterias P/ Identificacao" at bounding box center [212, 178] width 400 height 5
checkbox Identificacao "true"
type input "C"
checkbox Identificacao "false"
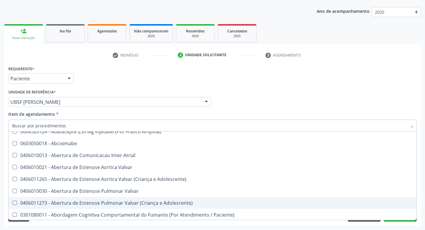
scroll to position [67, 0]
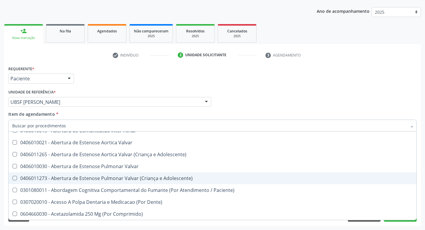
type input "S"
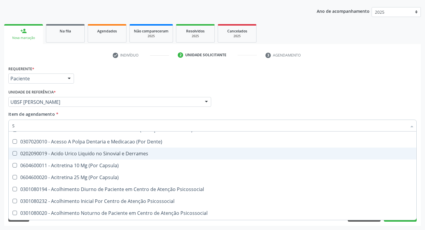
checkbox Urina "true"
checkbox Coronariana "false"
checkbox Identificacao "true"
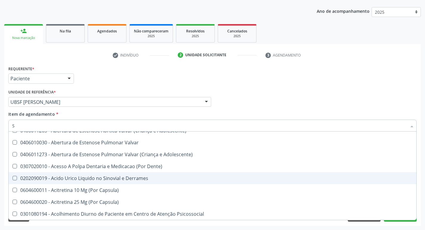
type input "SA"
checkbox Urina "false"
checkbox Níveis "true"
checkbox Nivel "true"
checkbox Nível "true"
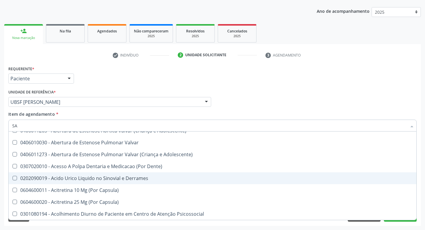
checkbox Convencional\) "true"
checkbox Cardiovasculares "true"
checkbox Psicossocial "true"
checkbox Denúncias\/Reclamações "true"
checkbox Visual "true"
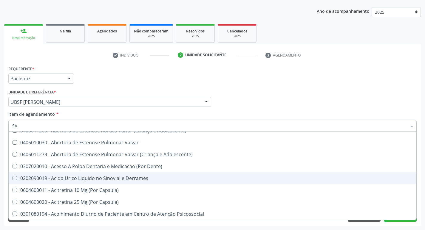
checkbox Crise "true"
checkbox Especializada "true"
checkbox Comprimido\) "true"
checkbox Identificacao "false"
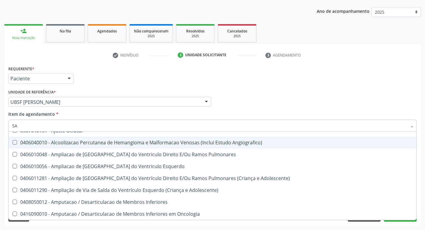
type input "SANGUE O"
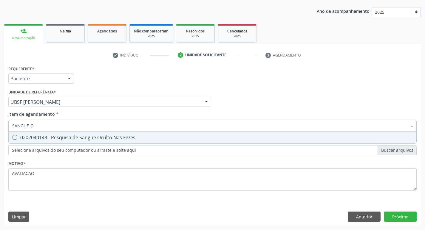
click at [89, 141] on span "0202040143 - Pesquisa de Sangue Oculto Nas Fezes" at bounding box center [212, 138] width 407 height 12
checkbox Fezes "true"
type input "SANGUE"
checkbox Fezes "false"
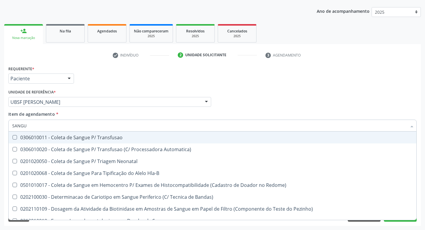
type input "SANG"
checkbox Fezes "false"
checkbox Sangue\ "false"
checkbox Irradiados "true"
type input "S"
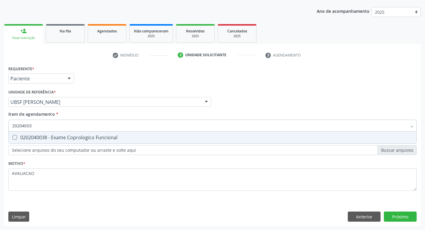
click at [108, 139] on div "0202040038 - Exame Coprologico Funcional" at bounding box center [212, 137] width 400 height 5
click at [395, 214] on div "Requerente * Paciente Profissional de Saúde Paciente Nenhum resultado encontrad…" at bounding box center [212, 145] width 416 height 162
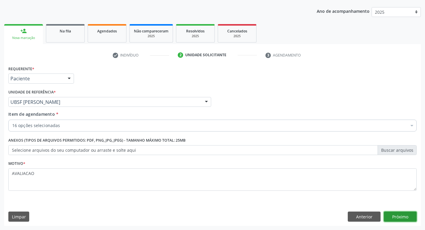
click at [401, 216] on button "Próximo" at bounding box center [400, 217] width 33 height 10
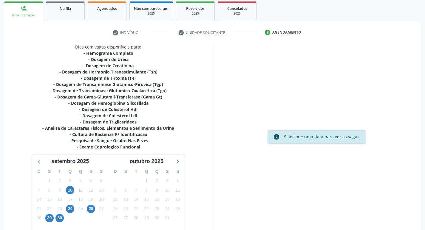
scroll to position [123, 0]
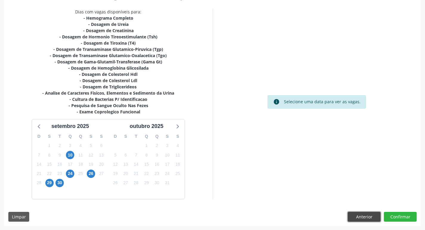
click at [356, 219] on button "Anterior" at bounding box center [363, 217] width 33 height 10
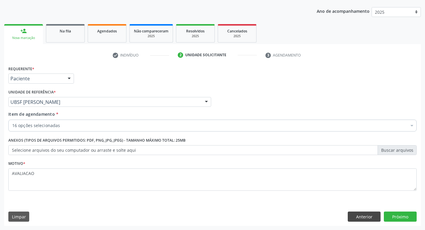
scroll to position [65, 0]
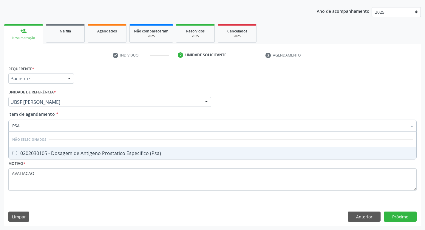
click at [134, 152] on div "0202030105 - Dosagem de Antigeno Prostatico Especifico (Psa)" at bounding box center [212, 153] width 400 height 5
click at [404, 215] on div "Requerente * Paciente Profissional de Saúde Paciente Nenhum resultado encontrad…" at bounding box center [212, 145] width 416 height 162
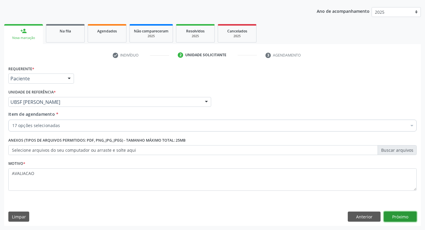
click at [401, 217] on button "Próximo" at bounding box center [400, 217] width 33 height 10
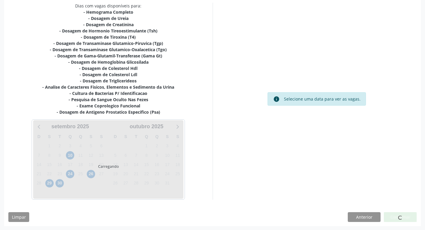
scroll to position [129, 0]
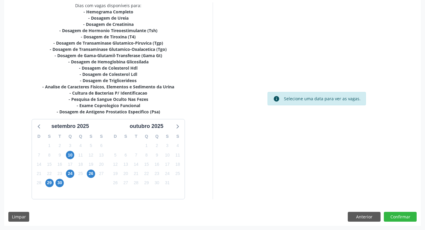
click at [95, 173] on div "26" at bounding box center [91, 173] width 10 height 9
click at [92, 173] on span "26" at bounding box center [91, 174] width 8 height 8
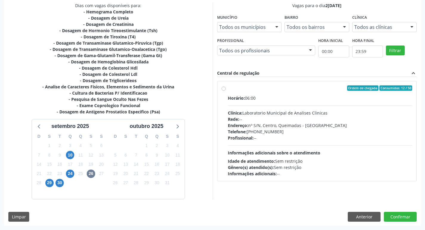
click at [259, 103] on div "Horário: 06:00 Clínica: Laboratorio Municipal de Analises Clinicas Rede: -- End…" at bounding box center [320, 136] width 184 height 82
click at [226, 91] on input "Ordem de chegada Consumidos: 12 / 50 Horário: 06:00 Clínica: Laboratorio Munici…" at bounding box center [223, 88] width 4 height 5
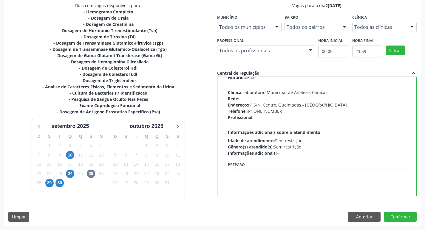
scroll to position [30, 0]
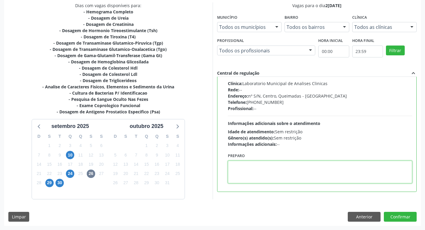
click at [257, 170] on textarea at bounding box center [320, 172] width 184 height 23
paste textarea "IR EM [GEOGRAPHIC_DATA]"
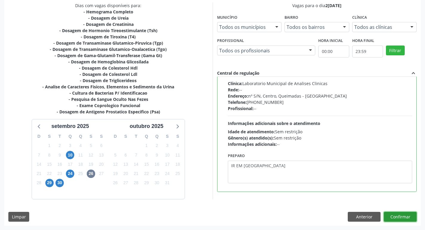
click at [398, 212] on button "Confirmar" at bounding box center [400, 217] width 33 height 10
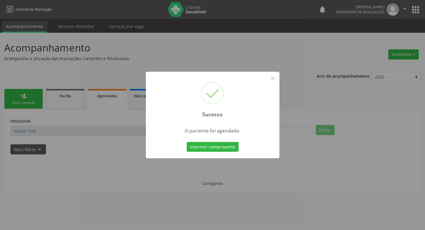
scroll to position [0, 0]
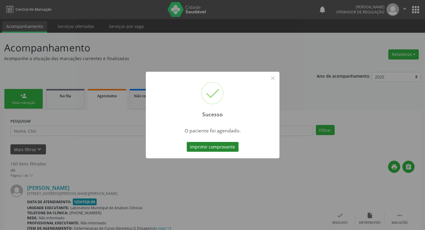
click at [218, 148] on button "Imprimir comprovante" at bounding box center [213, 147] width 52 height 10
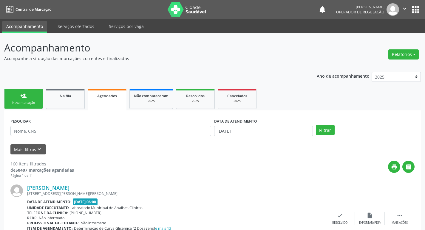
click at [97, 94] on div "Agendados" at bounding box center [107, 96] width 30 height 6
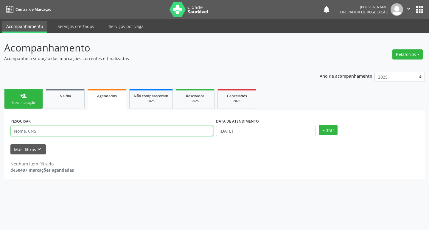
click at [77, 127] on input "text" at bounding box center [111, 131] width 203 height 10
type input "[PERSON_NAME]"
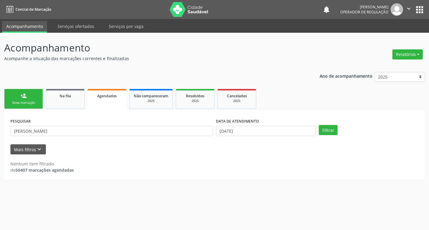
click at [258, 125] on label "DATA DE ATENDIMENTO" at bounding box center [237, 121] width 43 height 9
click at [257, 131] on input "[DATE]" at bounding box center [266, 131] width 100 height 10
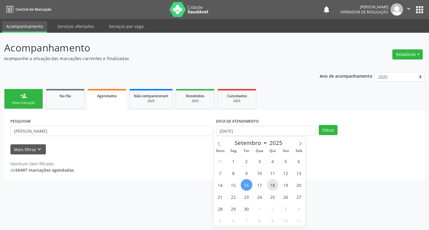
click at [276, 184] on span "18" at bounding box center [273, 185] width 12 height 12
type input "[DATE]"
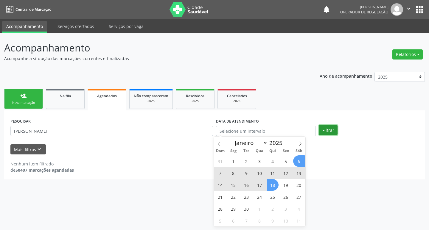
click at [329, 130] on button "Filtrar" at bounding box center [328, 130] width 19 height 10
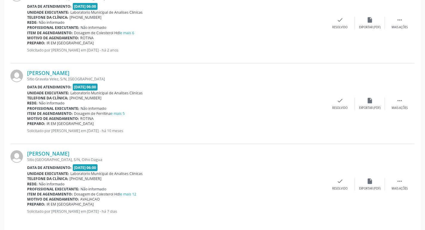
scroll to position [281, 0]
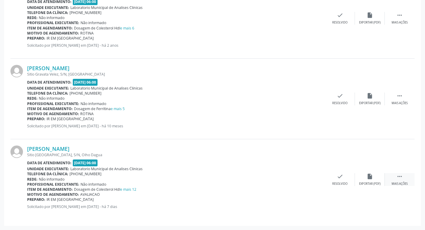
click at [398, 177] on icon "" at bounding box center [399, 176] width 7 height 7
click at [280, 183] on div "Imprimir" at bounding box center [279, 184] width 13 height 4
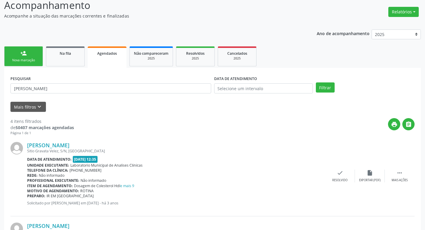
scroll to position [0, 0]
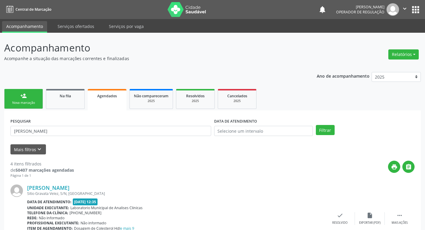
click at [28, 100] on link "person_add Nova marcação" at bounding box center [23, 99] width 39 height 20
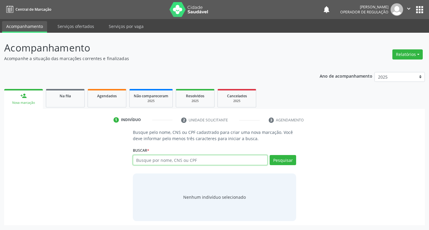
click at [165, 164] on input "text" at bounding box center [200, 160] width 135 height 10
click at [157, 162] on input "text" at bounding box center [200, 160] width 135 height 10
type input "700202928773226"
click at [280, 161] on button "Pesquisar" at bounding box center [283, 160] width 27 height 10
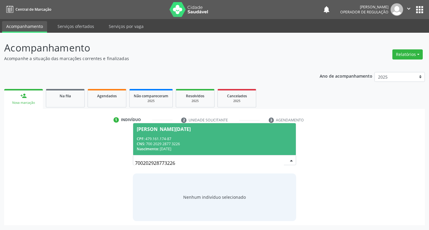
click at [153, 142] on div "CNS: 700 2029 2877 3226" at bounding box center [215, 144] width 156 height 5
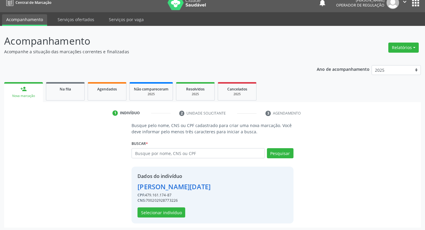
scroll to position [9, 0]
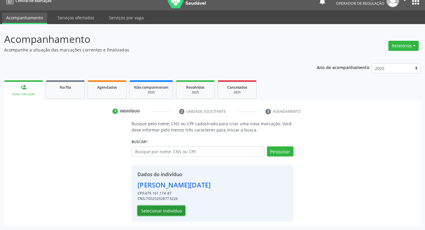
click at [170, 212] on button "Selecionar indivíduo" at bounding box center [161, 211] width 48 height 10
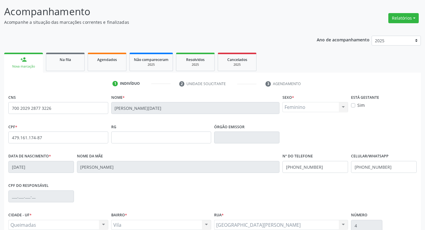
scroll to position [93, 0]
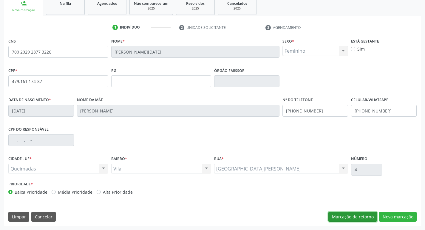
click at [339, 218] on button "Marcação de retorno" at bounding box center [352, 217] width 49 height 10
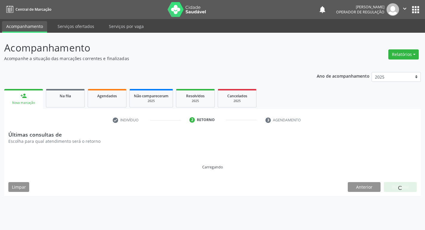
scroll to position [0, 0]
click at [27, 100] on link "person_add Nova marcação" at bounding box center [23, 99] width 39 height 20
click at [71, 99] on link "Na fila" at bounding box center [65, 98] width 39 height 18
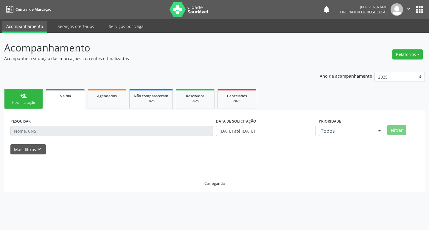
click at [26, 109] on link "person_add Nova marcação" at bounding box center [23, 99] width 39 height 20
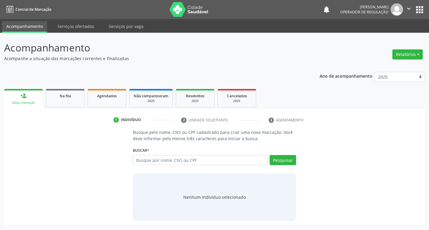
click at [24, 97] on div "person_add" at bounding box center [23, 96] width 7 height 7
click at [178, 161] on input "text" at bounding box center [200, 160] width 135 height 10
type input "7004009749641"
click at [279, 162] on button "Pesquisar" at bounding box center [283, 160] width 27 height 10
type input "7004009749641"
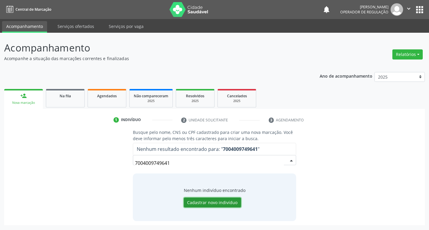
click at [212, 204] on button "Cadastrar novo indivíduo" at bounding box center [212, 203] width 57 height 10
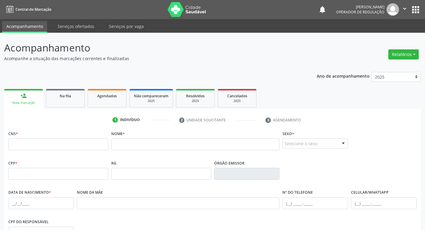
click at [52, 138] on div "CNS *" at bounding box center [58, 139] width 100 height 21
click at [47, 147] on input "text" at bounding box center [58, 145] width 100 height 12
type input "700 4009 7469 9641"
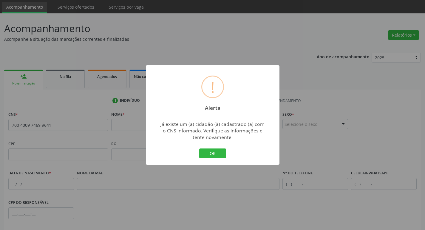
scroll to position [30, 0]
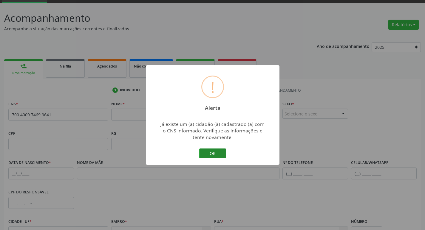
click at [218, 152] on button "OK" at bounding box center [212, 154] width 27 height 10
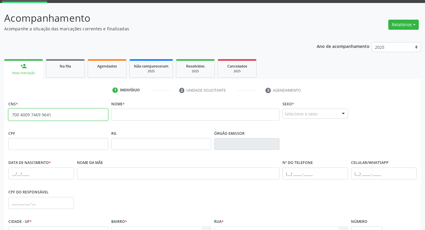
click at [73, 120] on input "700 4009 7469 9641" at bounding box center [58, 115] width 100 height 12
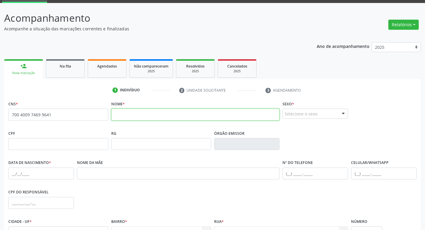
click at [122, 116] on input "text" at bounding box center [195, 115] width 168 height 12
type input "[PERSON_NAME]"
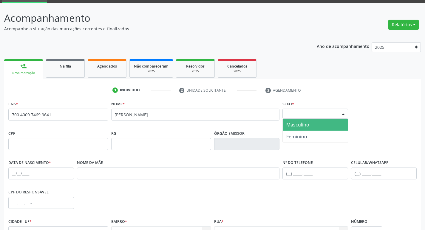
click at [300, 114] on div "Selecione o sexo" at bounding box center [315, 114] width 66 height 10
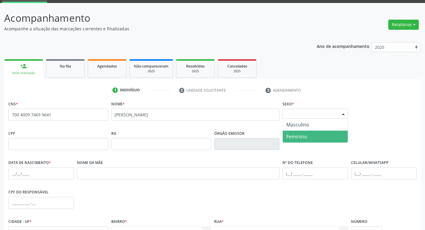
click at [307, 131] on span "Feminino" at bounding box center [315, 137] width 65 height 12
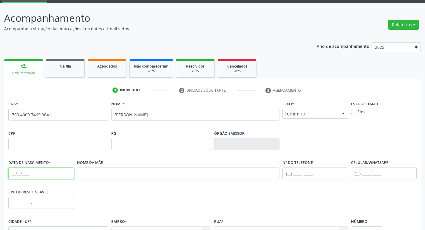
click at [11, 175] on input "text" at bounding box center [41, 174] width 66 height 12
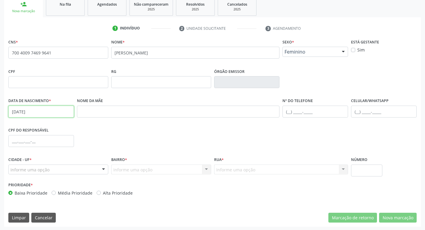
scroll to position [93, 0]
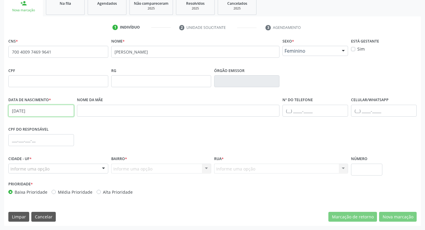
type input "[DATE]"
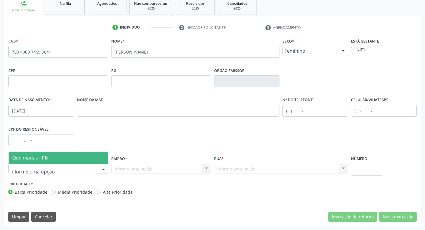
click at [44, 162] on span "Queimadas - PB" at bounding box center [58, 158] width 99 height 12
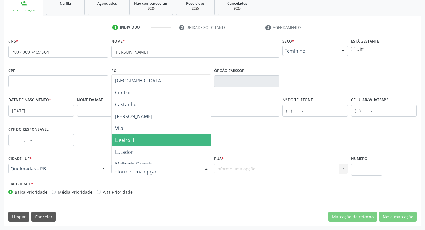
type input "M"
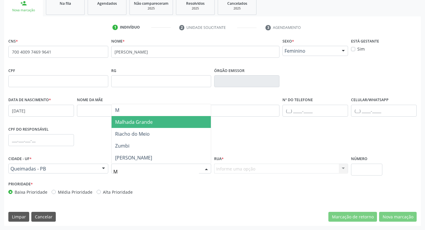
click at [131, 125] on span "Malhada Grande" at bounding box center [160, 122] width 99 height 12
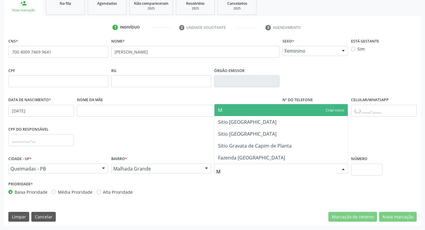
type input "MA"
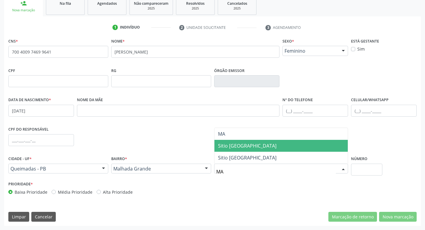
click at [251, 148] on span "Sitio [GEOGRAPHIC_DATA]" at bounding box center [247, 146] width 58 height 7
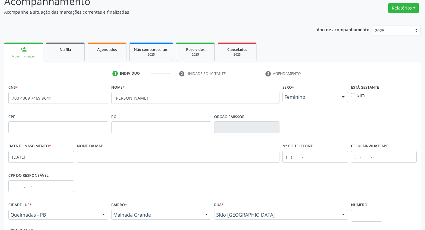
scroll to position [0, 0]
